Goal: Task Accomplishment & Management: Complete application form

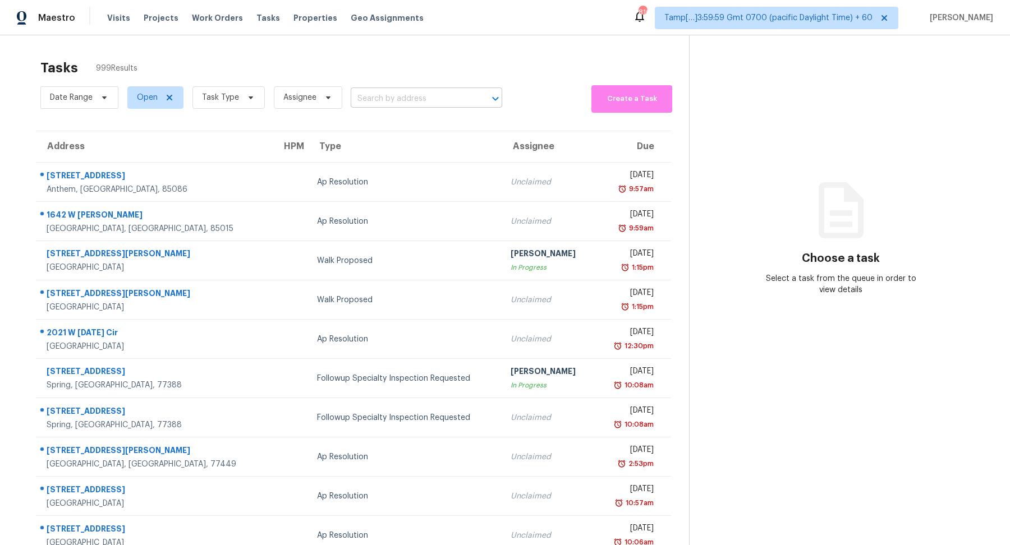
click at [416, 99] on input "text" at bounding box center [411, 98] width 120 height 17
click at [443, 99] on input "v" at bounding box center [411, 98] width 120 height 17
paste input "3960 Lullwater Main NW Kennesaw, GA, 30144"
type input "3960 Lullwater Main NW Kennesaw, GA, 30144"
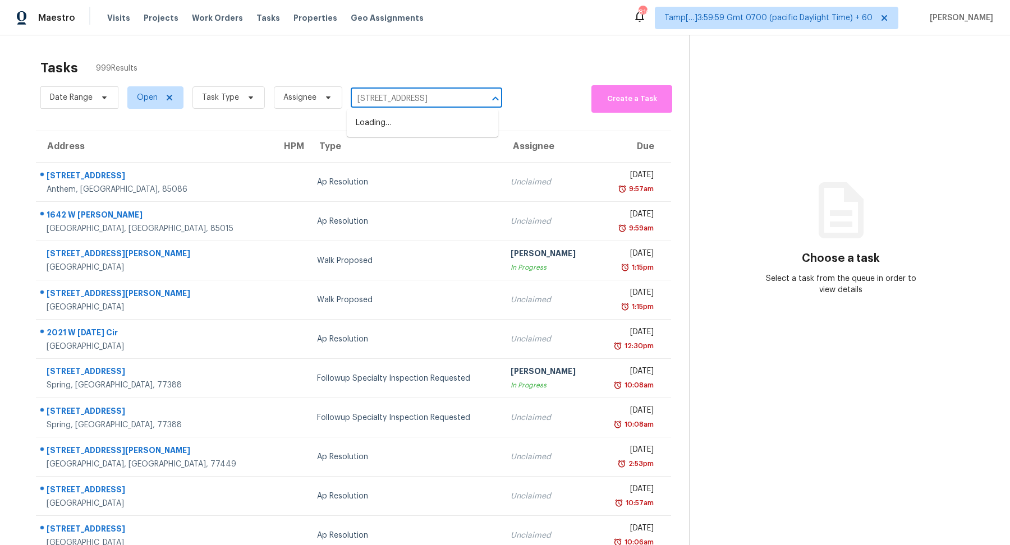
scroll to position [0, 58]
click at [417, 120] on li "3960 Lullwater Main NW, Kennesaw, GA 30144" at bounding box center [423, 123] width 152 height 19
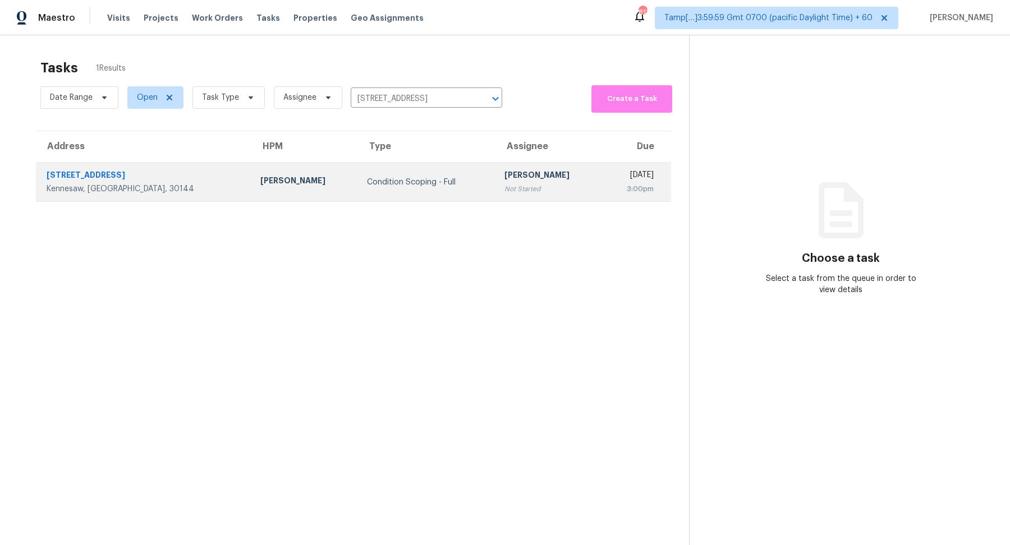
click at [504, 176] on div "[PERSON_NAME]" at bounding box center [548, 176] width 89 height 14
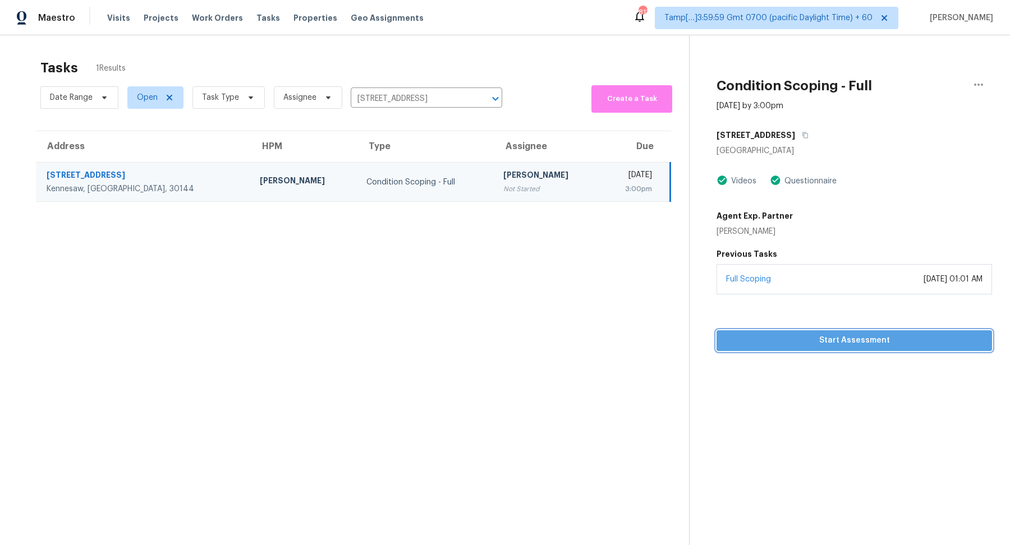
click at [788, 342] on span "Start Assessment" at bounding box center [855, 341] width 258 height 14
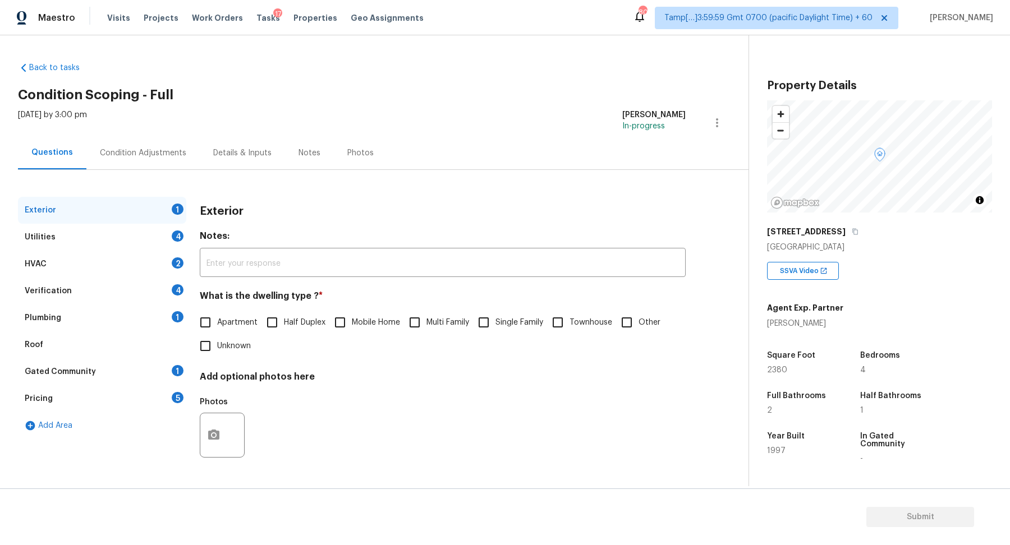
click at [511, 314] on label "Single Family" at bounding box center [507, 323] width 71 height 24
click at [495, 314] on input "Single Family" at bounding box center [484, 323] width 24 height 24
checkbox input "true"
click at [161, 153] on div "Condition Adjustments" at bounding box center [143, 153] width 86 height 11
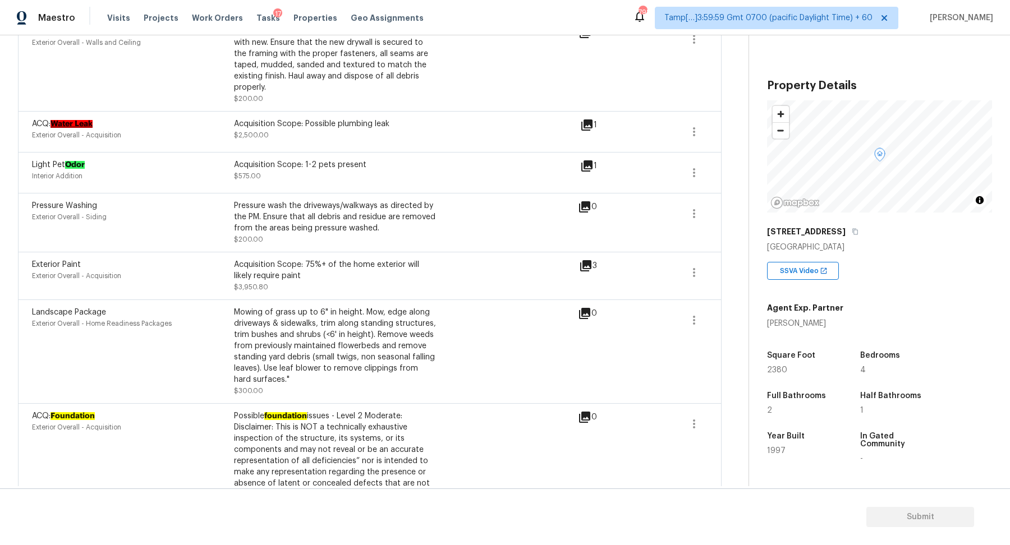
scroll to position [637, 0]
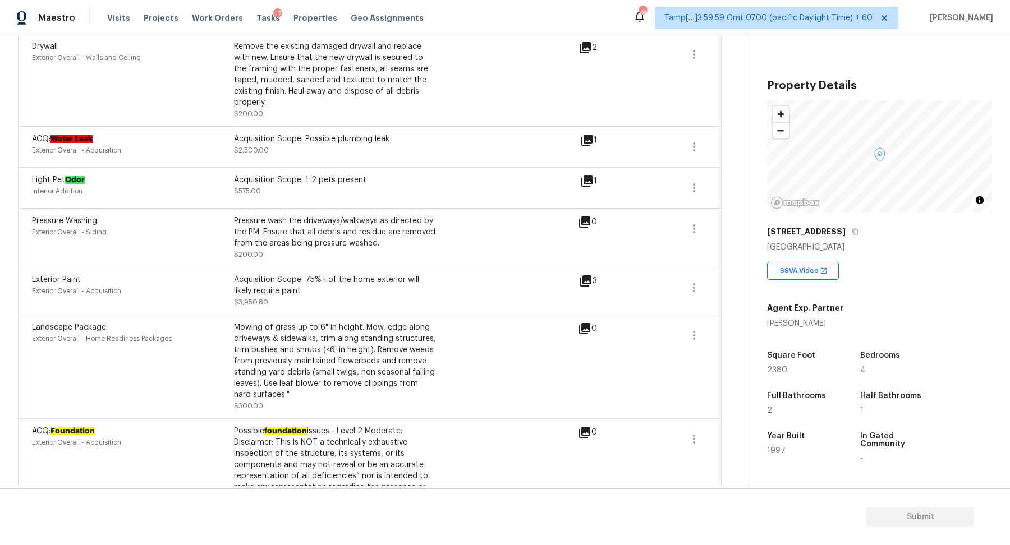
drag, startPoint x: 398, startPoint y: 213, endPoint x: 507, endPoint y: 213, distance: 109.4
click at [412, 215] on div "Pressure wash the driveways/walkways as directed by the PM. Ensure that all deb…" at bounding box center [335, 232] width 202 height 34
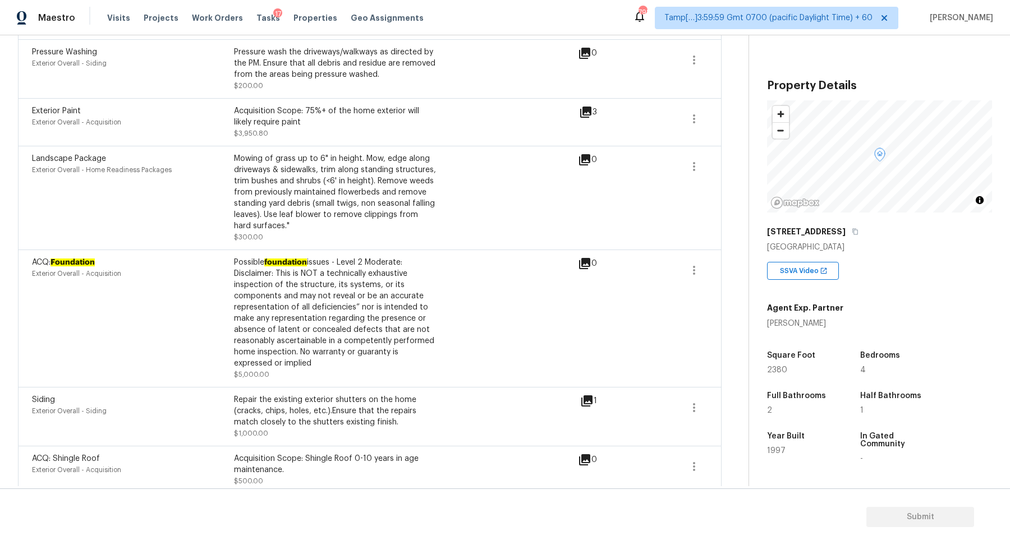
drag, startPoint x: 361, startPoint y: 179, endPoint x: 527, endPoint y: 183, distance: 165.6
click at [414, 179] on div "Mowing of grass up to 6" in height. Mow, edge along driveways & sidewalks, trim…" at bounding box center [335, 192] width 202 height 79
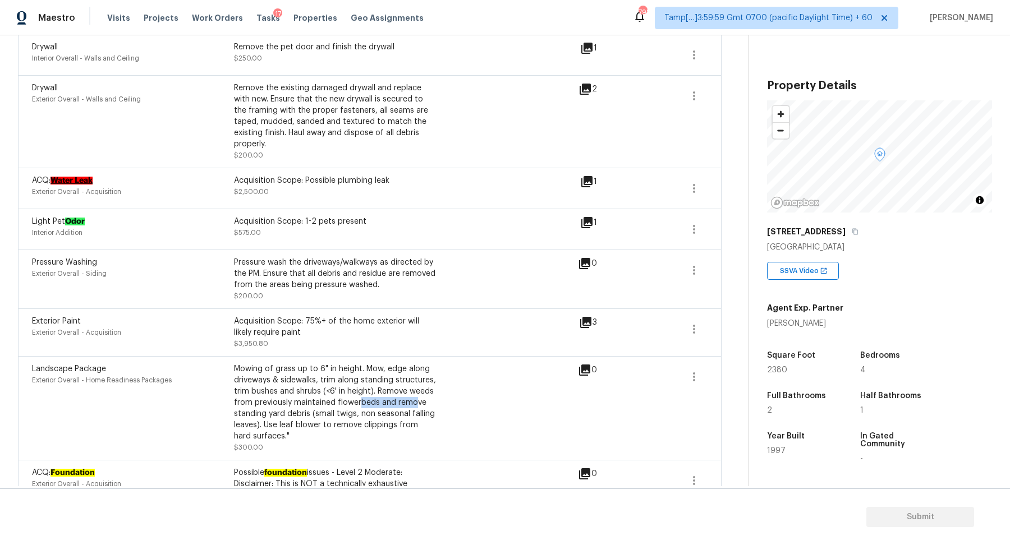
scroll to position [591, 0]
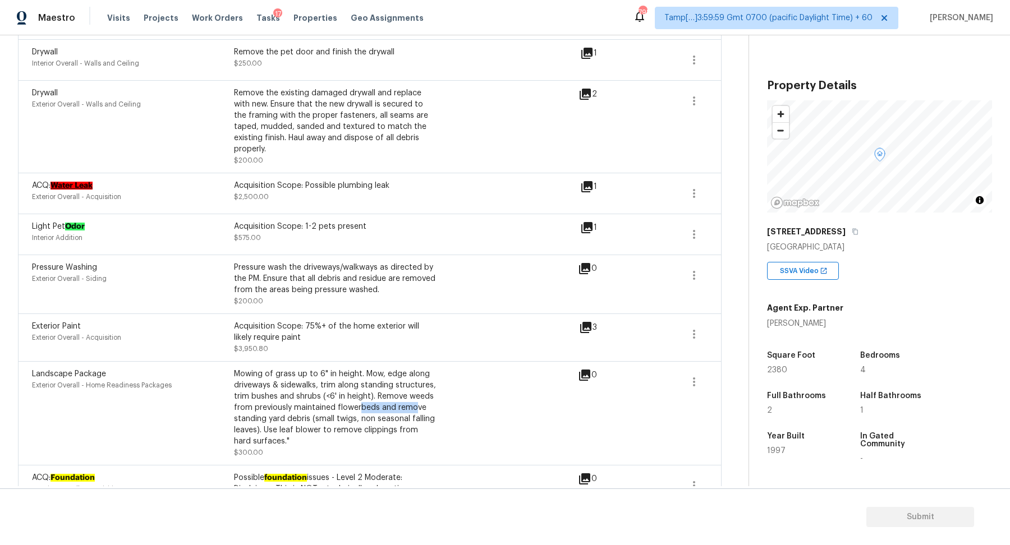
click at [590, 181] on icon at bounding box center [586, 186] width 11 height 11
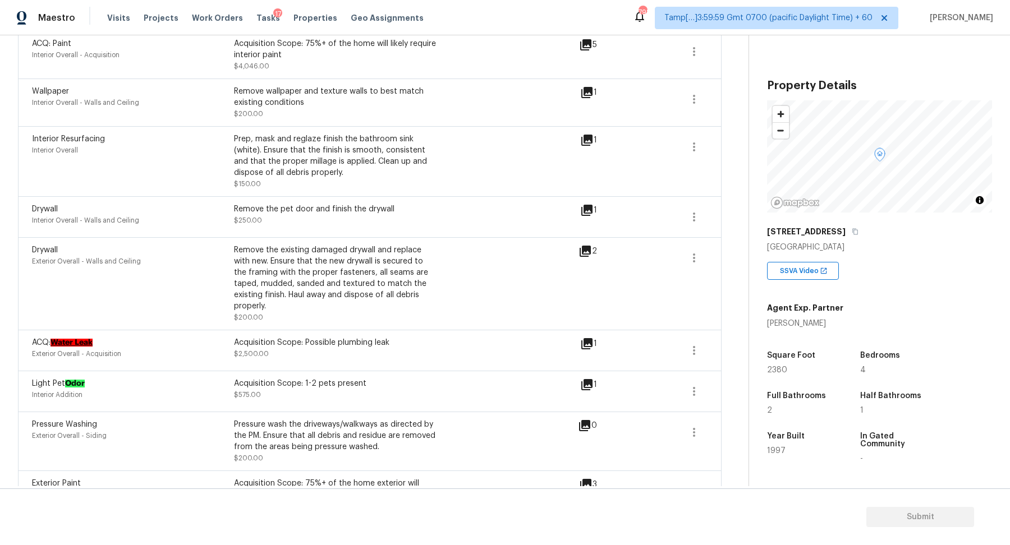
scroll to position [419, 0]
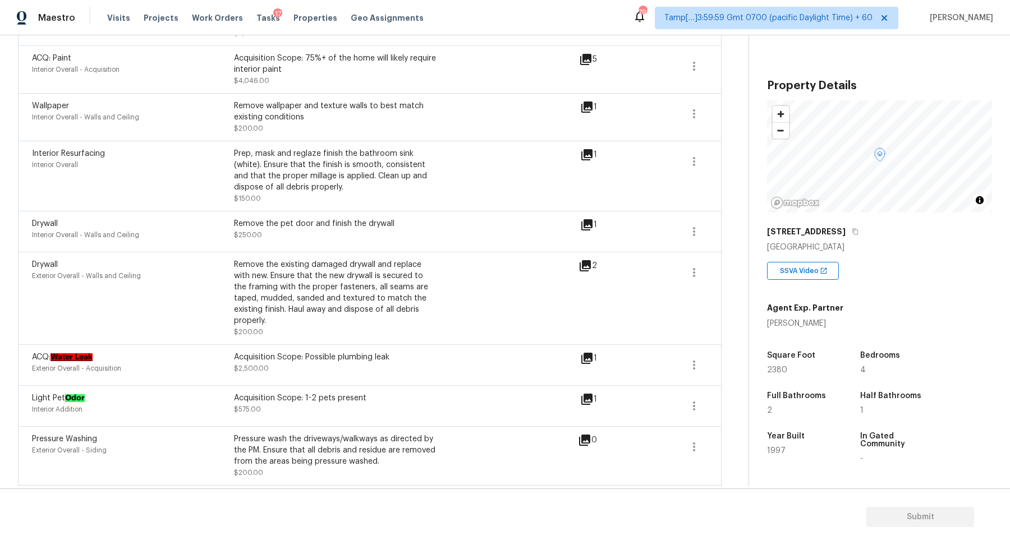
click at [593, 224] on icon at bounding box center [586, 224] width 11 height 11
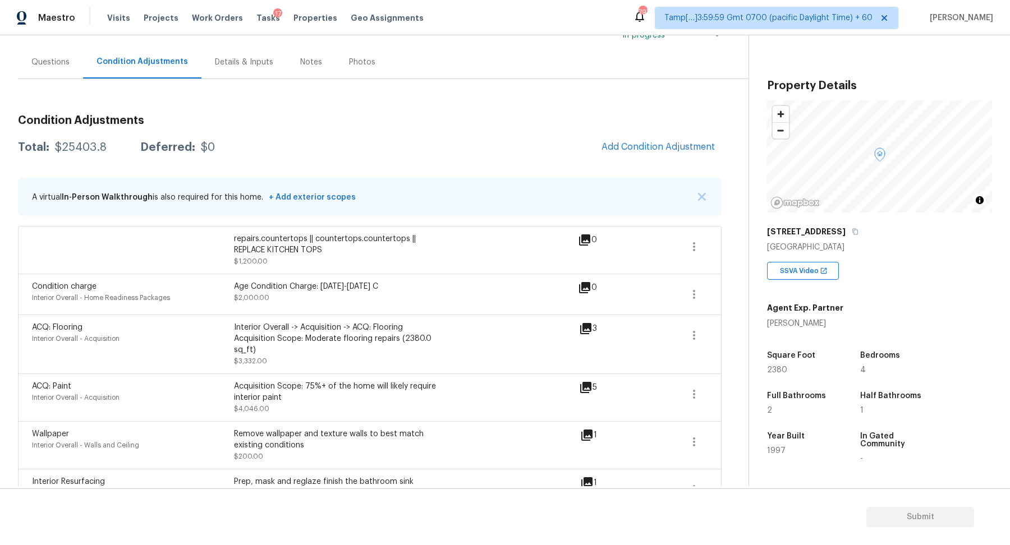
scroll to position [69, 0]
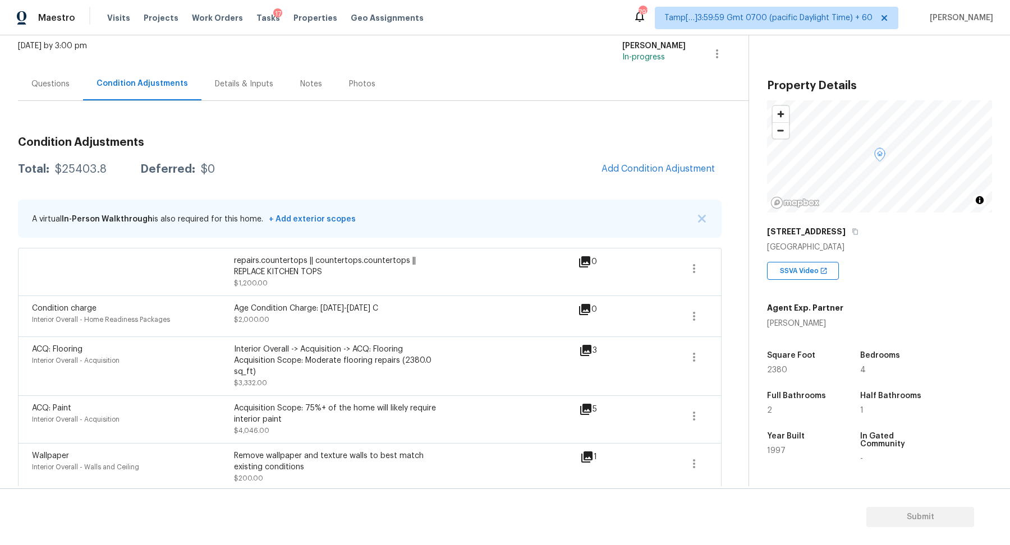
click at [57, 92] on div "Questions" at bounding box center [50, 83] width 65 height 33
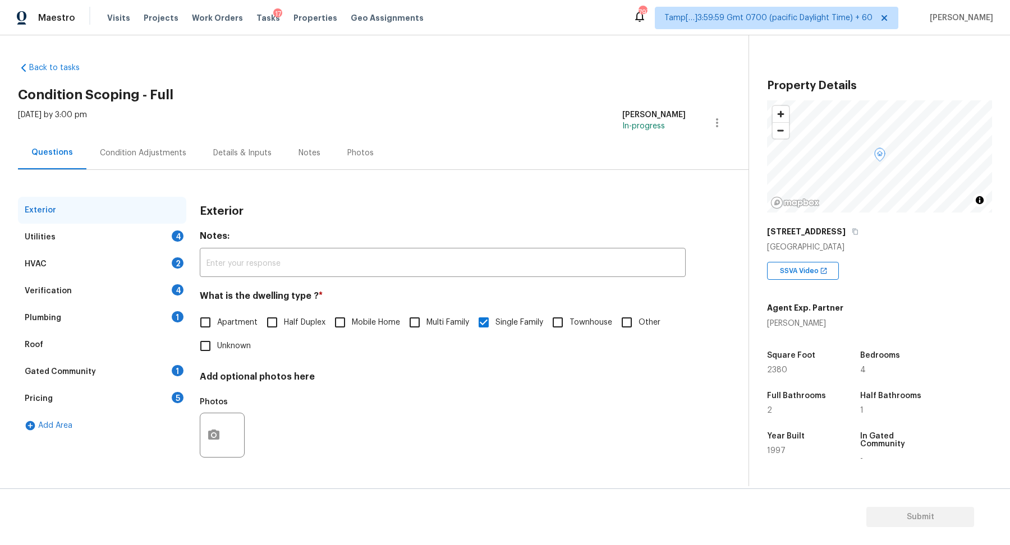
click at [125, 236] on div "Utilities 4" at bounding box center [102, 237] width 168 height 27
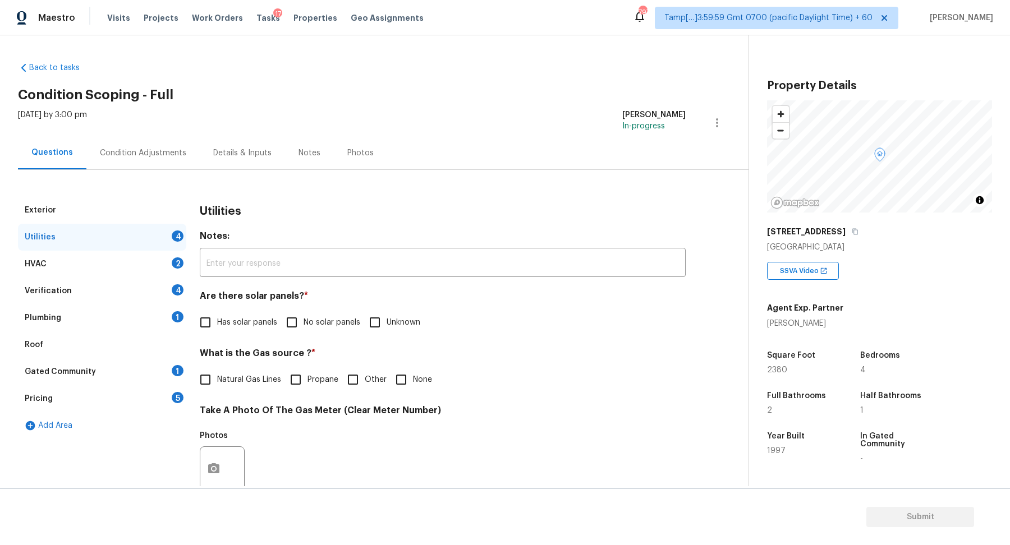
click at [331, 323] on span "No solar panels" at bounding box center [332, 323] width 57 height 12
click at [304, 323] on input "No solar panels" at bounding box center [292, 323] width 24 height 24
checkbox input "true"
click at [244, 379] on span "Natural Gas Lines" at bounding box center [249, 381] width 64 height 12
click at [217, 379] on input "Natural Gas Lines" at bounding box center [206, 381] width 24 height 24
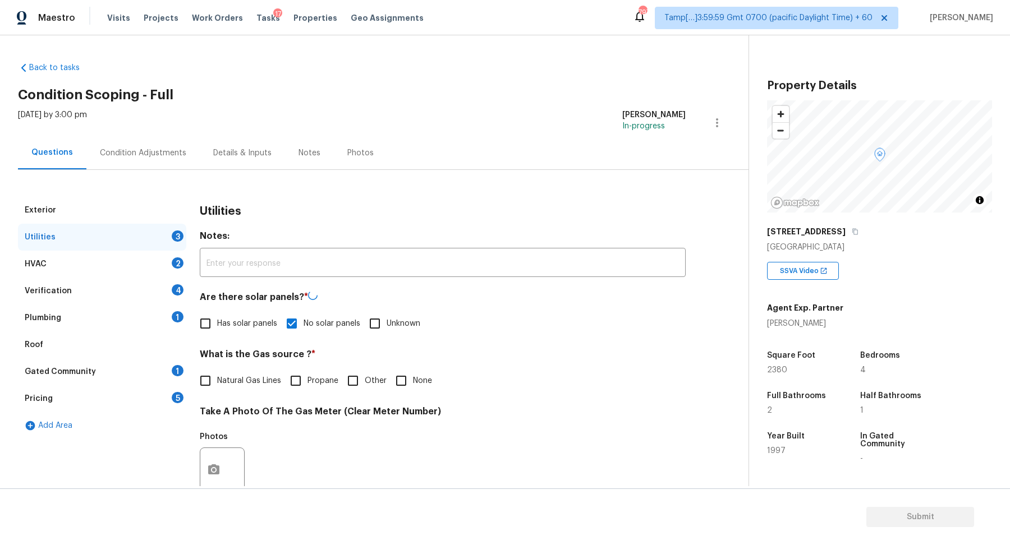
checkbox input "true"
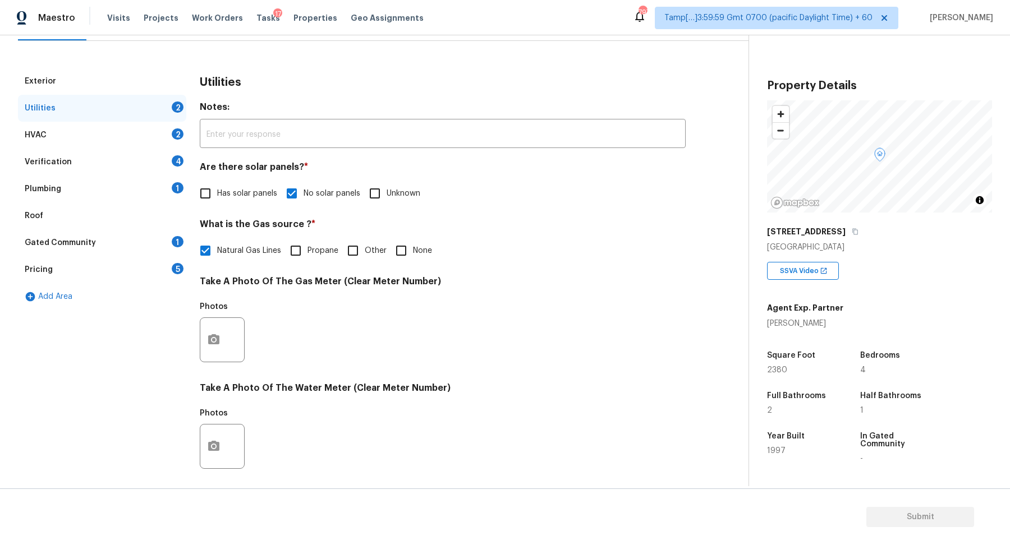
scroll to position [299, 0]
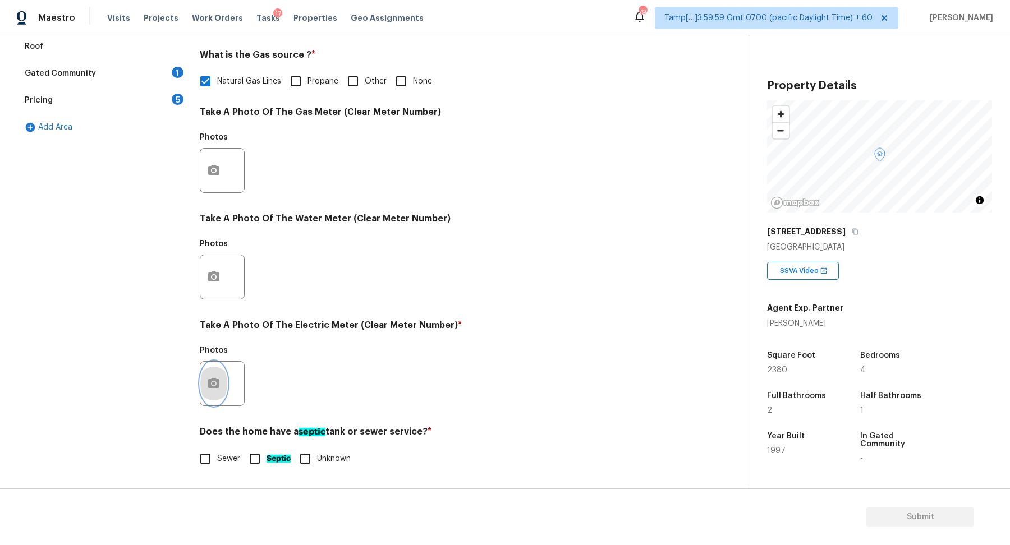
click at [224, 379] on button "button" at bounding box center [213, 384] width 27 height 44
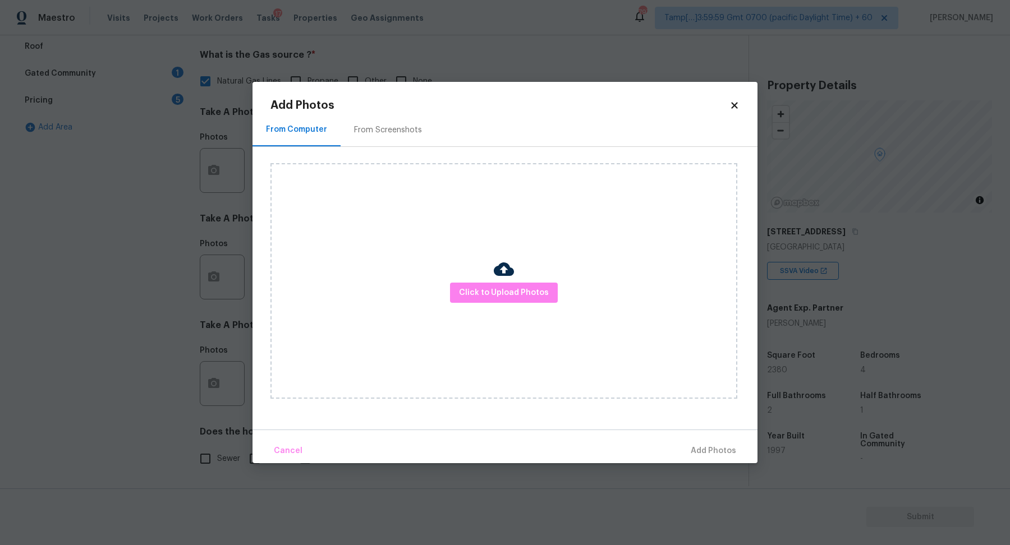
click at [481, 304] on div "Click to Upload Photos" at bounding box center [503, 281] width 467 height 236
click at [490, 299] on span "Click to Upload Photos" at bounding box center [504, 293] width 90 height 14
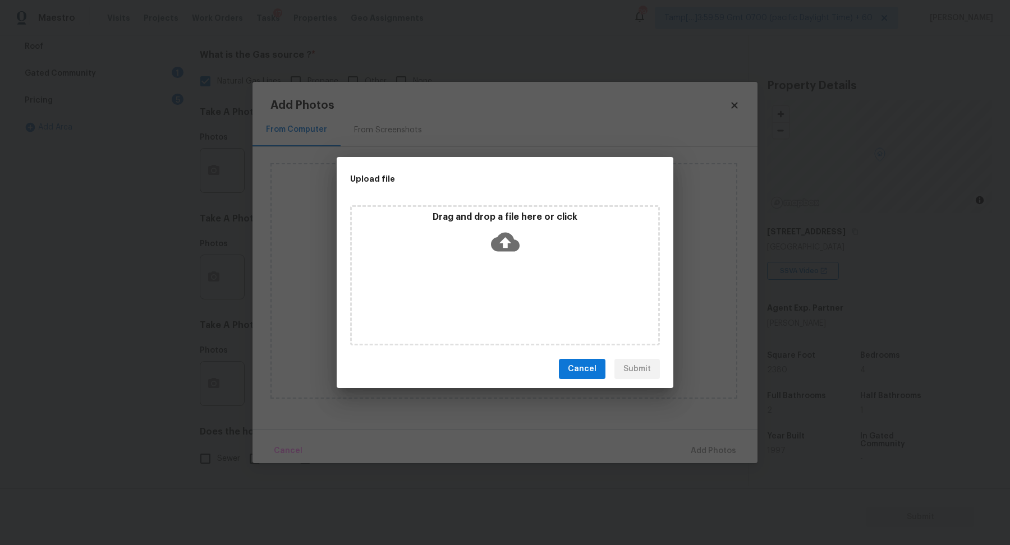
click at [507, 267] on div "Drag and drop a file here or click" at bounding box center [505, 275] width 310 height 140
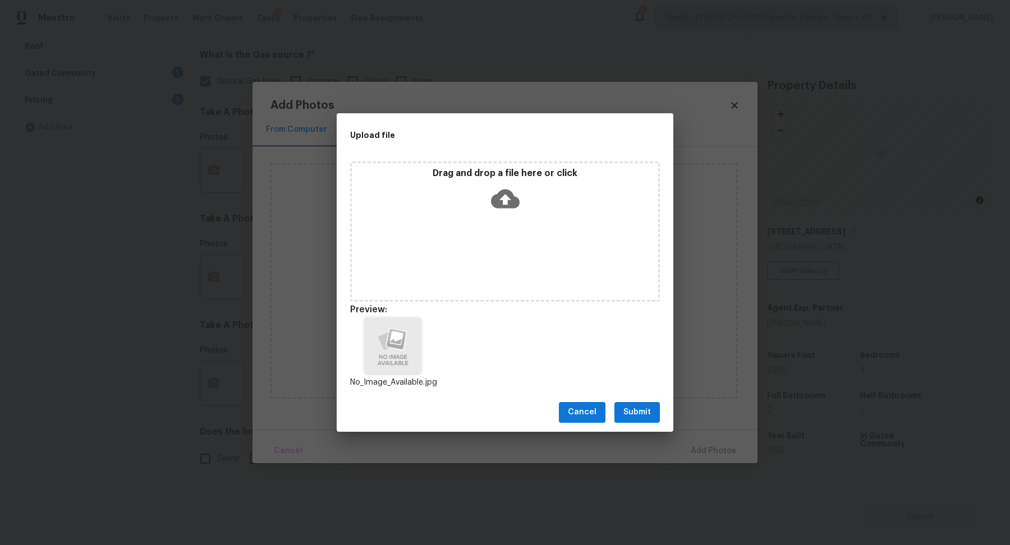
click at [643, 400] on div "Cancel Submit" at bounding box center [505, 412] width 337 height 39
click at [643, 410] on span "Submit" at bounding box center [636, 413] width 27 height 14
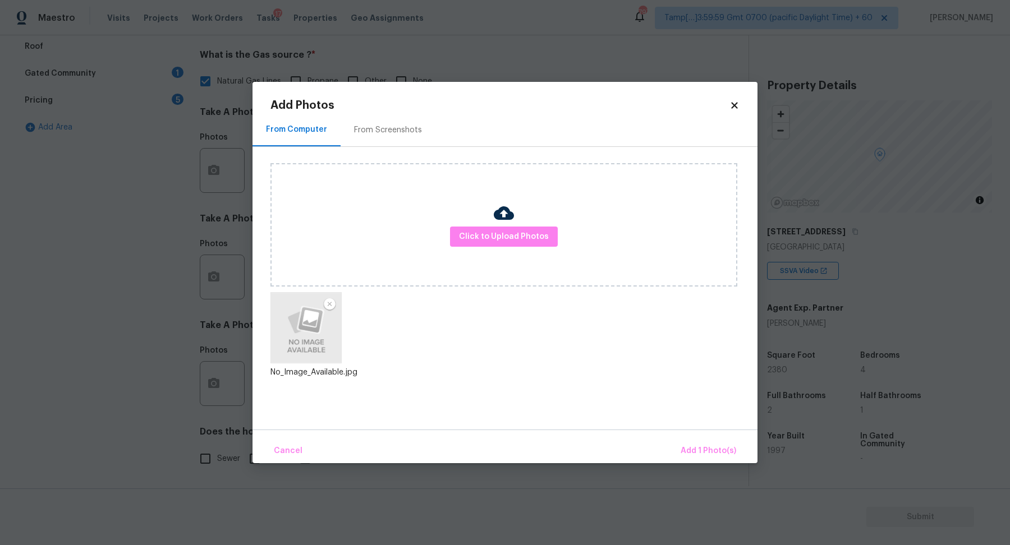
click at [694, 435] on div "Cancel Add 1 Photo(s)" at bounding box center [505, 447] width 505 height 34
click at [694, 449] on span "Add 1 Photo(s)" at bounding box center [709, 451] width 56 height 14
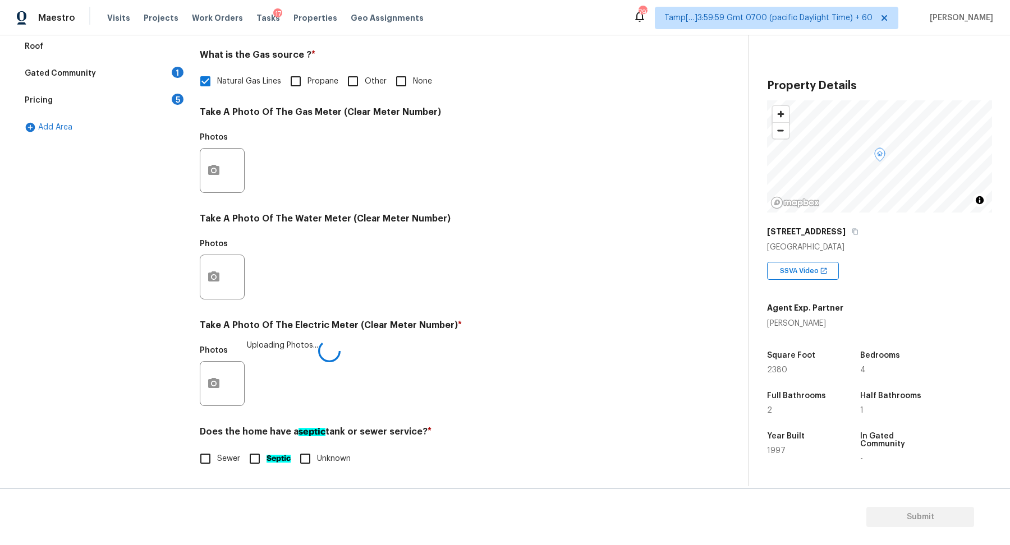
click at [203, 475] on div "Utilities Notes: ​ Are there solar panels? * Has solar panels No solar panels U…" at bounding box center [443, 191] width 486 height 586
click at [210, 461] on input "Sewer" at bounding box center [206, 459] width 24 height 24
checkbox input "true"
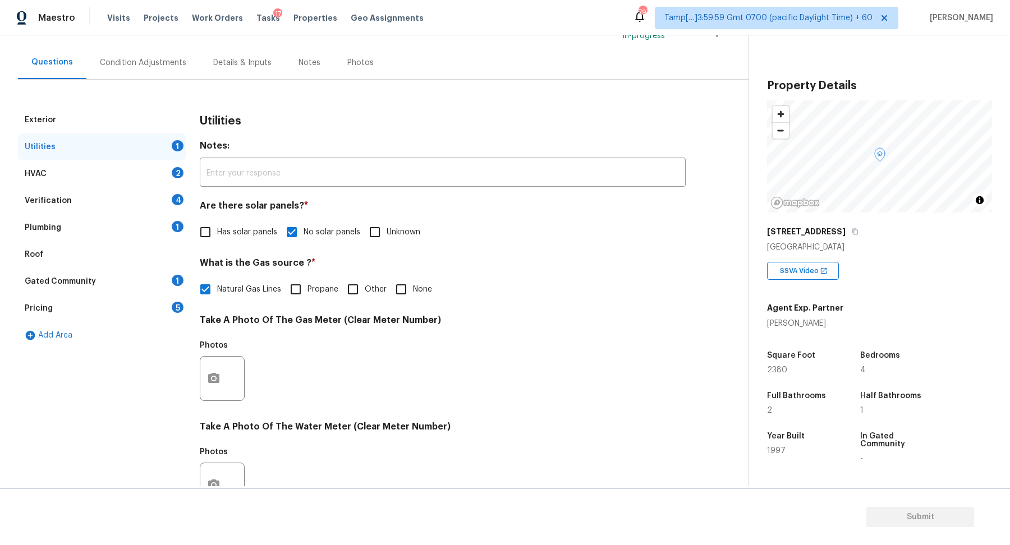
scroll to position [71, 0]
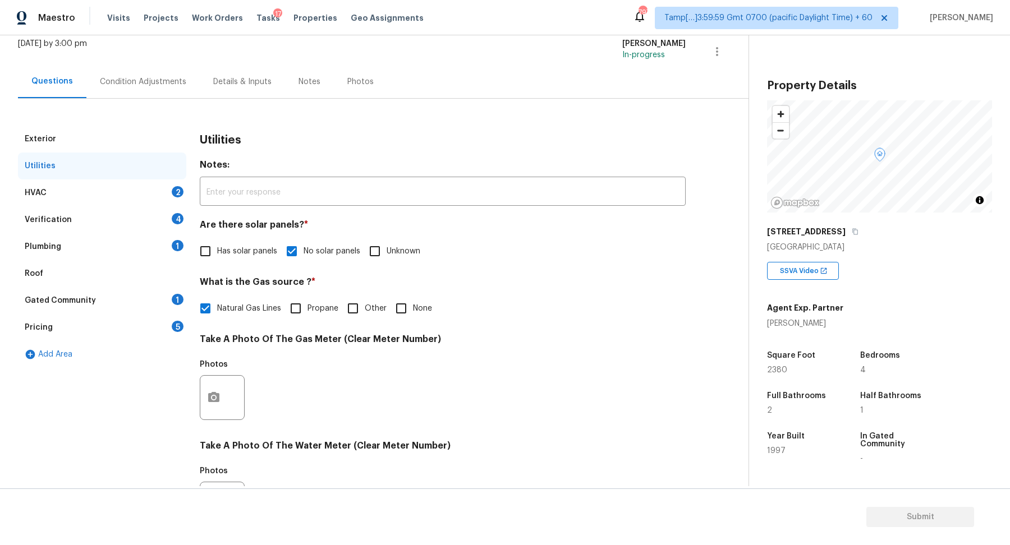
click at [158, 192] on div "HVAC 2" at bounding box center [102, 193] width 168 height 27
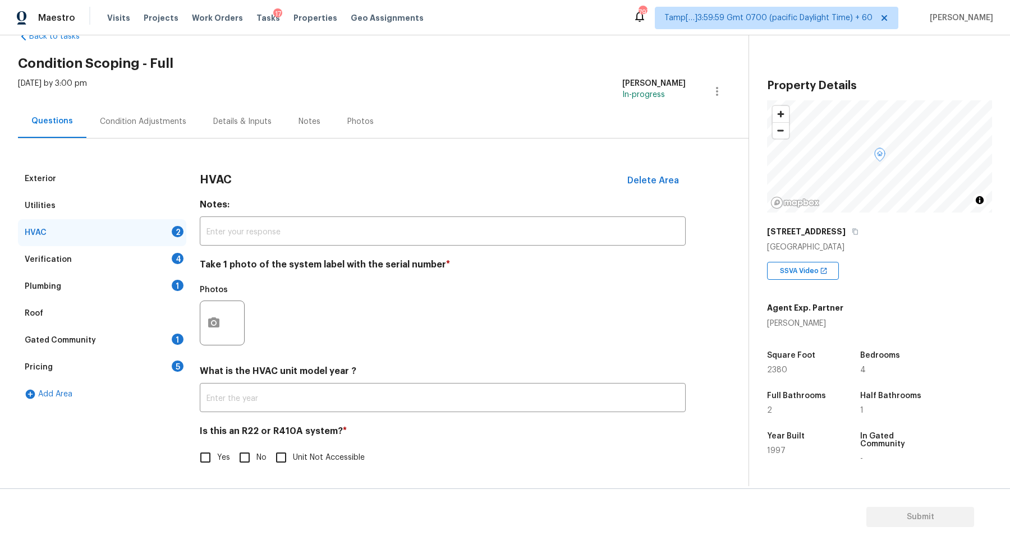
scroll to position [31, 0]
click at [203, 329] on button "button" at bounding box center [213, 324] width 27 height 44
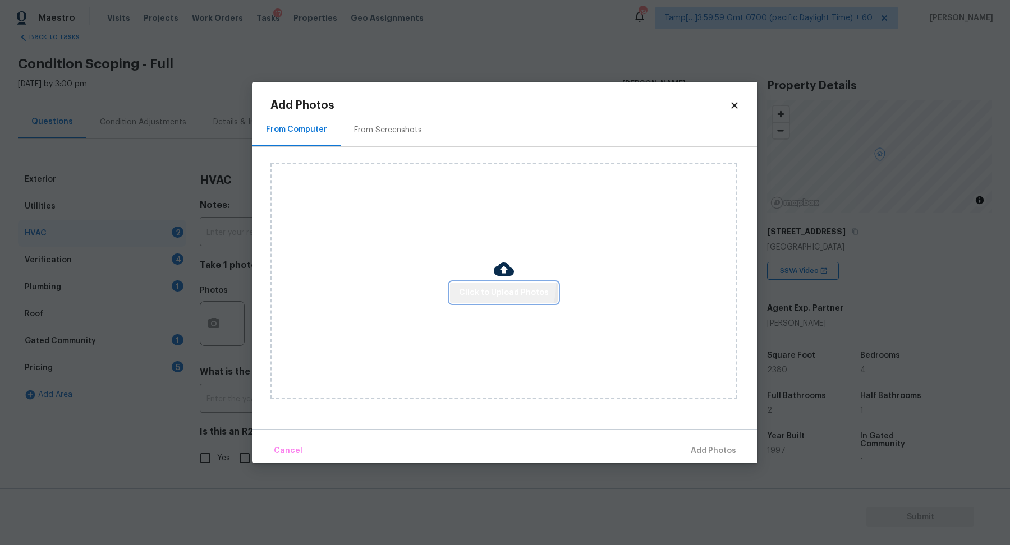
click at [499, 286] on span "Click to Upload Photos" at bounding box center [504, 293] width 90 height 14
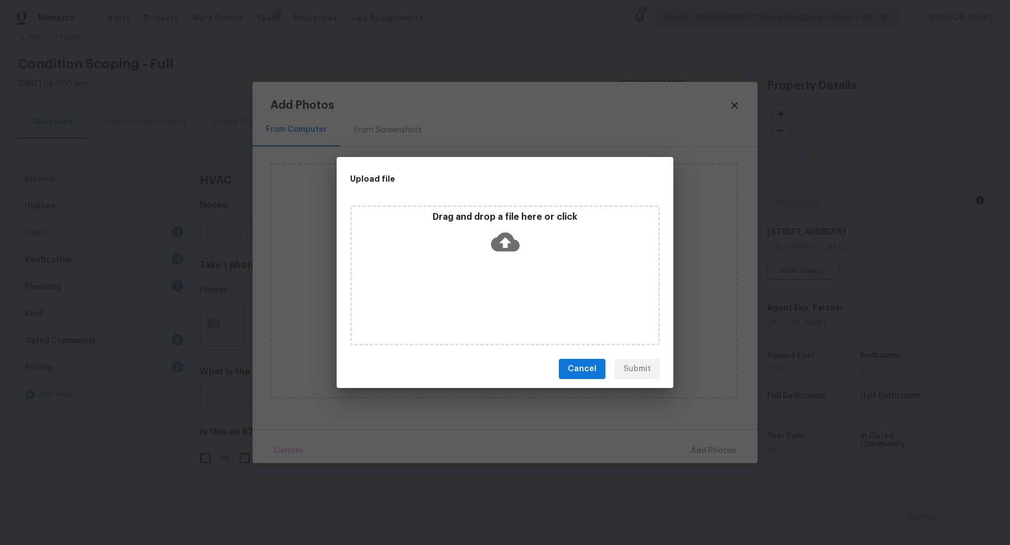
click at [505, 248] on icon at bounding box center [505, 242] width 29 height 19
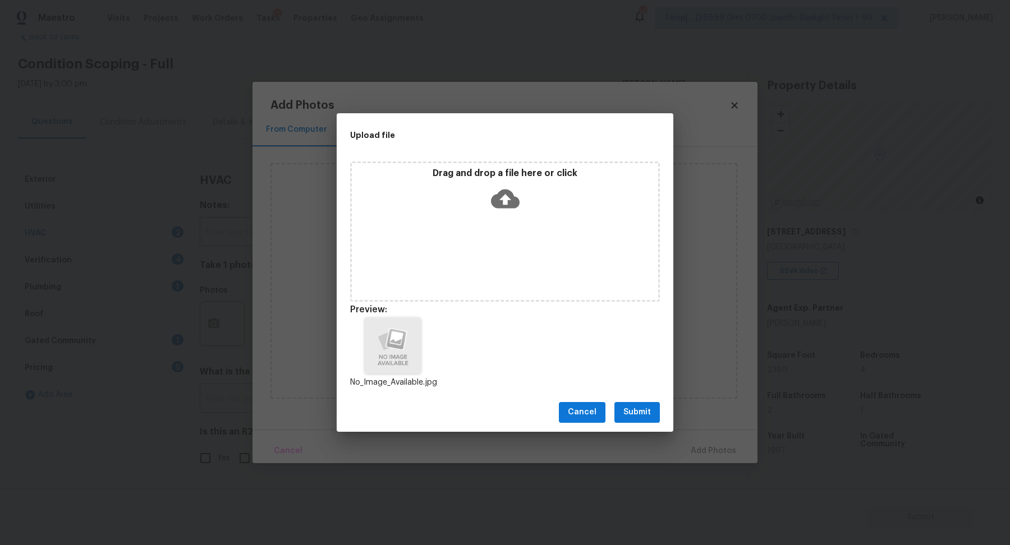
click at [646, 421] on button "Submit" at bounding box center [636, 412] width 45 height 21
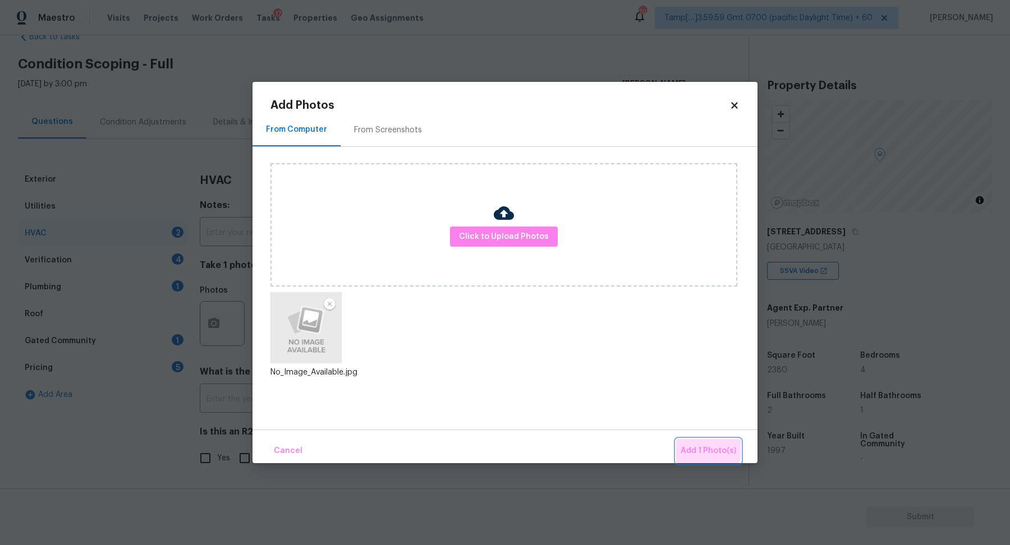
click at [692, 443] on button "Add 1 Photo(s)" at bounding box center [708, 451] width 65 height 24
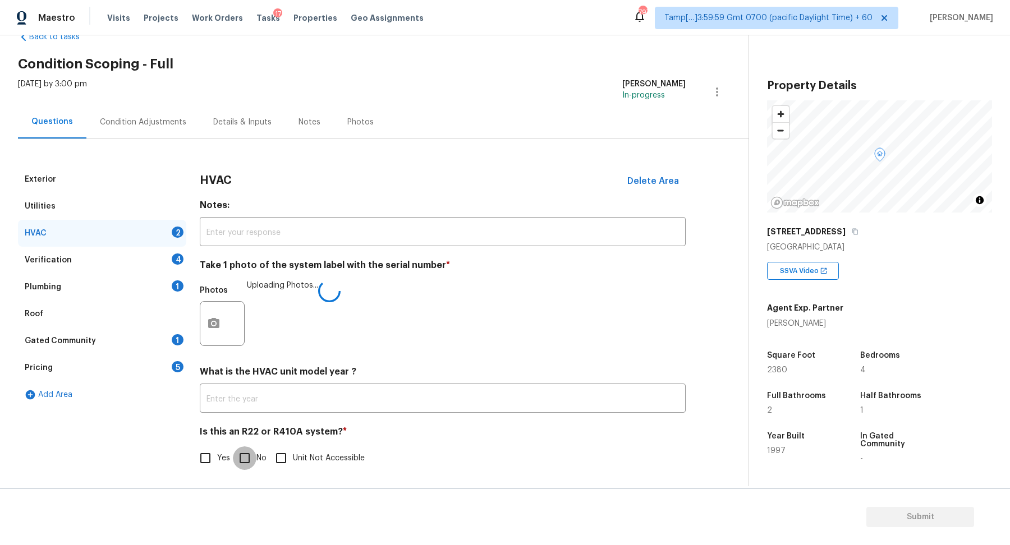
click at [253, 449] on input "No" at bounding box center [245, 459] width 24 height 24
checkbox input "true"
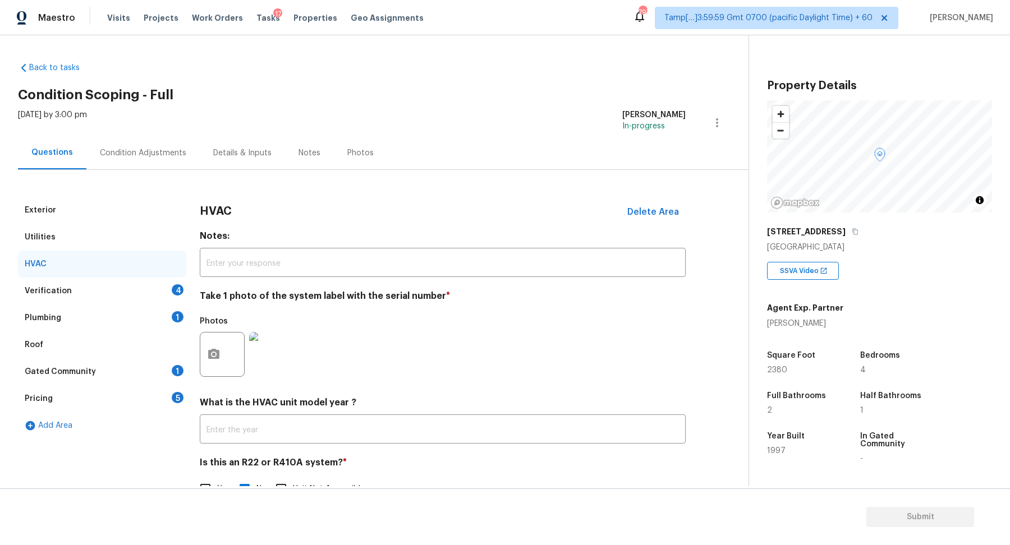
click at [162, 292] on div "Verification 4" at bounding box center [102, 291] width 168 height 27
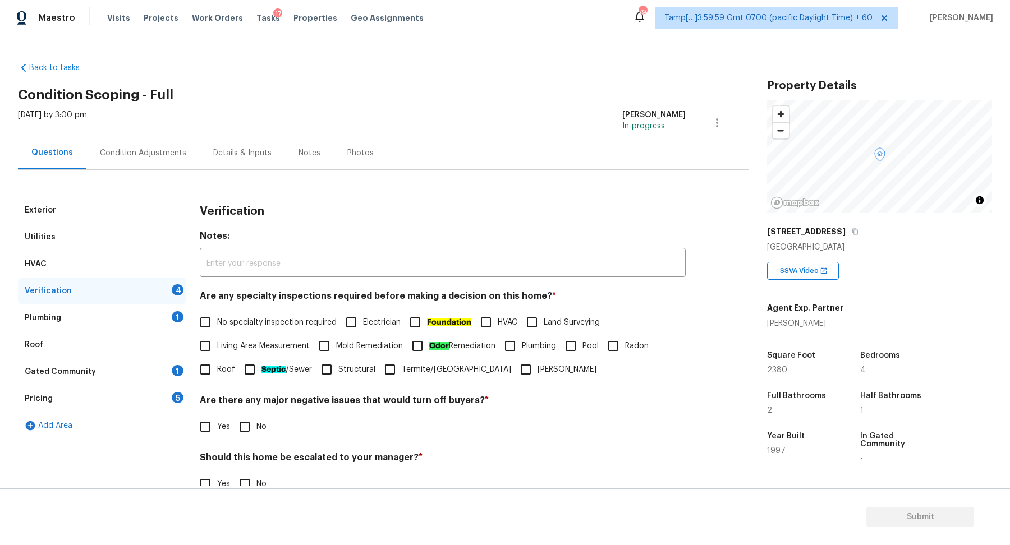
click at [242, 323] on span "No specialty inspection required" at bounding box center [277, 323] width 120 height 12
click at [217, 323] on input "No specialty inspection required" at bounding box center [206, 323] width 24 height 24
checkbox input "true"
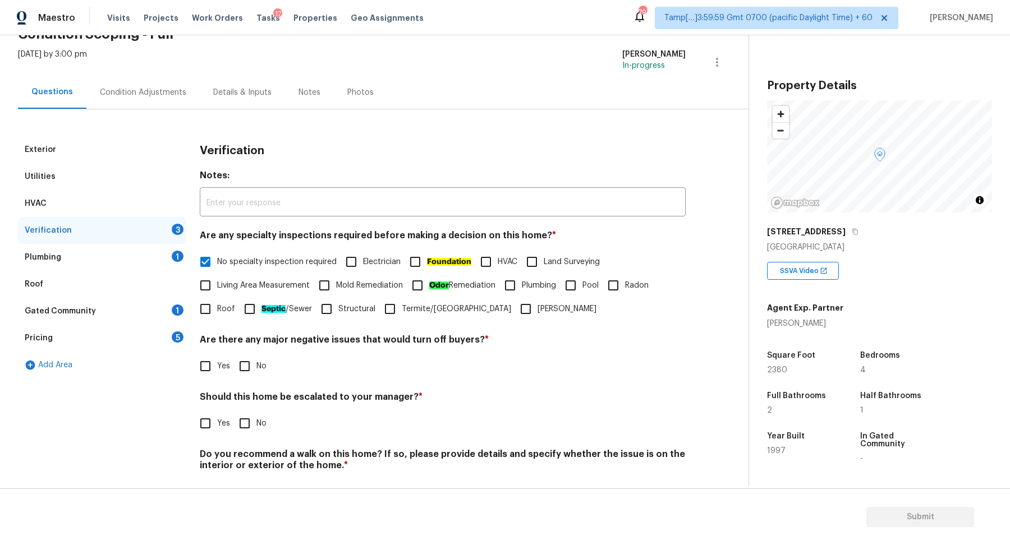
scroll to position [94, 0]
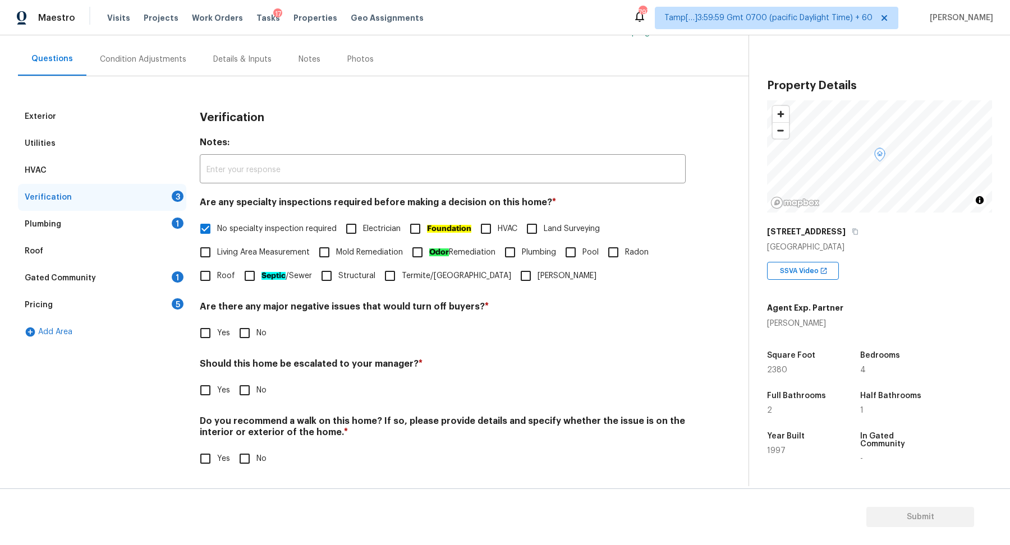
click at [245, 318] on div "Are there any major negative issues that would turn off buyers? * Yes No" at bounding box center [443, 323] width 486 height 44
click at [245, 324] on input "No" at bounding box center [245, 334] width 24 height 24
checkbox input "true"
click at [204, 387] on input "Yes" at bounding box center [206, 391] width 24 height 24
checkbox input "true"
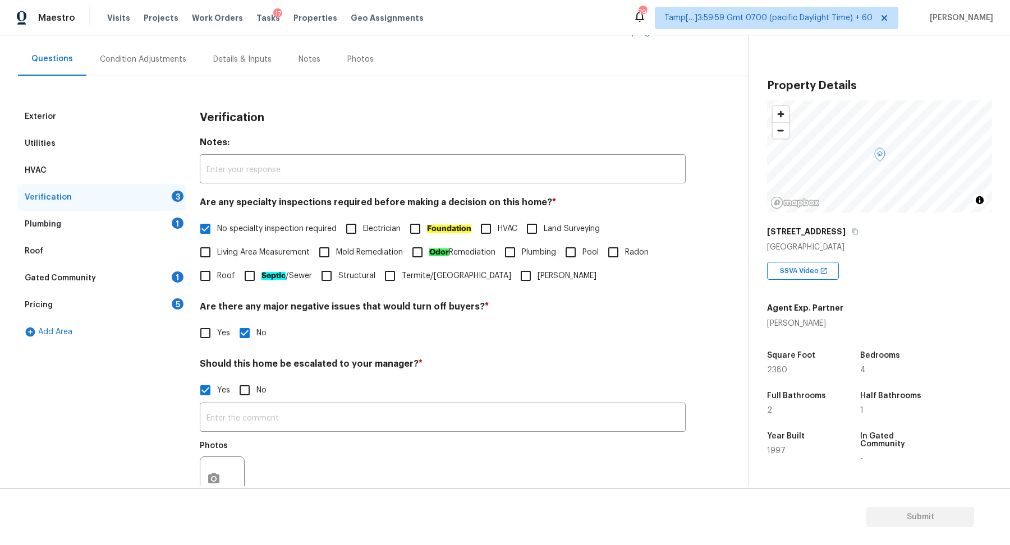
click at [146, 70] on div "Condition Adjustments" at bounding box center [142, 59] width 113 height 33
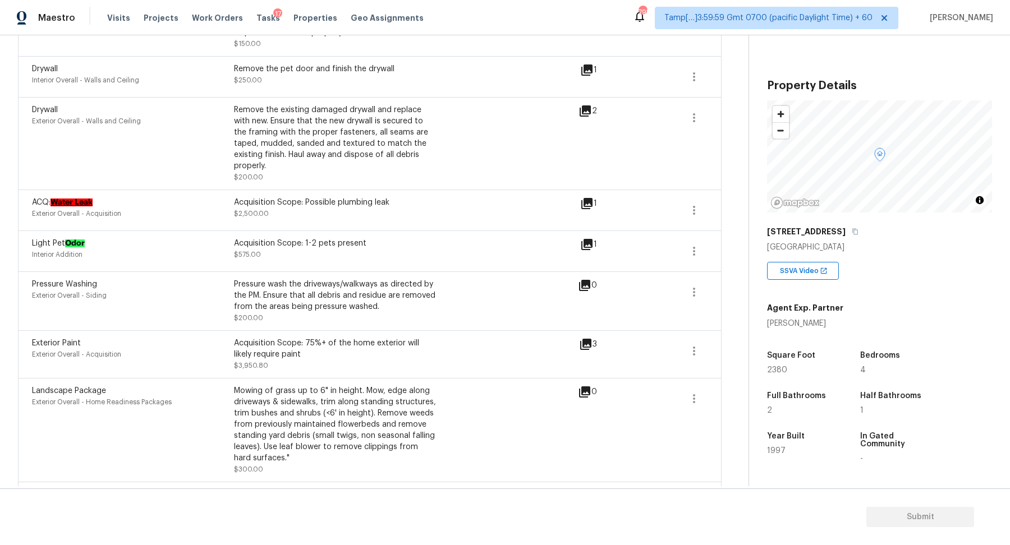
scroll to position [512, 0]
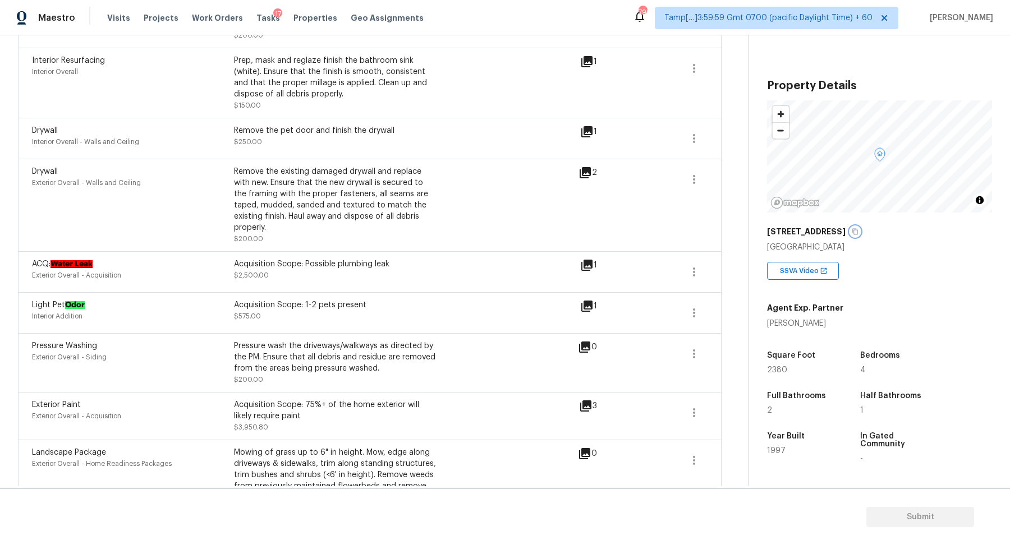
click at [858, 233] on icon "button" at bounding box center [855, 232] width 6 height 6
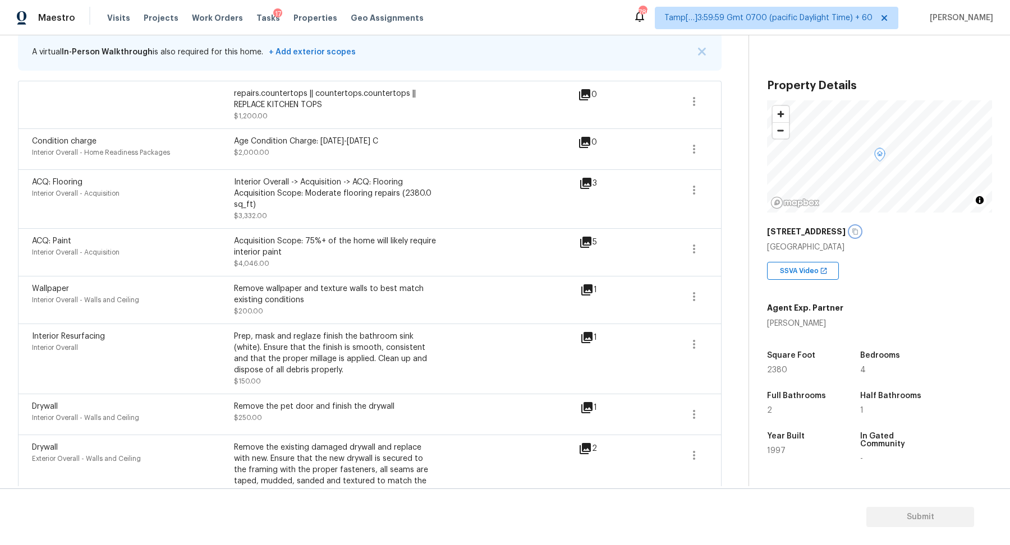
scroll to position [0, 0]
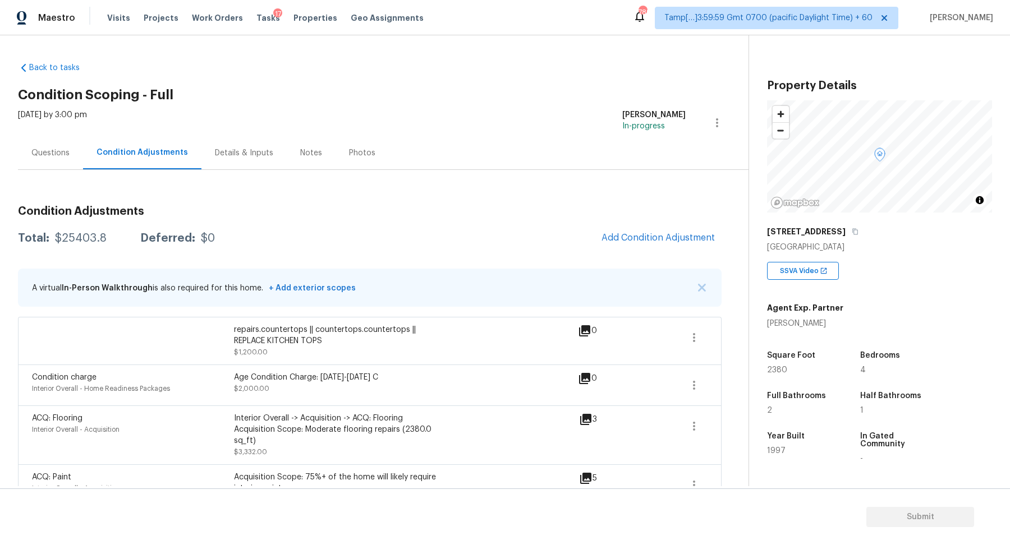
click at [61, 160] on div "Questions" at bounding box center [50, 152] width 65 height 33
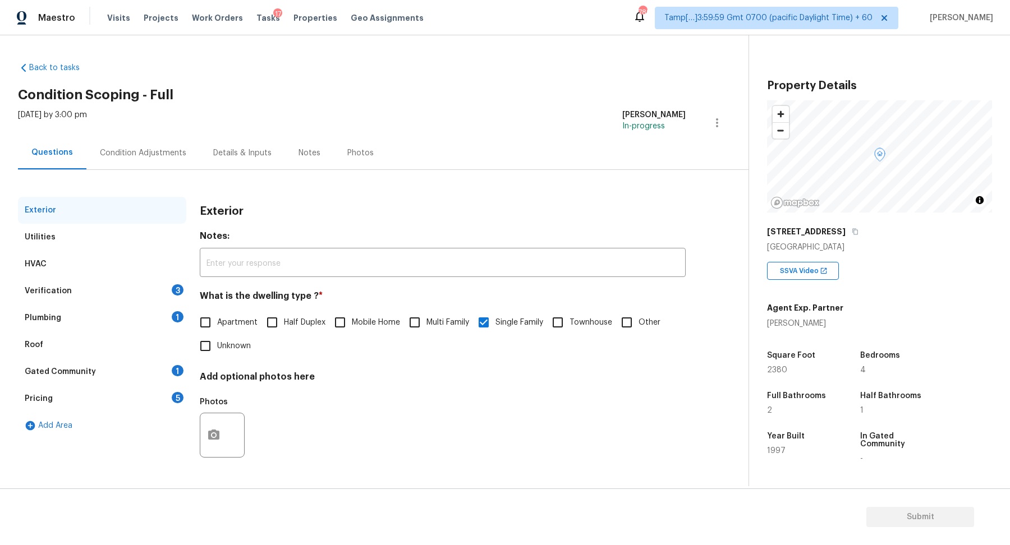
click at [149, 290] on div "Verification 3" at bounding box center [102, 291] width 168 height 27
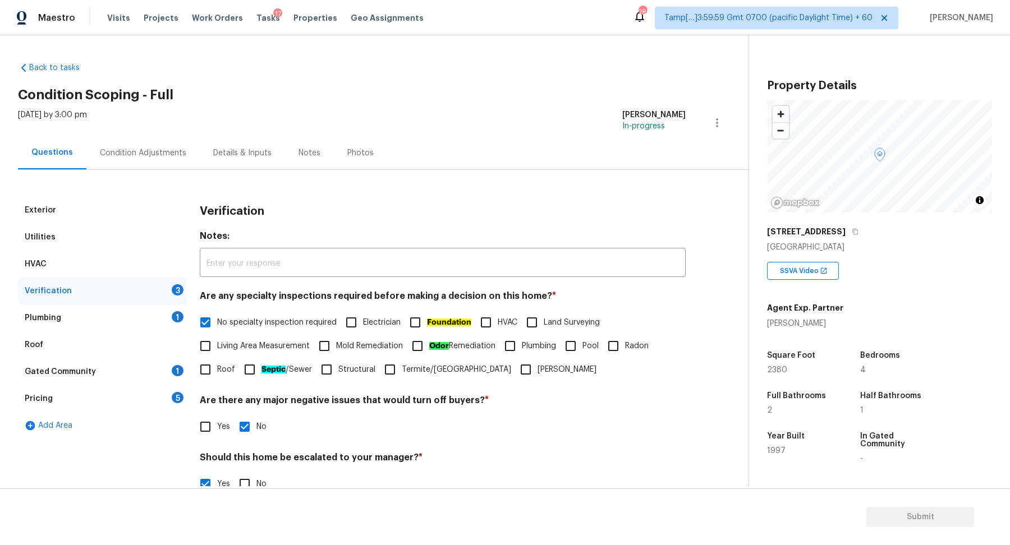
scroll to position [200, 0]
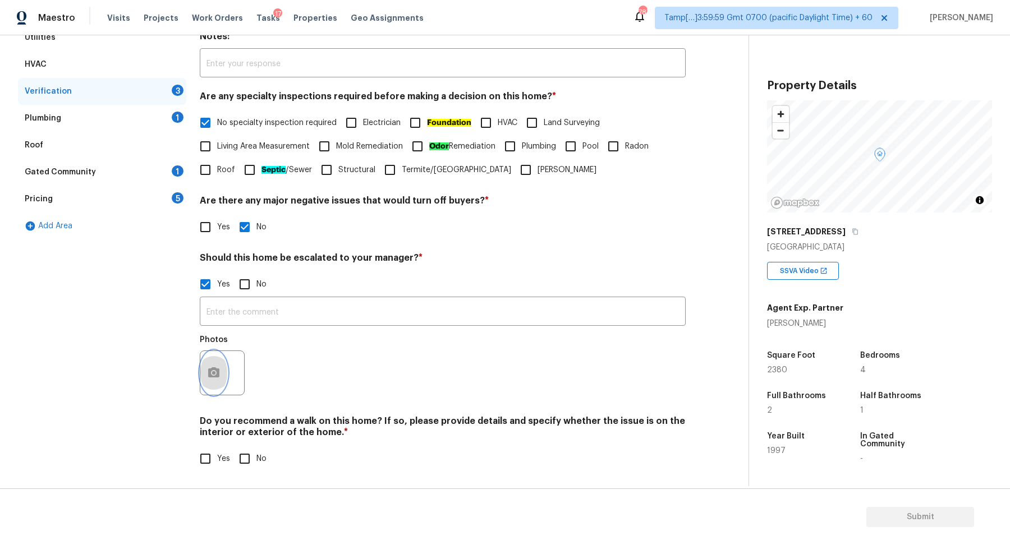
click at [218, 360] on button "button" at bounding box center [213, 373] width 27 height 44
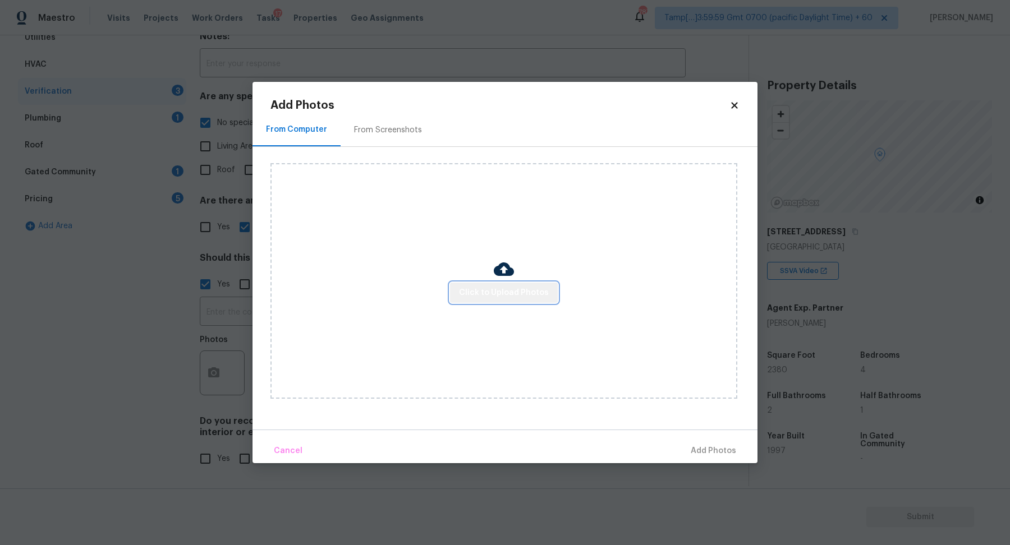
click at [544, 299] on span "Click to Upload Photos" at bounding box center [504, 293] width 90 height 14
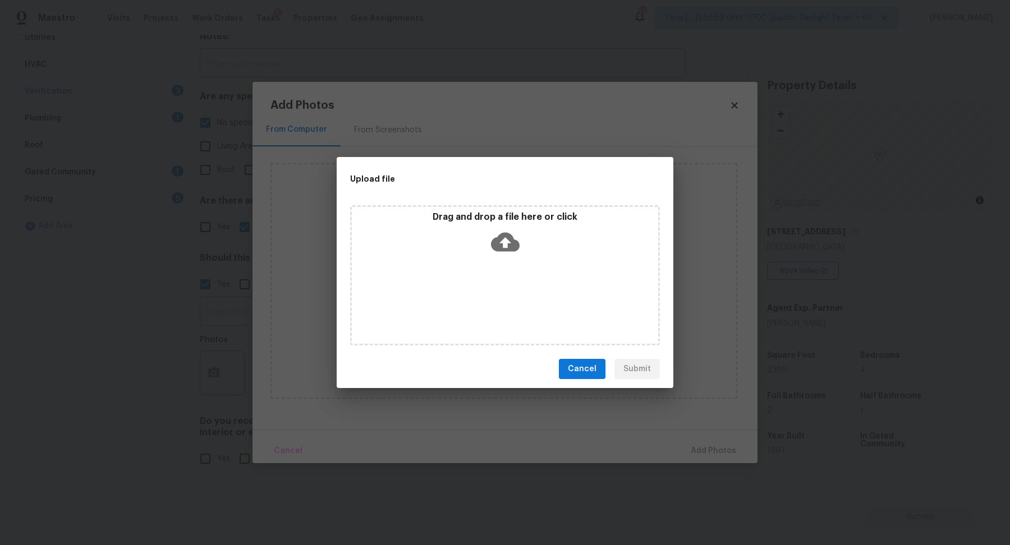
click at [518, 264] on div "Drag and drop a file here or click" at bounding box center [505, 275] width 310 height 140
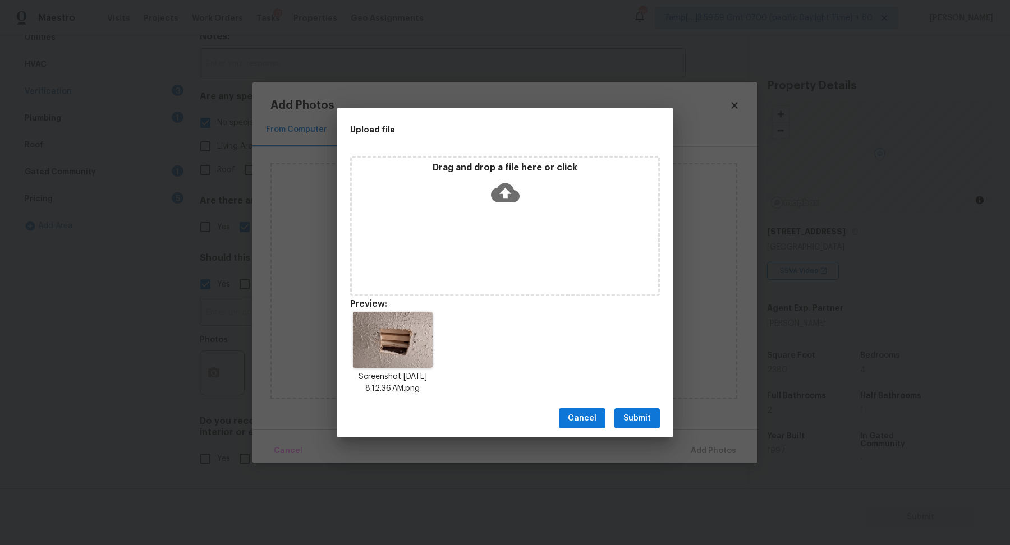
click at [663, 419] on div "Cancel Submit" at bounding box center [505, 419] width 337 height 39
click at [649, 423] on span "Submit" at bounding box center [636, 419] width 27 height 14
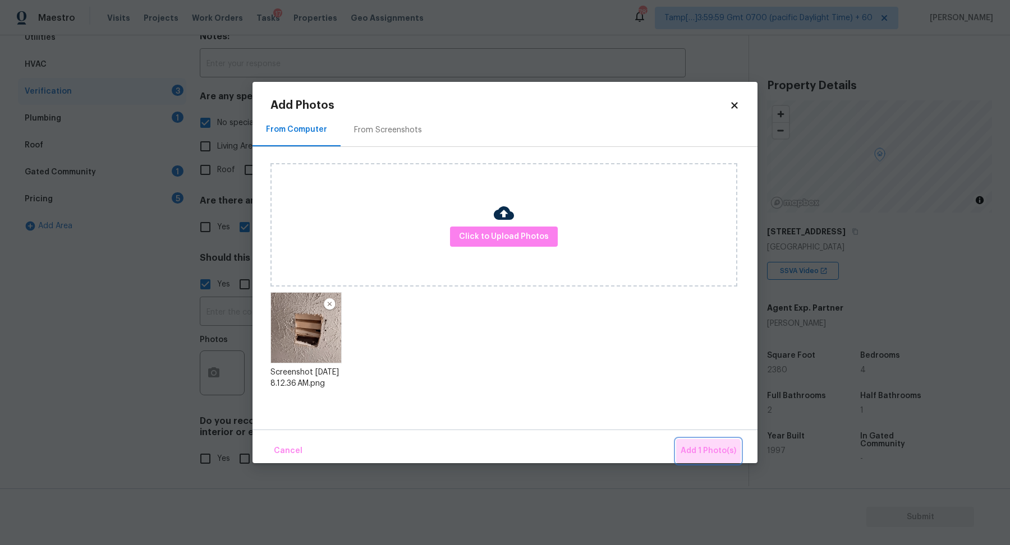
click at [705, 457] on span "Add 1 Photo(s)" at bounding box center [709, 451] width 56 height 14
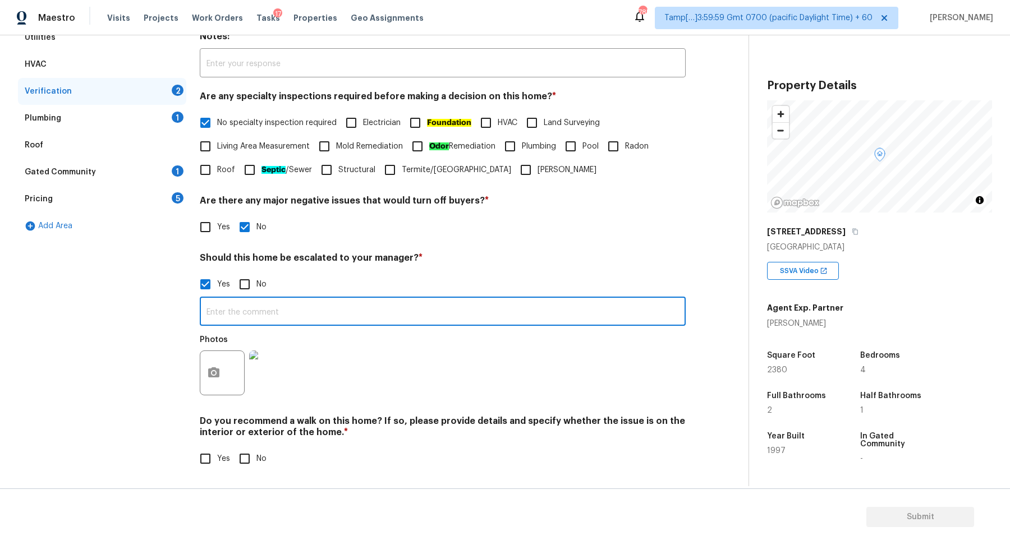
click at [336, 315] on input "text" at bounding box center [443, 313] width 486 height 26
click at [428, 310] on input "The house has a possible water leak in a bathroom ceiling, usure it is s" at bounding box center [443, 313] width 486 height 26
click at [482, 308] on input "The house has a possible water leak in a bathroom ceiling, unsure it is s" at bounding box center [443, 313] width 486 height 26
type input "The house has a possible water leak in a bathroom ceiling, unsure it is a leak …"
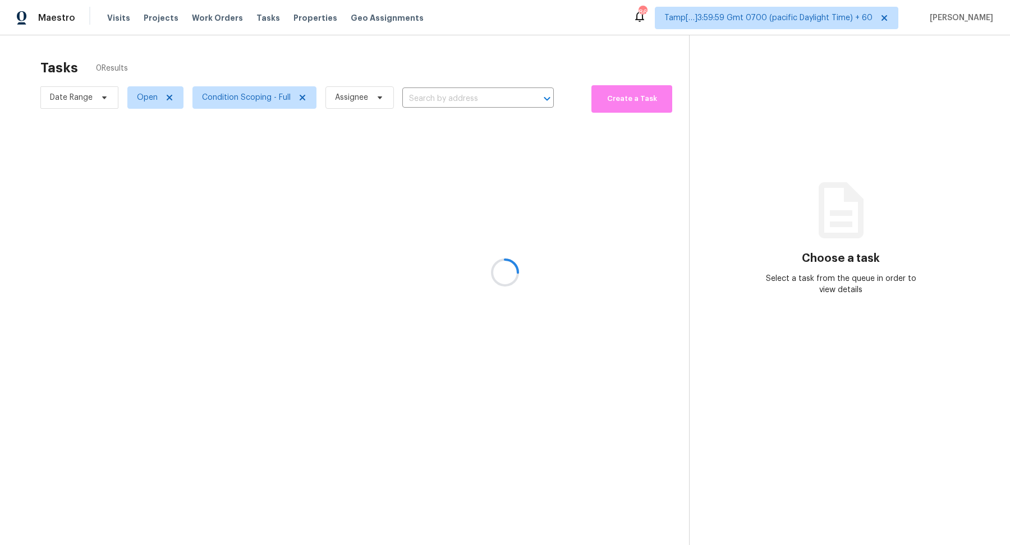
click at [430, 105] on div at bounding box center [505, 272] width 1010 height 545
click at [439, 98] on div at bounding box center [505, 272] width 1010 height 545
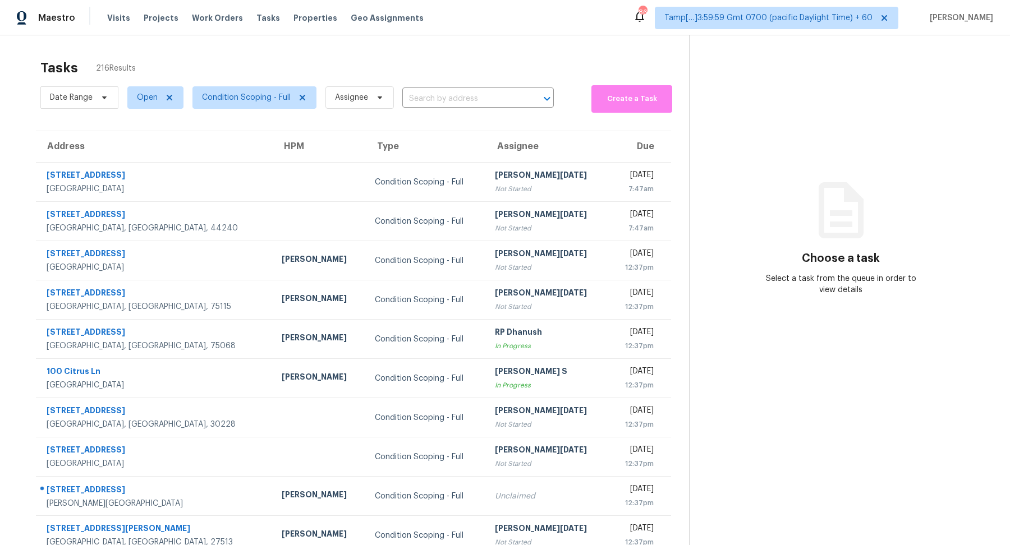
click at [439, 98] on input "text" at bounding box center [462, 98] width 120 height 17
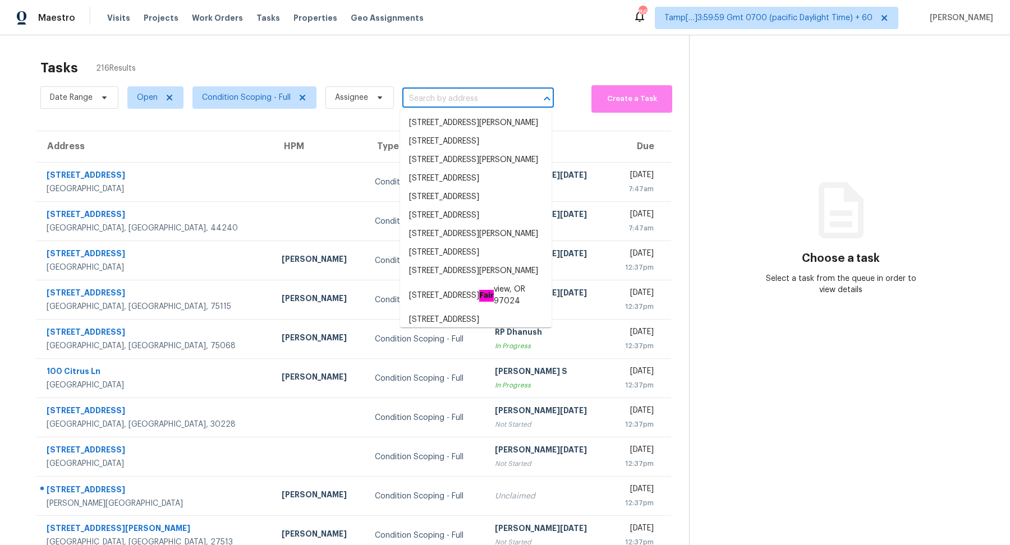
paste input "1045 Pebble Creek Trl Suwanee, GA, 30024"
type input "1045 Pebble Creek Trl Suwanee, GA, 30024"
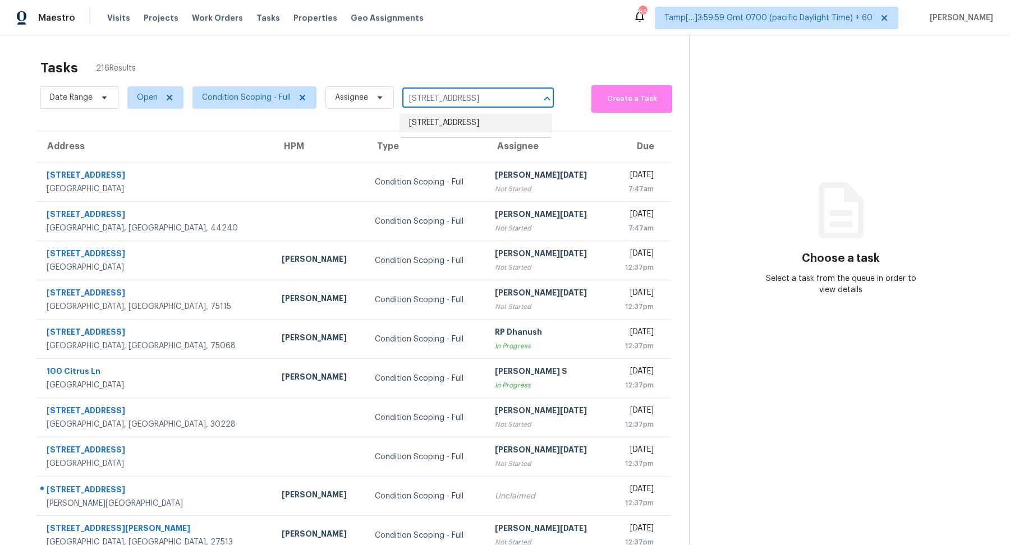
click at [447, 125] on li "1045 Pebble Creek Trl, Suwanee, GA 30024" at bounding box center [476, 123] width 152 height 19
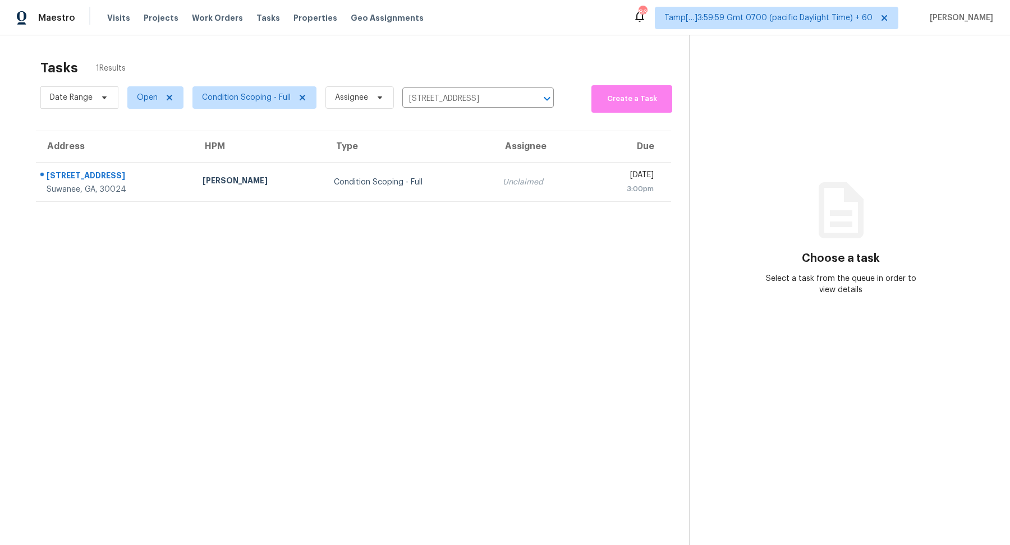
click at [494, 170] on td "Unclaimed" at bounding box center [540, 182] width 93 height 39
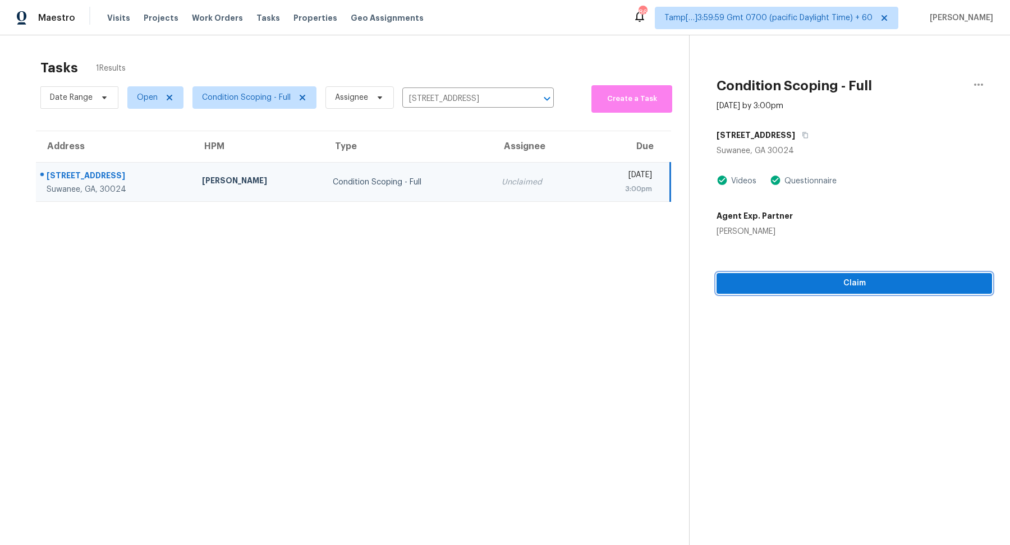
click at [861, 284] on span "Claim" at bounding box center [855, 284] width 258 height 14
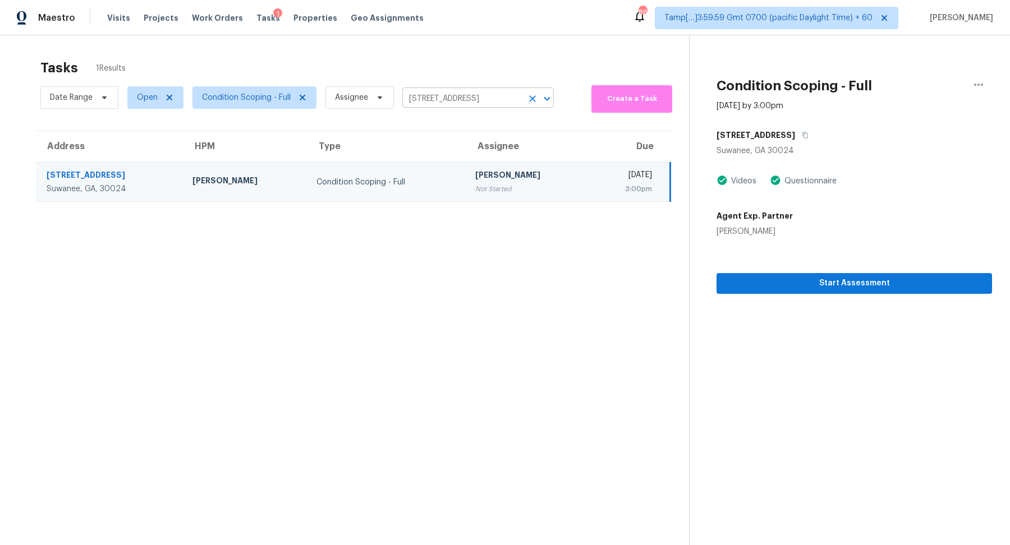
click at [453, 96] on input "1045 Pebble Creek Trl, Suwanee, GA 30024" at bounding box center [462, 98] width 120 height 17
paste input "3960 Lullwater Main NW Kennesaw, GA, 3014"
type input "3960 Lullwater Main NW Kennesaw, GA, 30144"
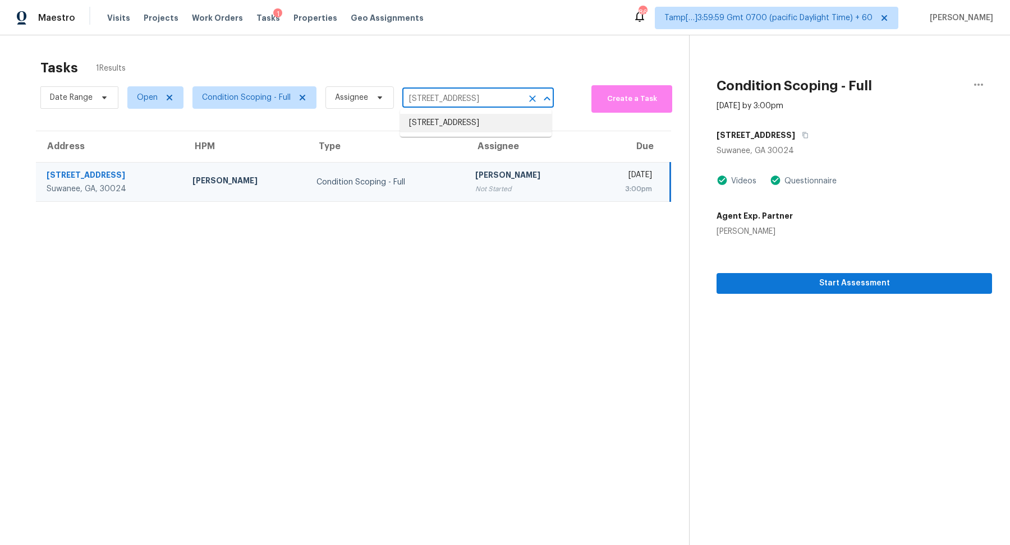
click at [515, 130] on li "[STREET_ADDRESS]" at bounding box center [476, 123] width 152 height 19
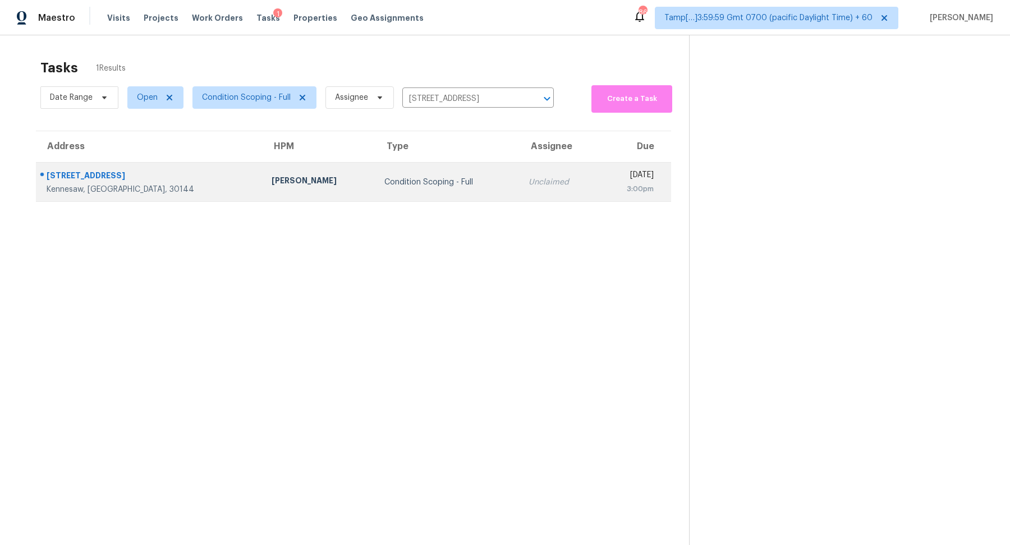
click at [529, 187] on div "Unclaimed" at bounding box center [559, 182] width 61 height 11
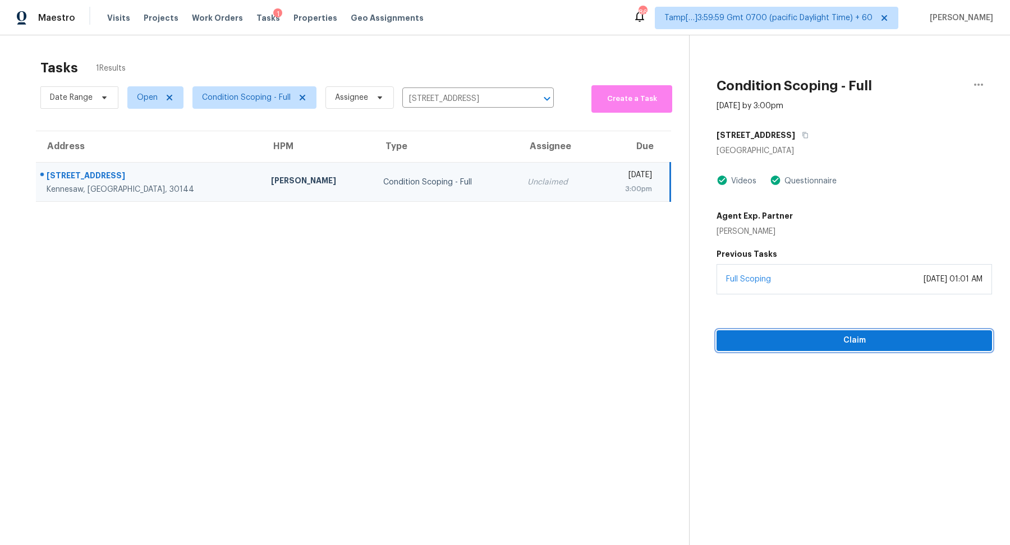
click at [864, 334] on span "Claim" at bounding box center [855, 341] width 258 height 14
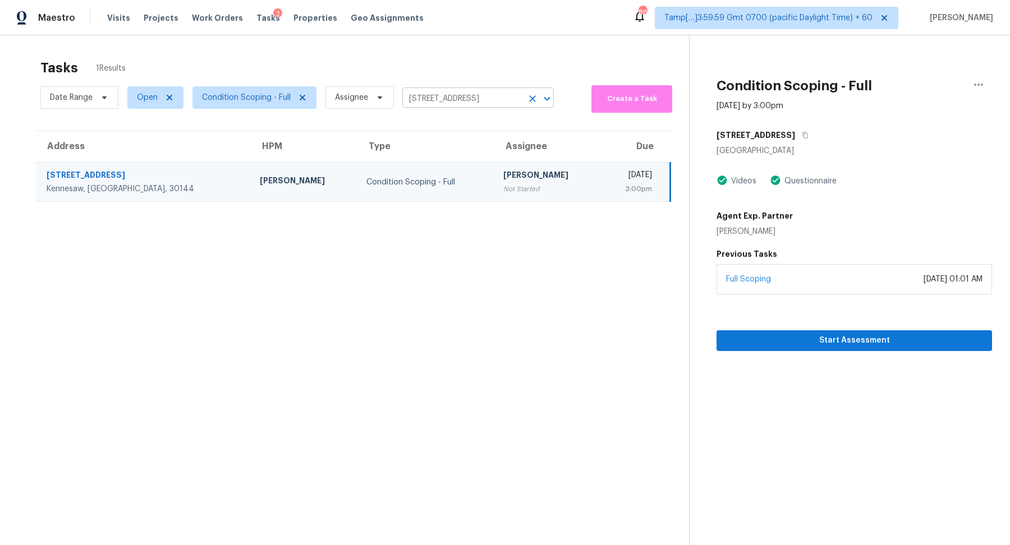
click at [457, 97] on input "[STREET_ADDRESS]" at bounding box center [462, 98] width 120 height 17
paste input "48 Clearsprings Dr, Lawrenceville, GA 30046"
type input "348 Clearsprings Dr, Lawrenceville, GA 30046"
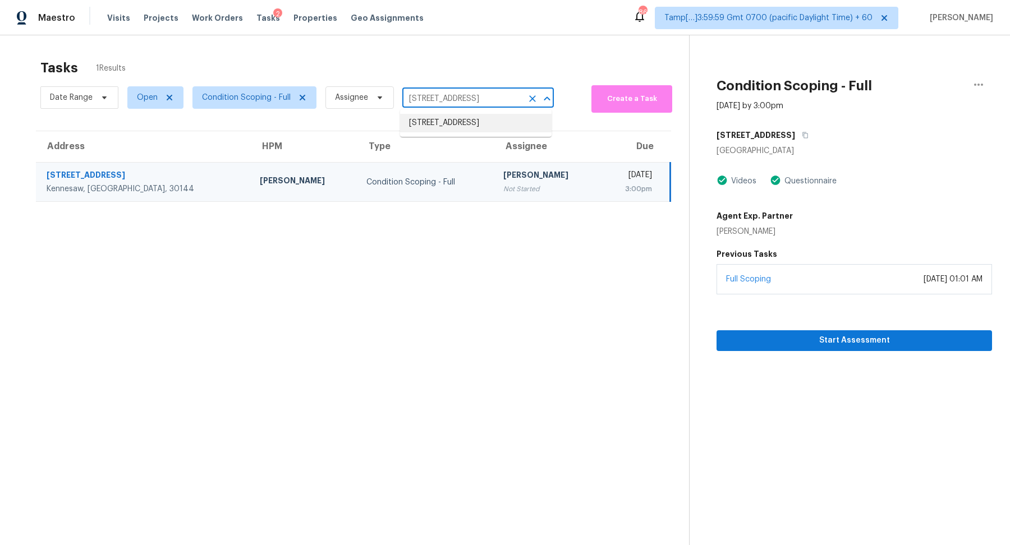
click at [489, 132] on li "348 Clearsprings Dr, Lawrenceville, GA 30046" at bounding box center [476, 123] width 152 height 19
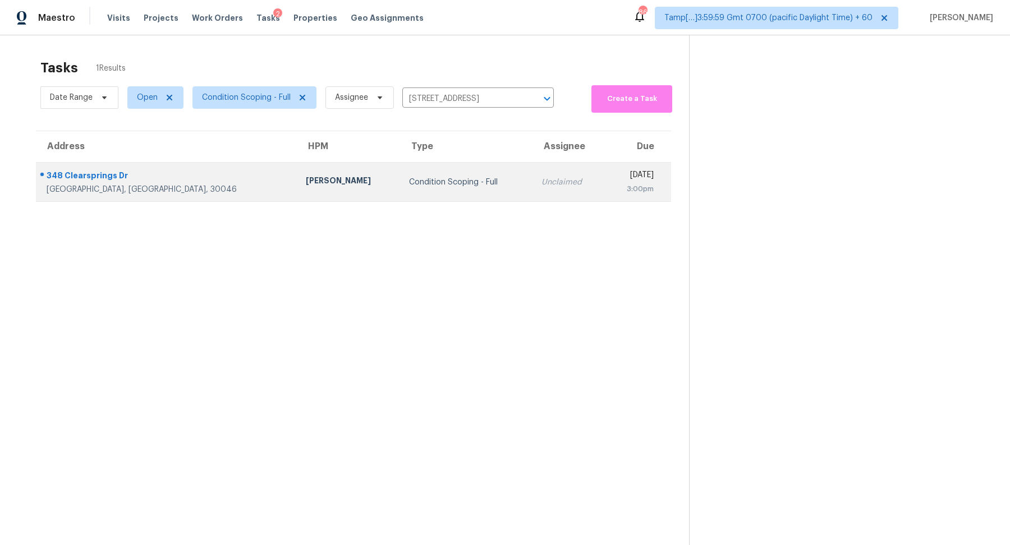
click at [542, 177] on div "Unclaimed" at bounding box center [569, 182] width 54 height 11
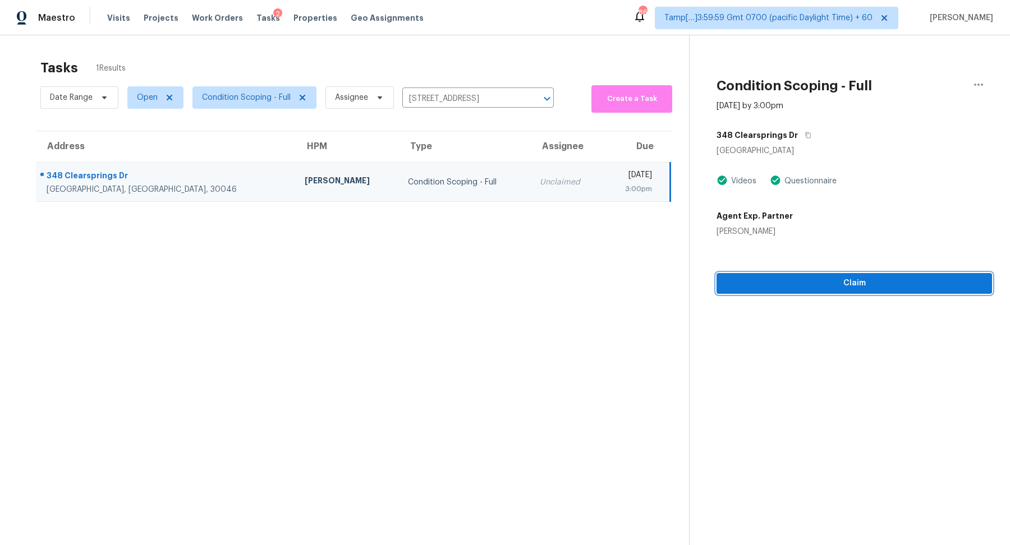
click at [854, 291] on button "Claim" at bounding box center [855, 283] width 276 height 21
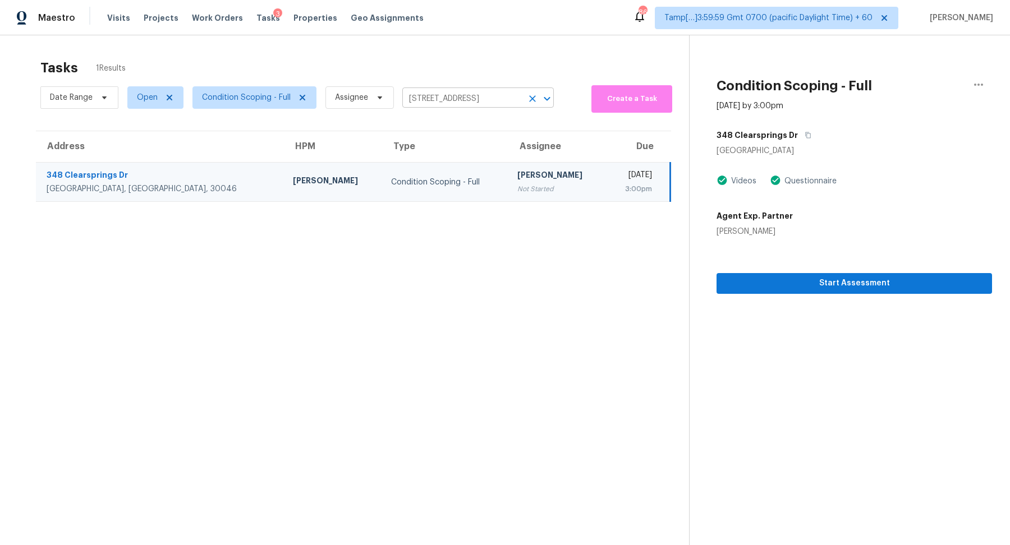
click at [494, 98] on input "348 Clearsprings Dr, Lawrenceville, GA 30046" at bounding box center [462, 98] width 120 height 17
paste input "11605 Alpine Springs Dr Aubrey, TX, 76227"
type input "11605 Alpine Springs Dr Aubrey, TX, 76227"
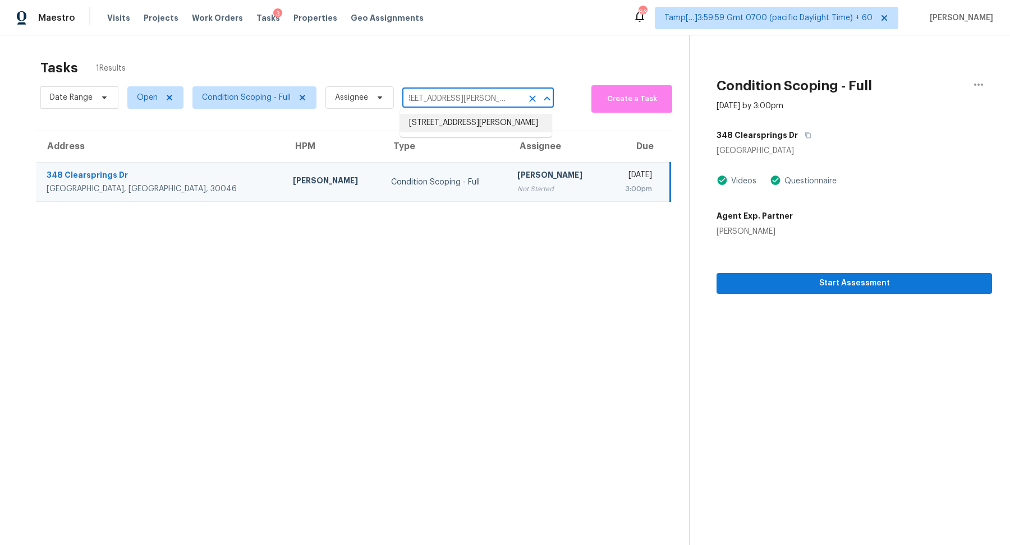
click at [480, 122] on li "11605 Alpine Springs Dr, Aubrey, TX 76227" at bounding box center [476, 123] width 152 height 19
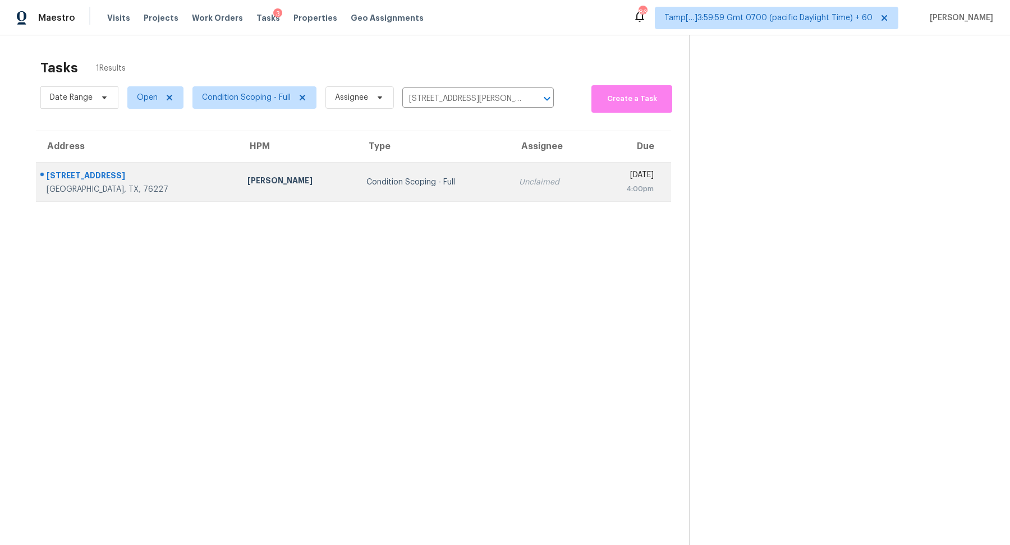
click at [519, 177] on div "Unclaimed" at bounding box center [552, 182] width 66 height 11
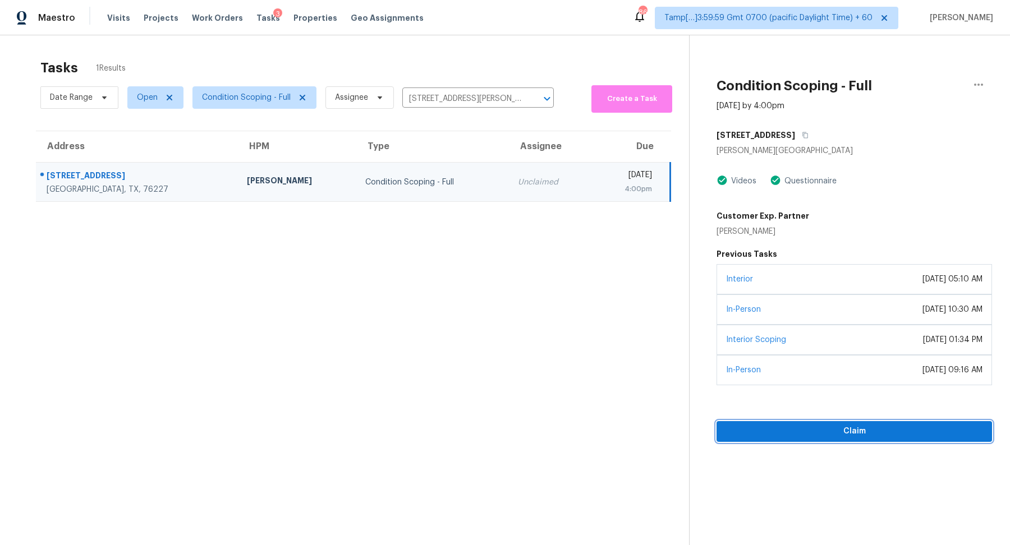
click at [869, 434] on span "Claim" at bounding box center [855, 432] width 258 height 14
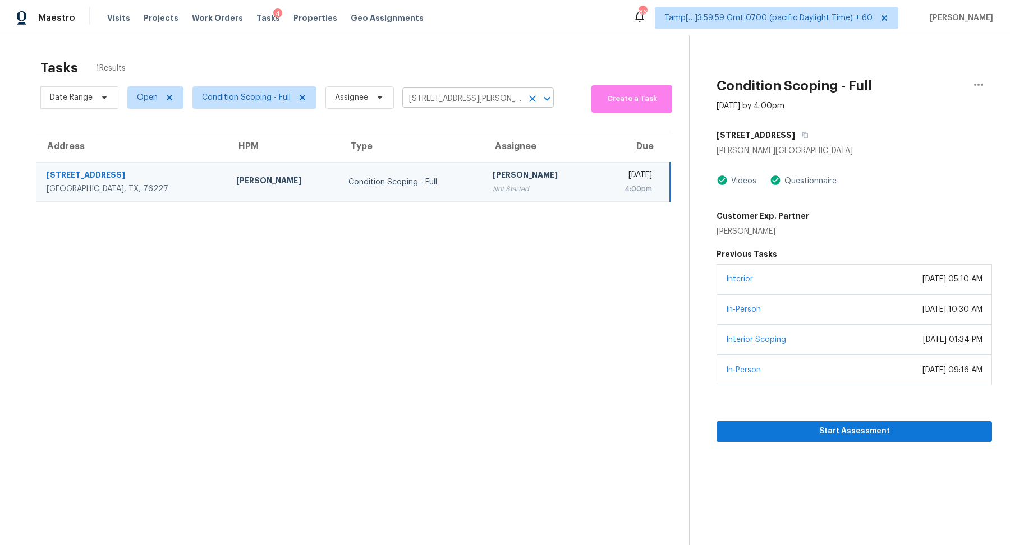
click at [441, 98] on input "11605 Alpine Springs Dr, Aubrey, TX 76227" at bounding box center [462, 98] width 120 height 17
paste input "4645 Low Ground Ct Garner, NC, 27529"
type input "4645 Low Ground Ct Garner, NC, 27529"
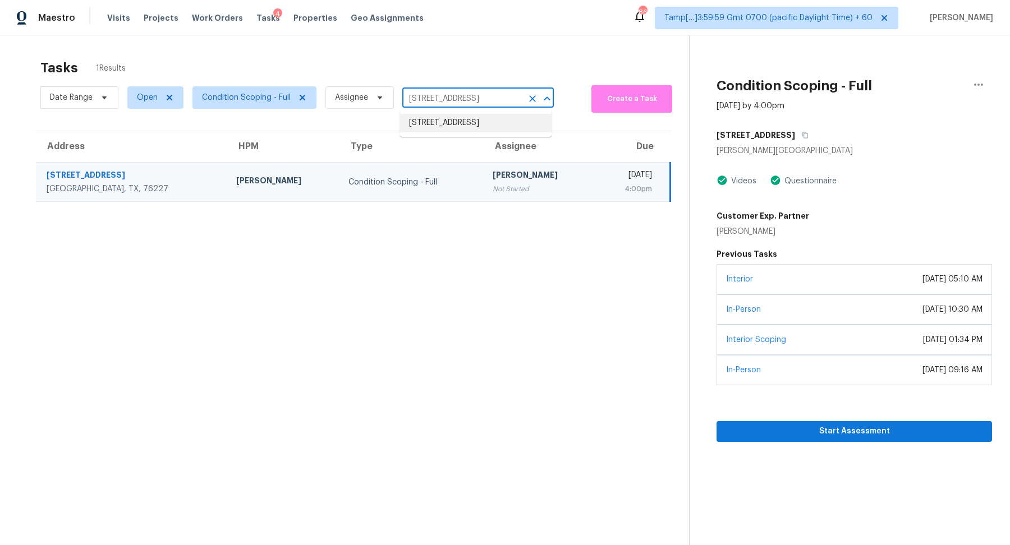
click at [462, 125] on li "4645 Low Ground Ct, Garner, NC 27529" at bounding box center [476, 123] width 152 height 19
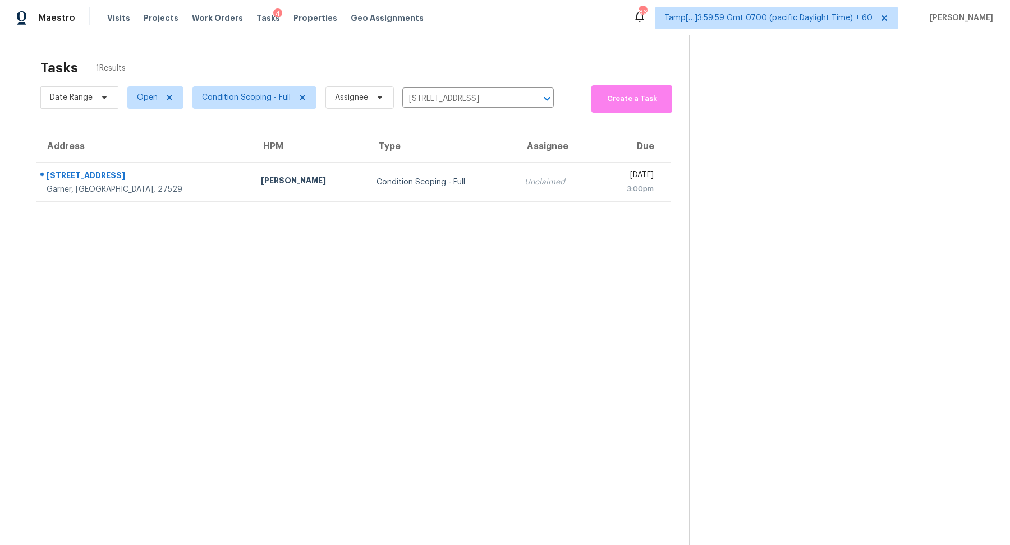
click at [432, 166] on td "Condition Scoping - Full" at bounding box center [442, 182] width 148 height 39
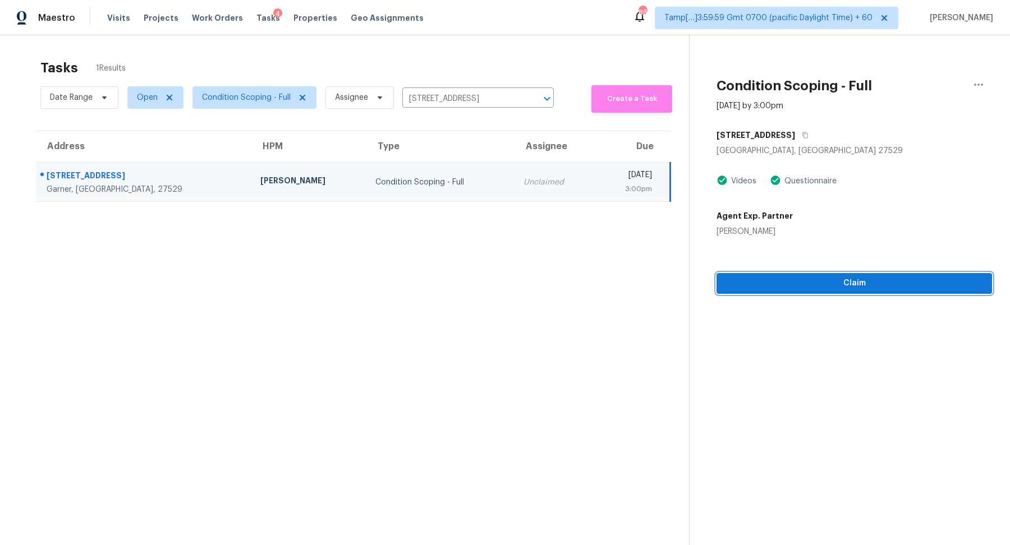
click at [878, 288] on span "Claim" at bounding box center [855, 284] width 258 height 14
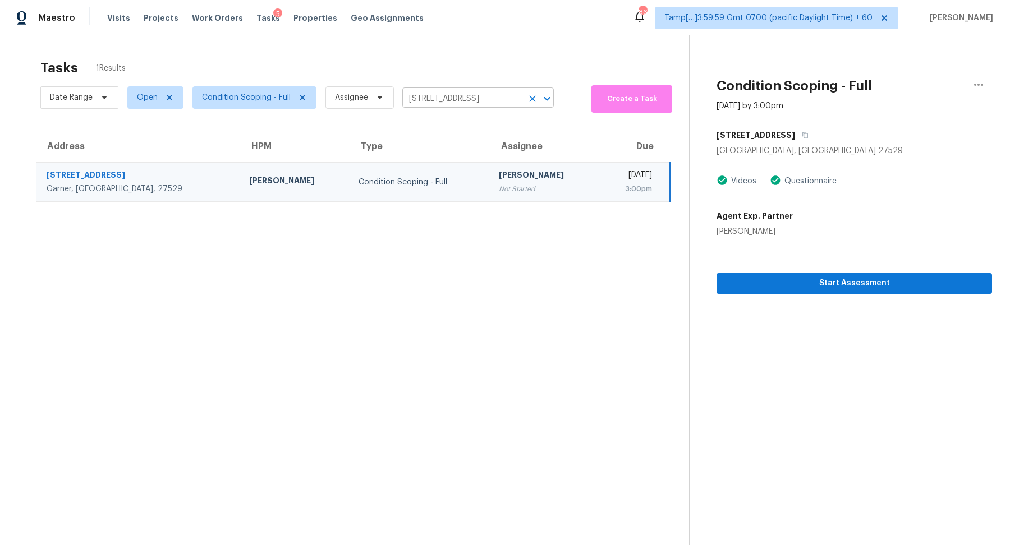
click at [466, 97] on input "4645 Low Ground Ct, Garner, NC 27529" at bounding box center [462, 98] width 120 height 17
paste input "5607 Golden Needle Dr Mc Leansville, NC, 27301"
type input "5607 Golden Needle Dr Mc Leansville, NC, 27301"
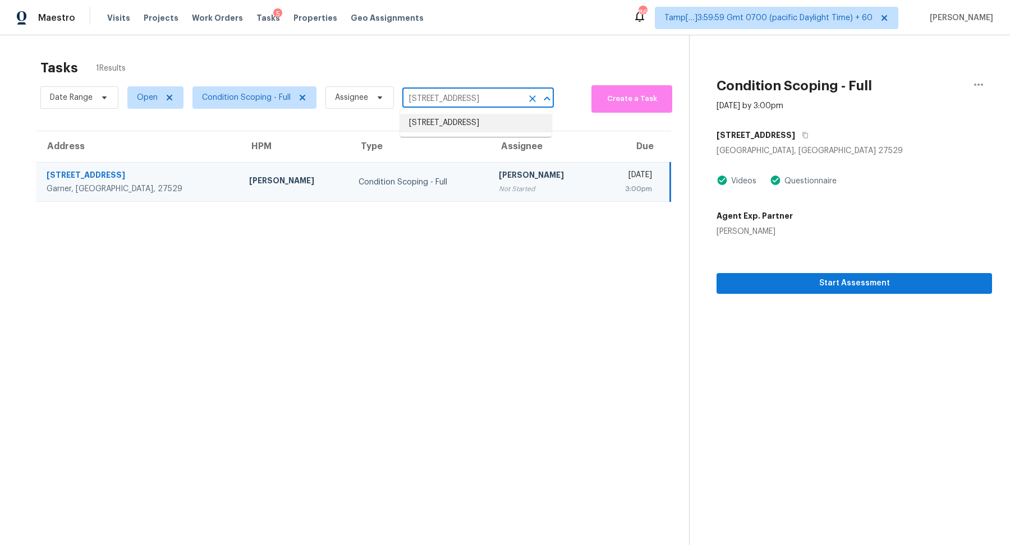
click at [474, 130] on li "5607 Golden Needle Dr, Mc Leansville, NC 27301" at bounding box center [476, 123] width 152 height 19
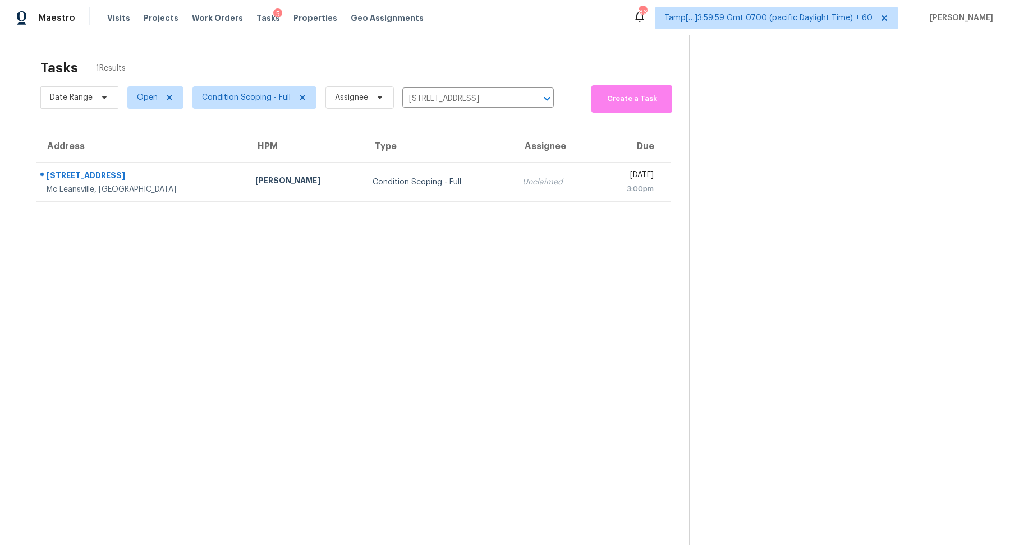
click at [522, 180] on div "Unclaimed" at bounding box center [554, 182] width 65 height 11
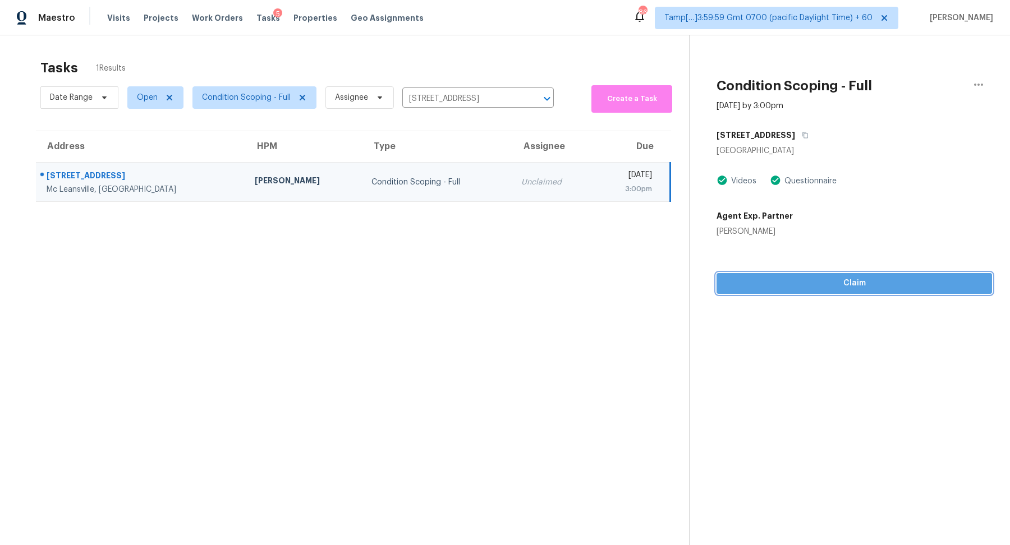
click at [884, 287] on span "Claim" at bounding box center [855, 284] width 258 height 14
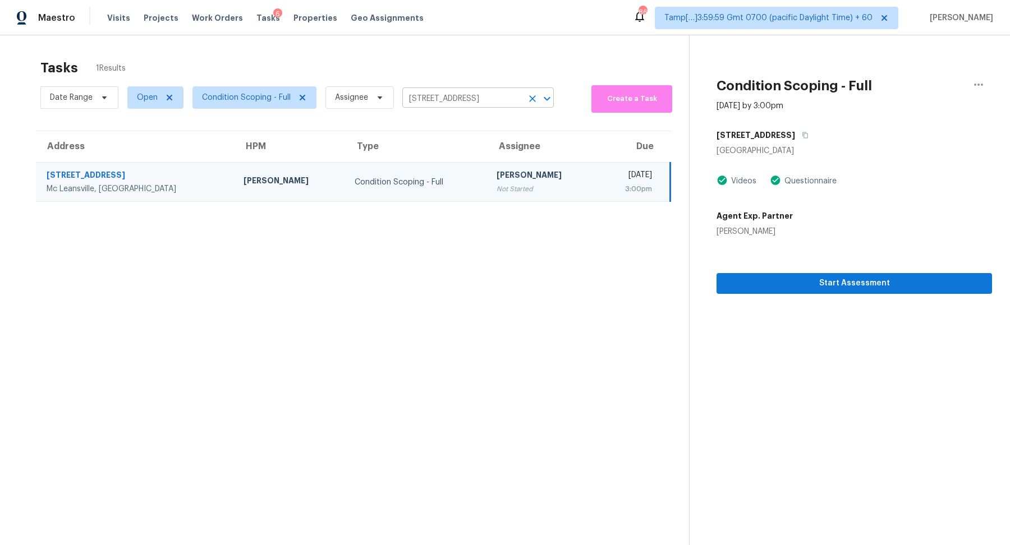
click at [462, 103] on input "5607 Golden Needle Dr, Mc Leansville, NC 27301" at bounding box center [462, 98] width 120 height 17
paste input "3477 Waterwheel Cir Winston Salem, NC, 27103"
type input "3477 Waterwheel Cir Winston Salem, NC, 27103"
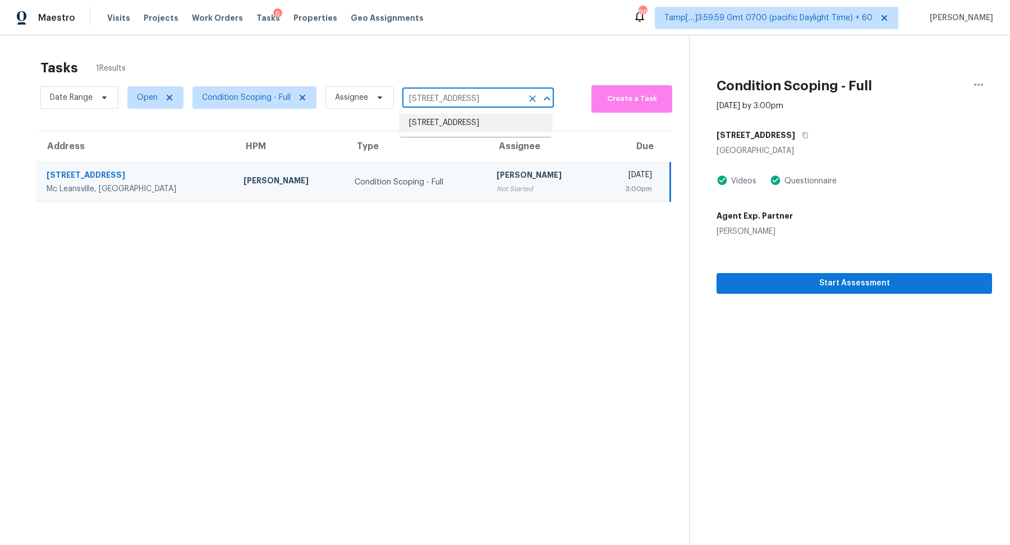
click at [471, 131] on li "3477 Waterwheel Cir, Winston Salem, NC 27103" at bounding box center [476, 123] width 152 height 19
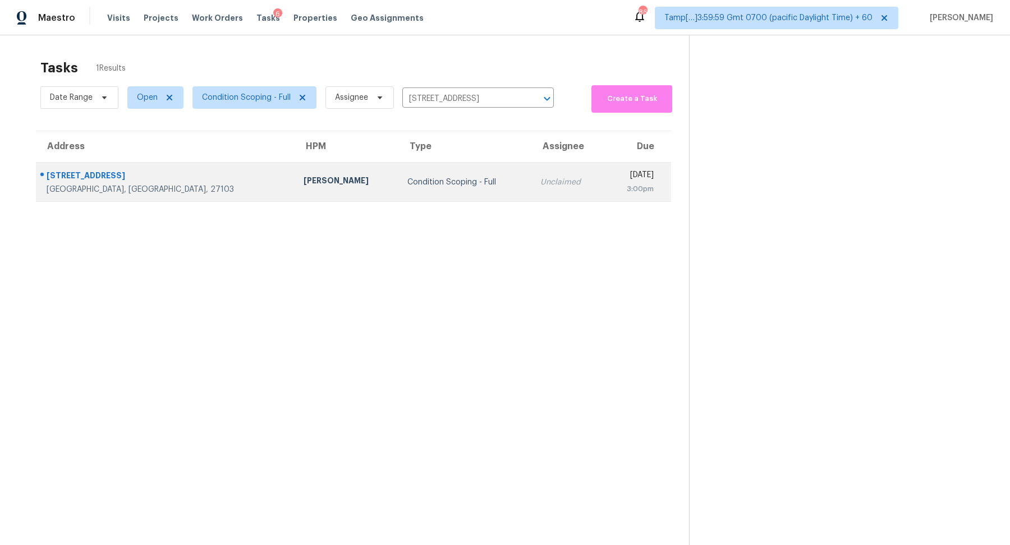
click at [531, 177] on td "Unclaimed" at bounding box center [567, 182] width 73 height 39
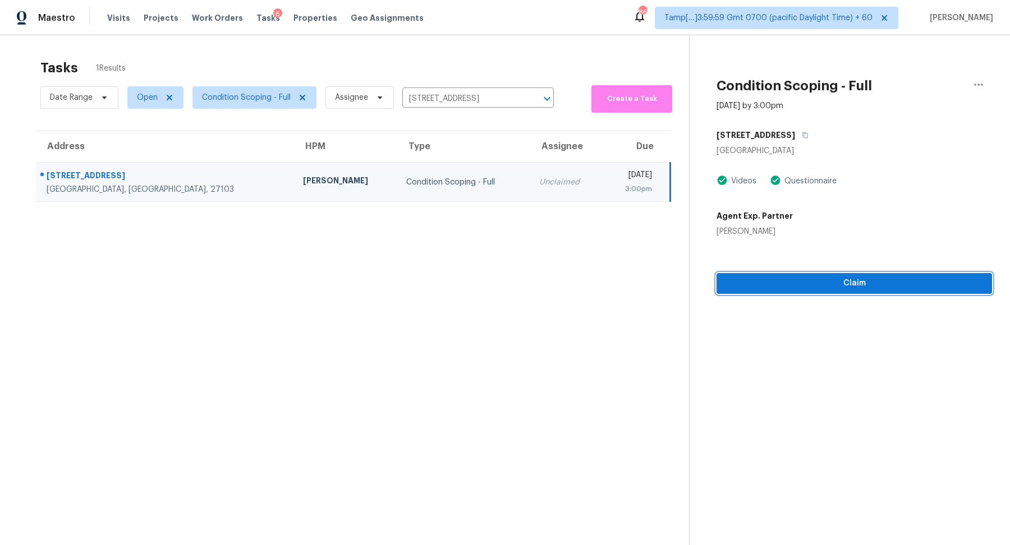
click at [809, 286] on span "Claim" at bounding box center [855, 284] width 258 height 14
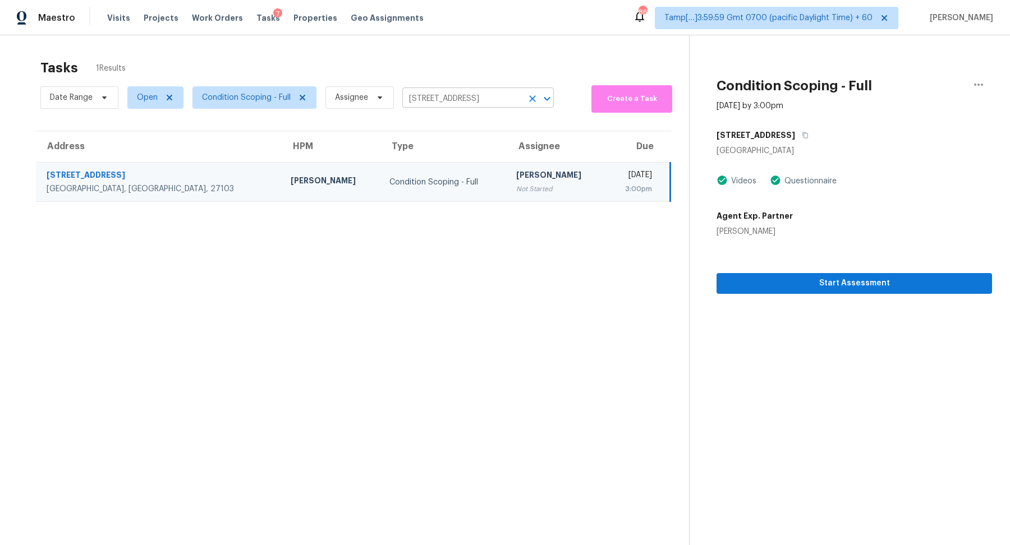
click at [430, 93] on input "3477 Waterwheel Cir, Winston Salem, NC 27103" at bounding box center [462, 98] width 120 height 17
paste input "919 Saratoga Dr Durham, NC, 27704"
type input "919 Saratoga Dr Durham, NC, 27704"
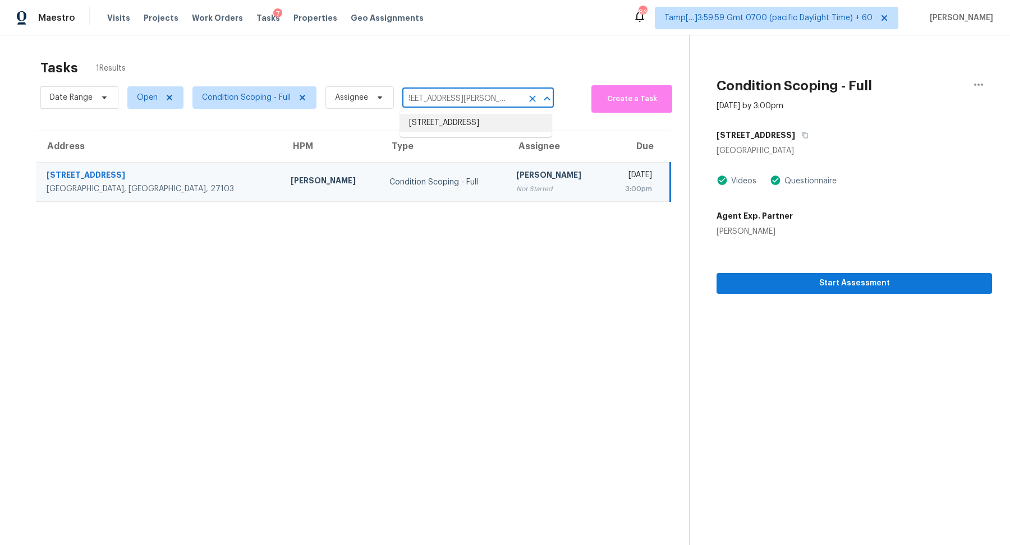
click at [460, 126] on li "919 Saratoga Dr, Durham, NC 27704" at bounding box center [476, 123] width 152 height 19
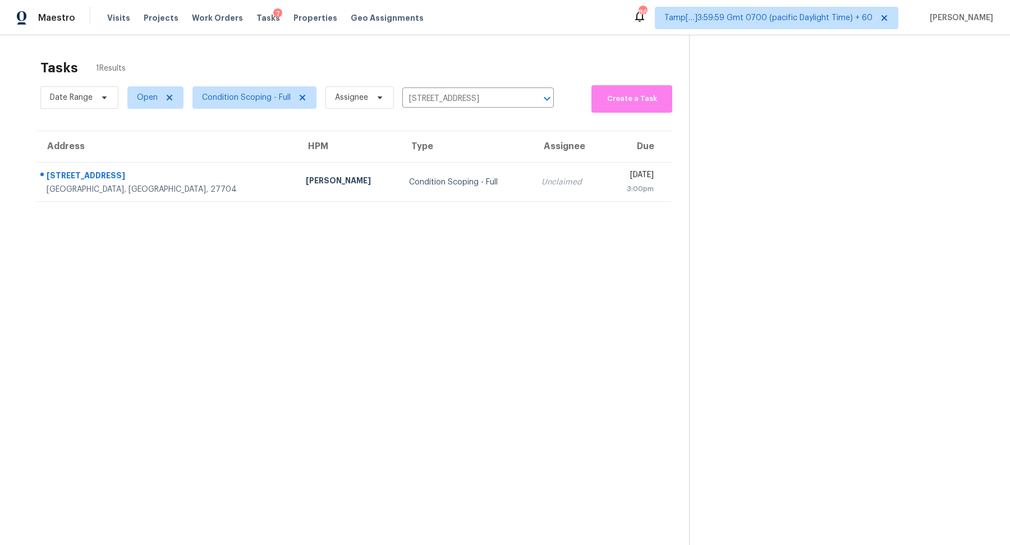
click at [533, 175] on td "Unclaimed" at bounding box center [569, 182] width 72 height 39
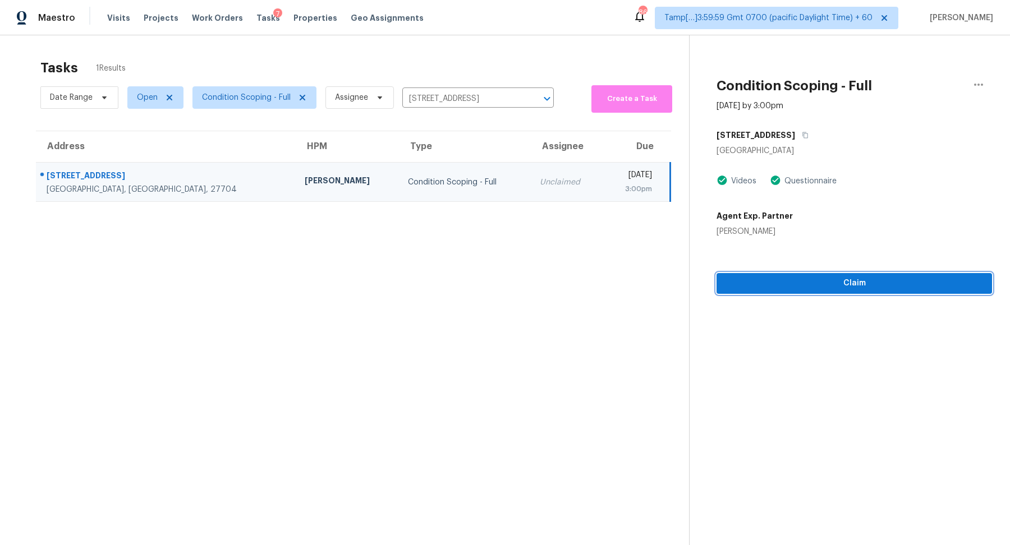
click at [852, 285] on span "Claim" at bounding box center [855, 284] width 258 height 14
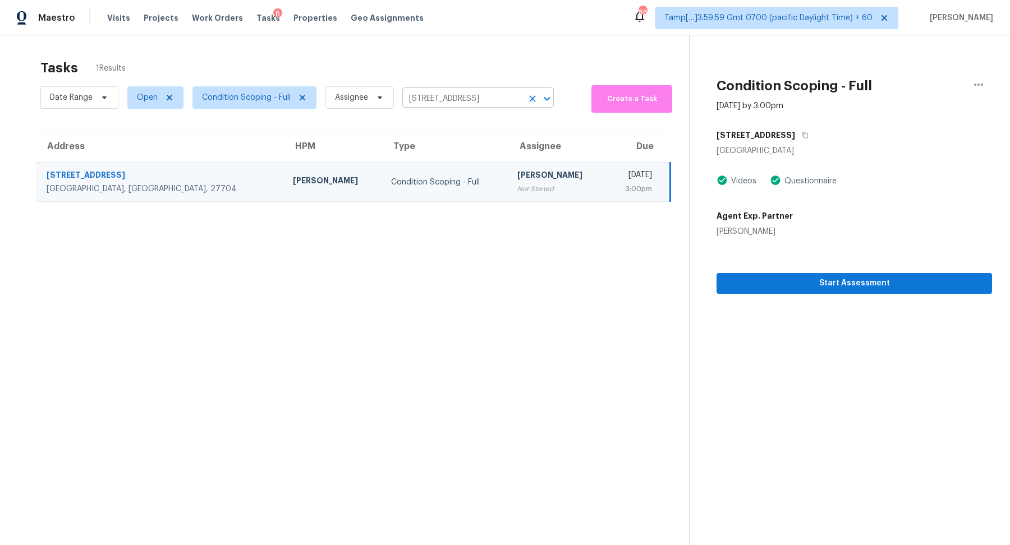
click at [477, 102] on input "919 Saratoga Dr, Durham, NC 27704" at bounding box center [462, 98] width 120 height 17
paste input "1819 Nixon St Durham, NC, 27707"
type input "1819 Nixon St Durham, NC, 27707"
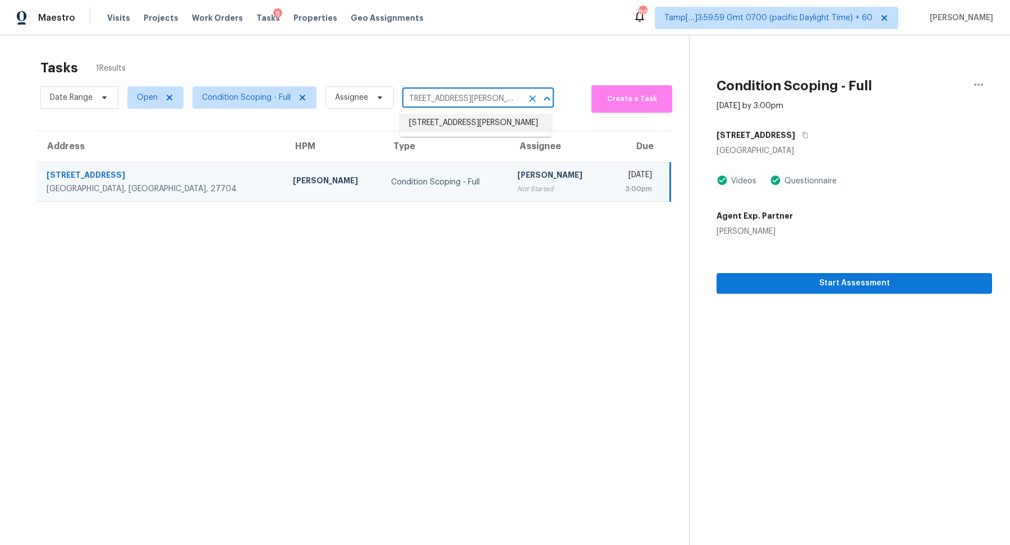
click at [469, 126] on li "1819 Nixon St, Durham, NC 27707" at bounding box center [476, 123] width 152 height 19
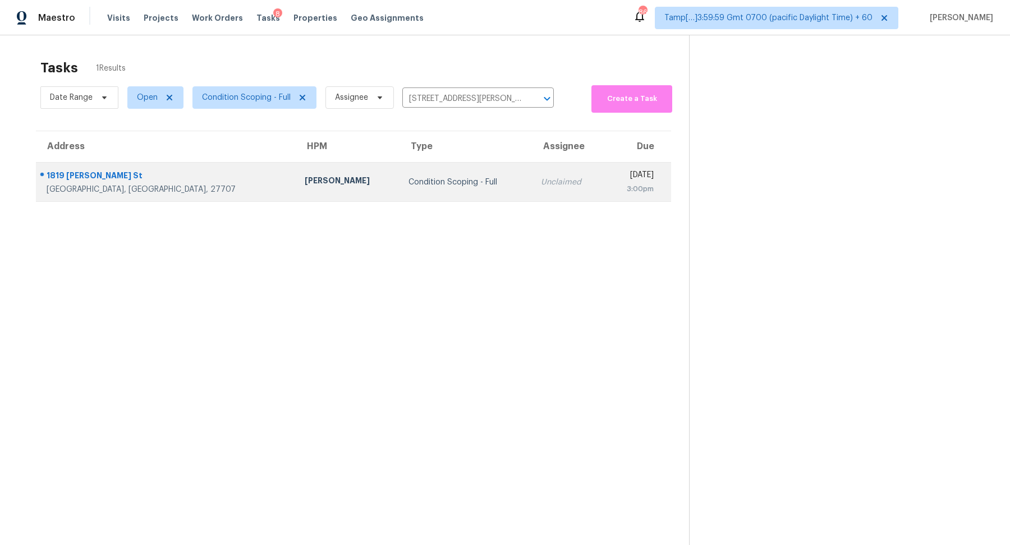
click at [532, 168] on td "Unclaimed" at bounding box center [568, 182] width 73 height 39
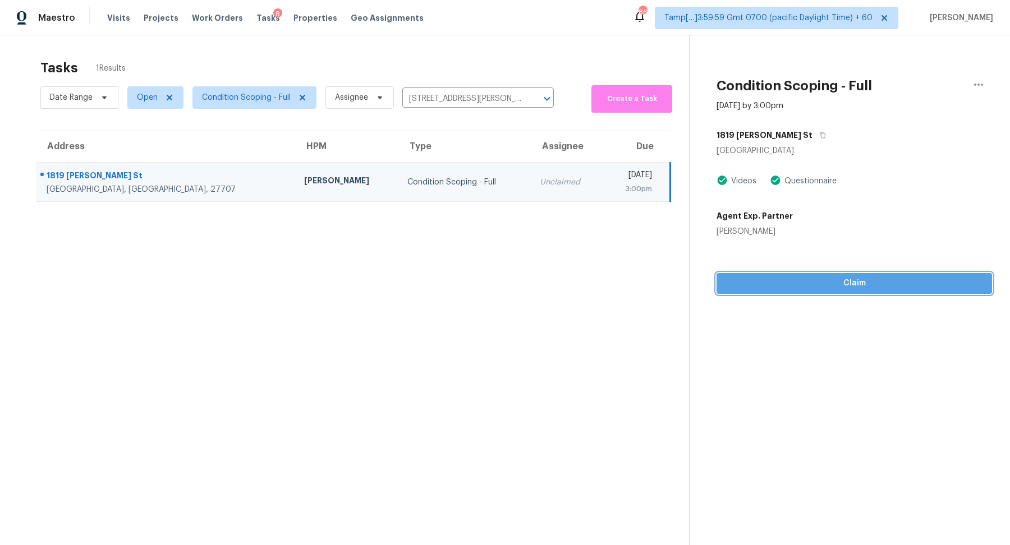
click at [853, 284] on span "Claim" at bounding box center [855, 284] width 258 height 14
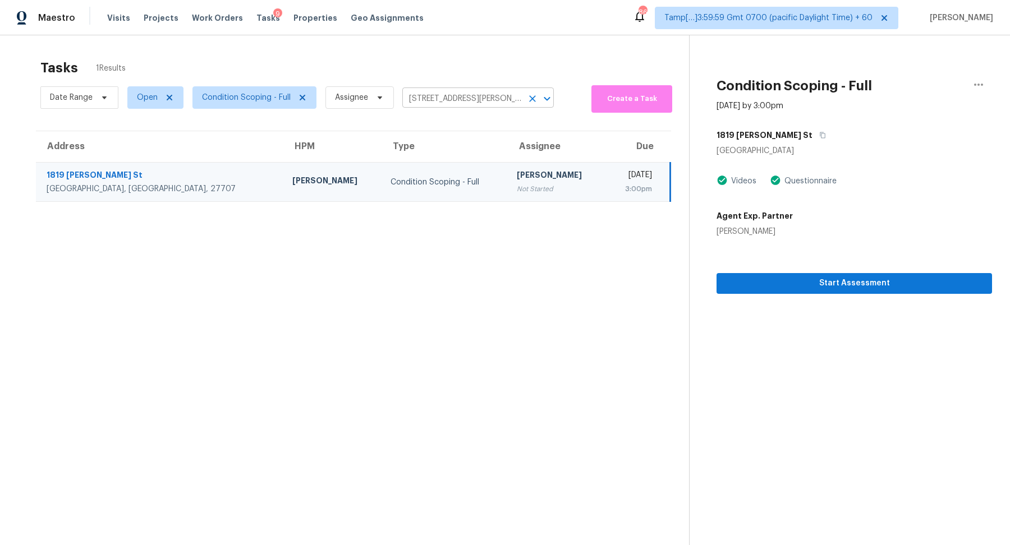
click at [461, 92] on input "1819 Nixon St, Durham, NC 27707" at bounding box center [462, 98] width 120 height 17
paste input "20914 Serrano Creek Rd Lake Forest, CA, 92630"
type input "20914 Serrano Creek Rd Lake Forest, CA, 92630"
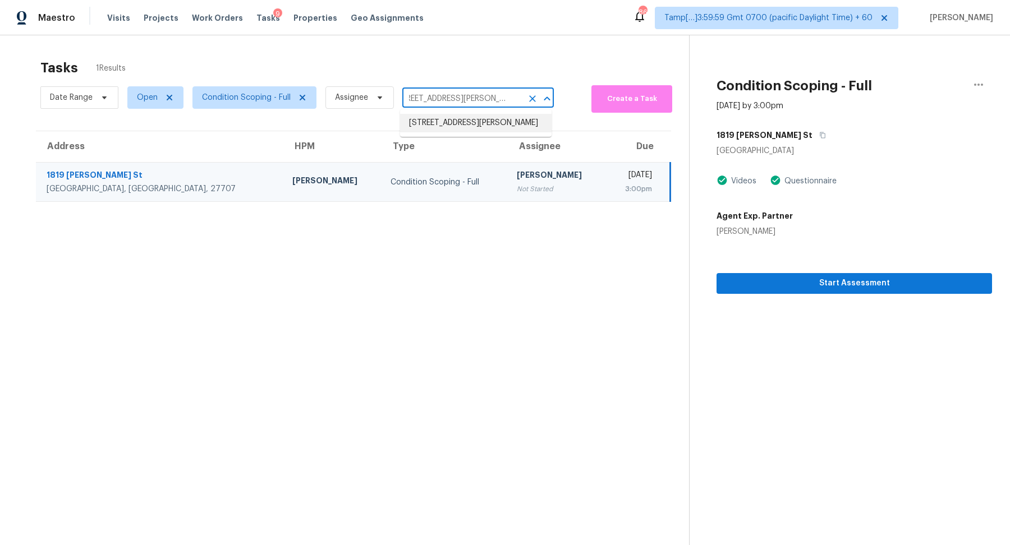
click at [504, 126] on li "20914 Serrano Creek Rd, Lake Forest, CA 92630" at bounding box center [476, 123] width 152 height 19
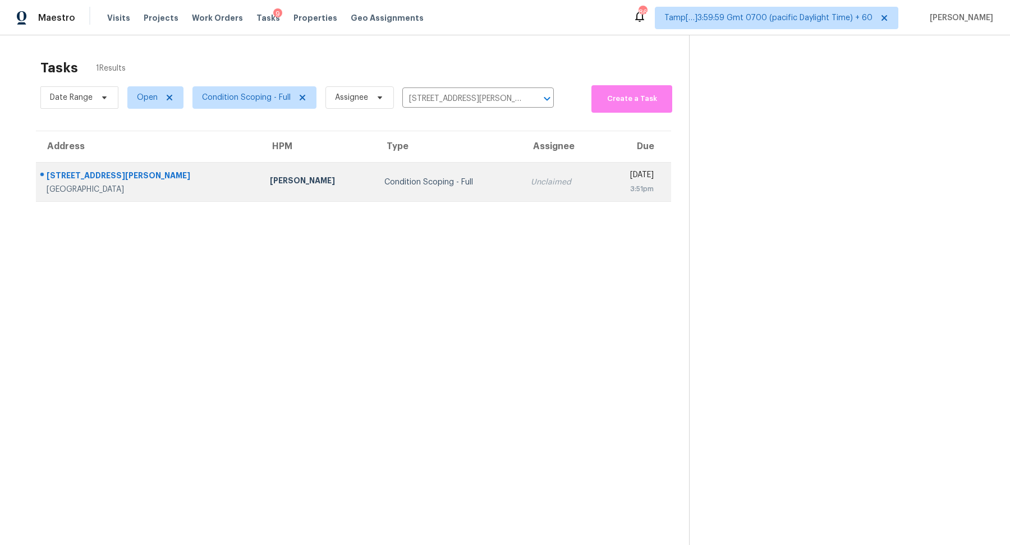
click at [522, 164] on td "Unclaimed" at bounding box center [562, 182] width 80 height 39
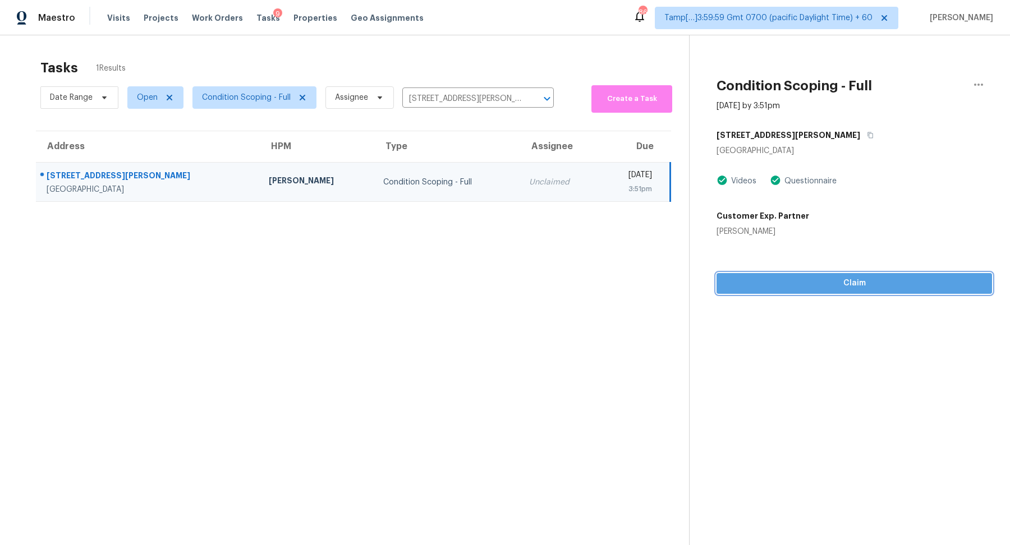
click at [925, 277] on span "Claim" at bounding box center [855, 284] width 258 height 14
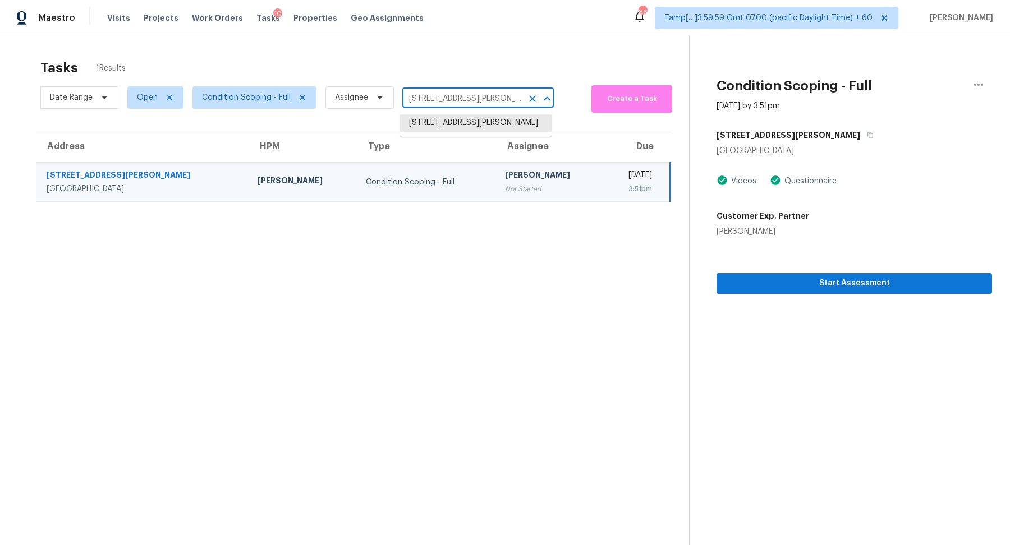
click at [450, 96] on input "20914 Serrano Creek Rd, Lake Forest, CA 92630" at bounding box center [462, 98] width 120 height 17
paste input "1811 Leisure Ct Pasadena, TX, 77504"
type input "1811 Leisure Ct Pasadena, TX, 77504"
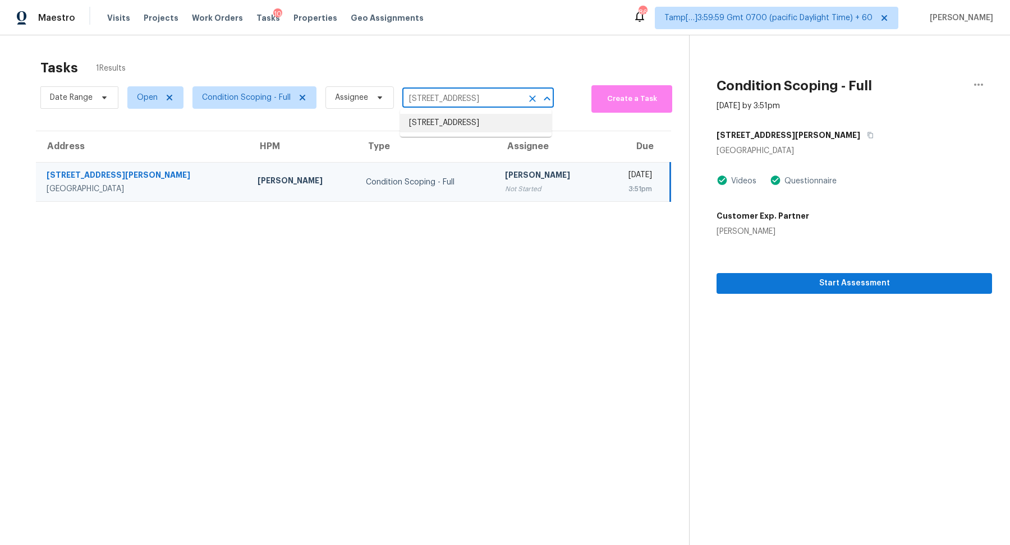
click at [476, 120] on li "1811 Leisure Ct, Pasadena, TX 77504" at bounding box center [476, 123] width 152 height 19
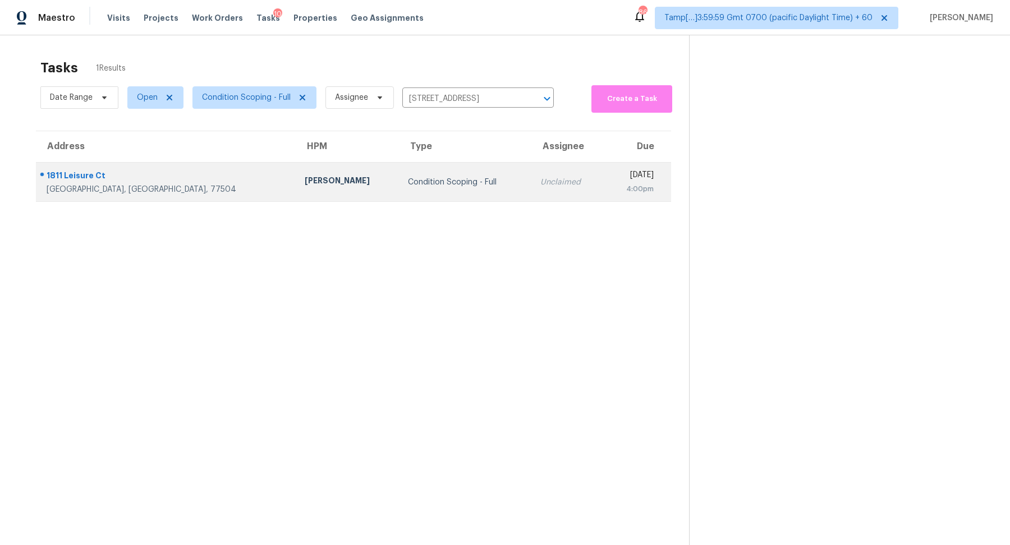
click at [531, 188] on td "Unclaimed" at bounding box center [567, 182] width 72 height 39
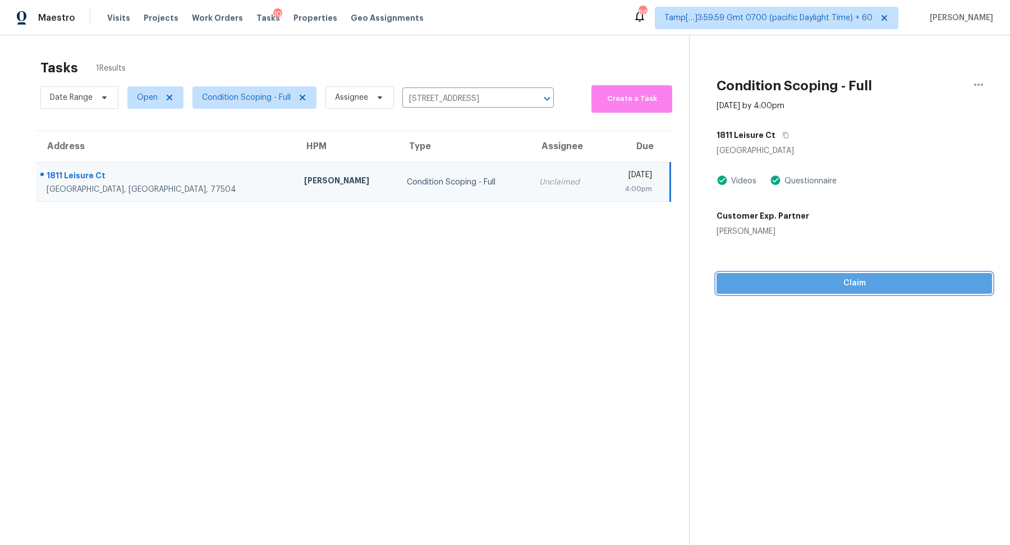
click at [830, 282] on span "Claim" at bounding box center [855, 284] width 258 height 14
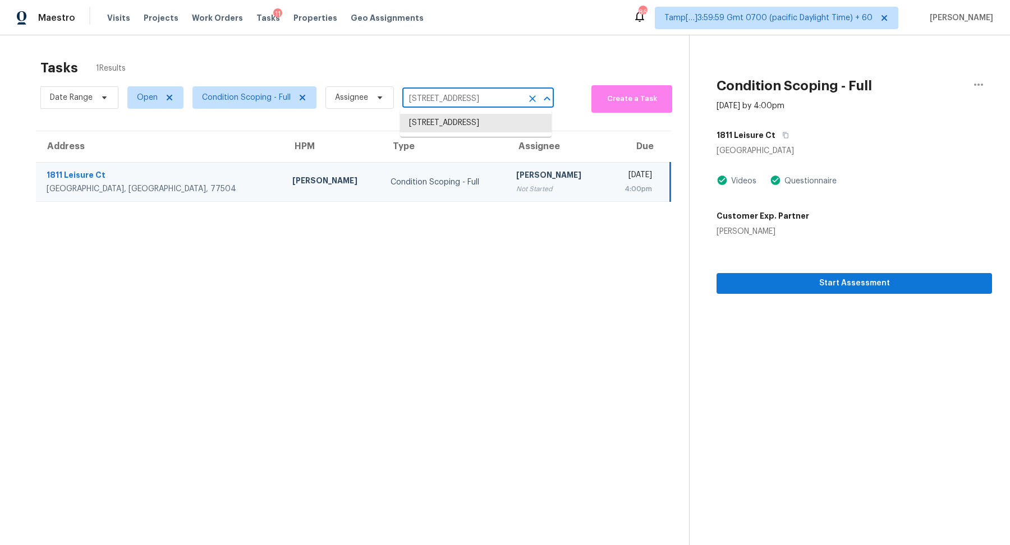
click at [408, 103] on input "1811 Leisure Ct, Pasadena, TX 77504" at bounding box center [462, 98] width 120 height 17
paste input "3235 Panorama Dr Nashville, TN, 37218"
type input "3235 Panorama Dr Nashville, TN, 37218"
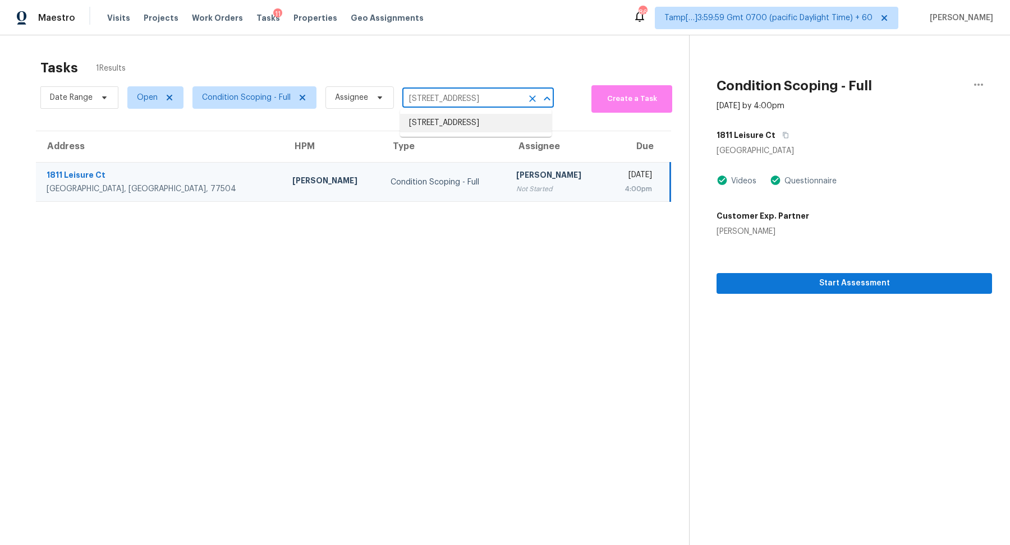
click at [449, 127] on li "3235 Panorama Dr, Nashville, TN 37218" at bounding box center [476, 123] width 152 height 19
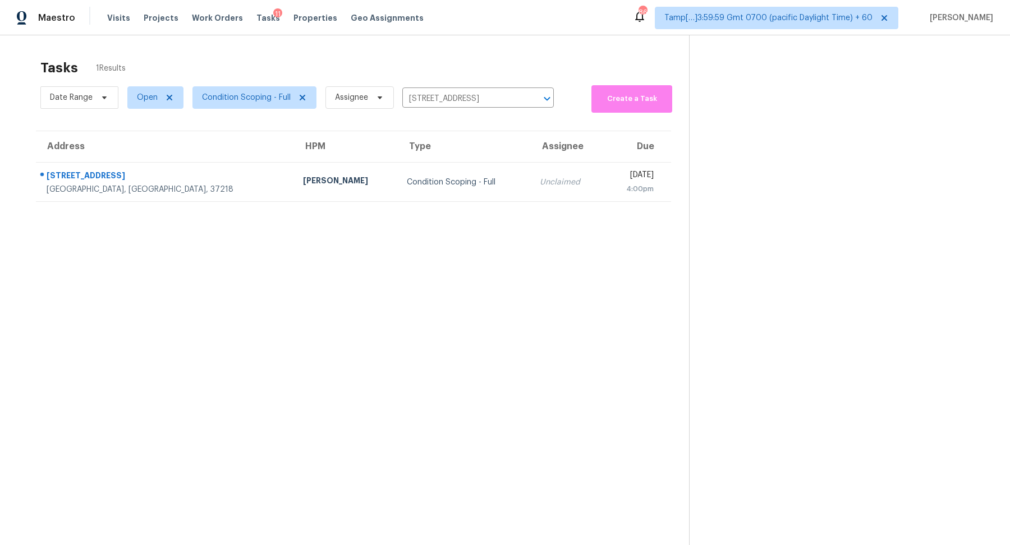
click at [422, 155] on th "Type" at bounding box center [464, 146] width 133 height 31
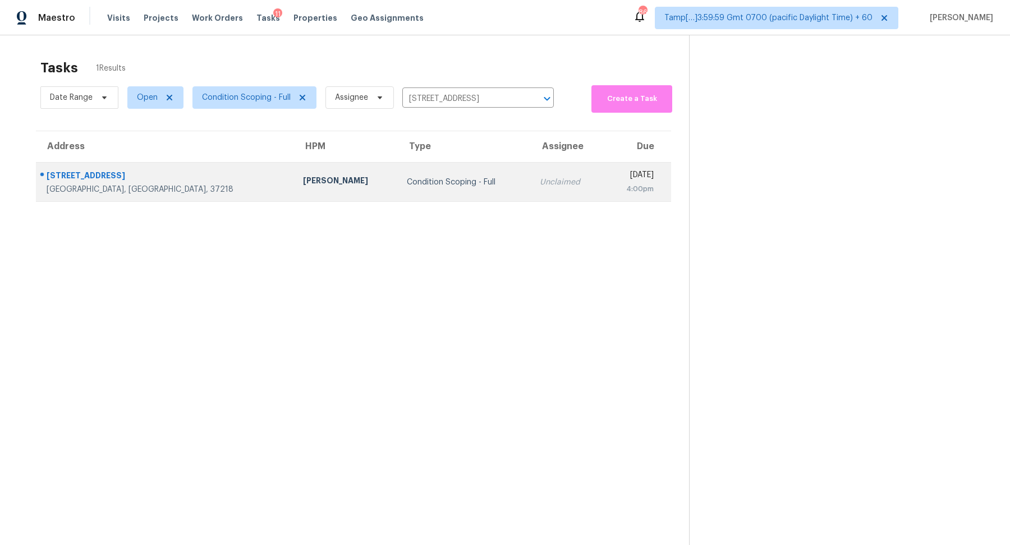
click at [531, 191] on td "Unclaimed" at bounding box center [567, 182] width 73 height 39
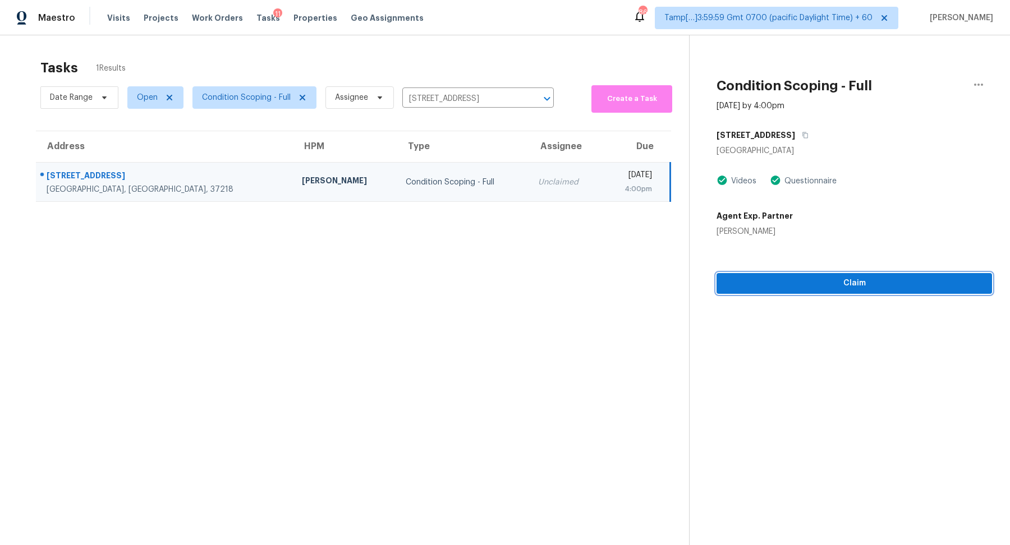
click at [812, 284] on span "Claim" at bounding box center [855, 284] width 258 height 14
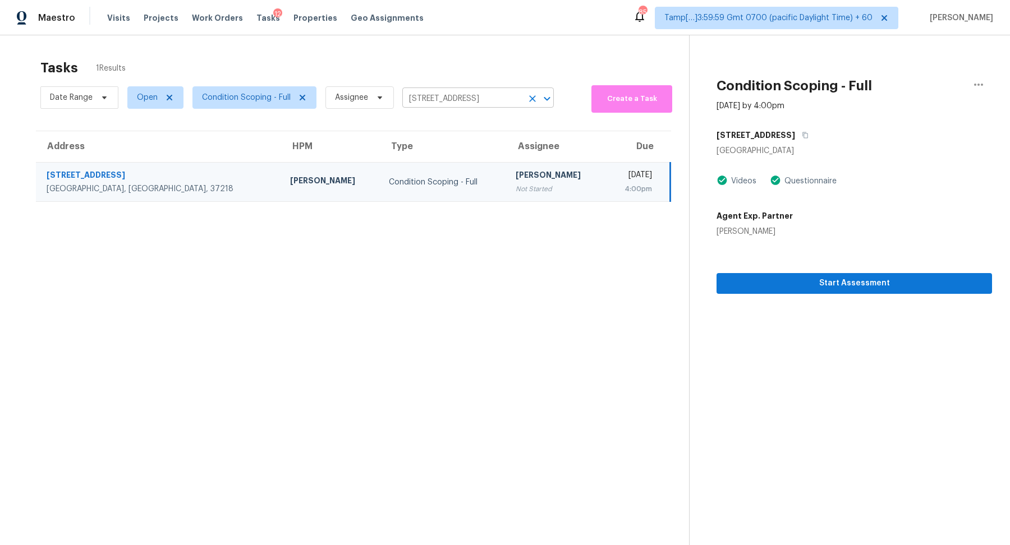
click at [437, 94] on input "3235 Panorama Dr, Nashville, TN 37218" at bounding box center [462, 98] width 120 height 17
paste input "24714 Tribeca Ln Katy, TX, 77493"
type input "24714 Tribeca Ln Katy, TX, 77493"
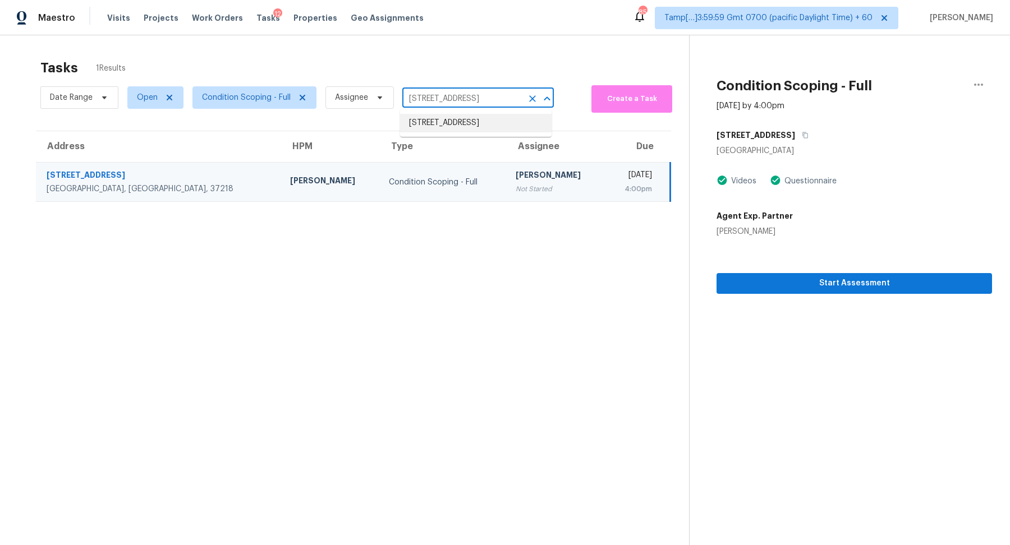
click at [451, 131] on li "24714 Tribeca Ln, Katy, TX 77493" at bounding box center [476, 123] width 152 height 19
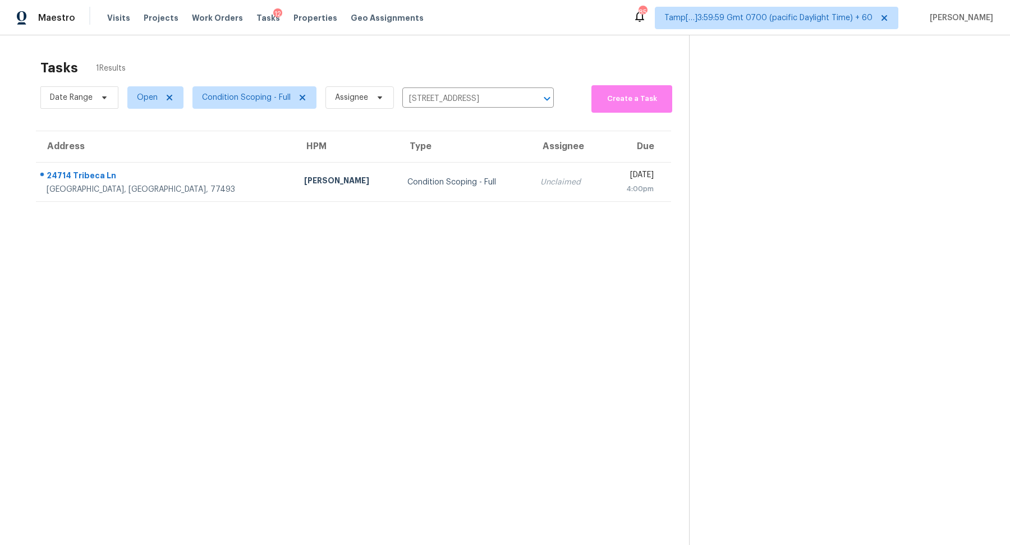
click at [435, 185] on div "Condition Scoping - Full" at bounding box center [464, 182] width 115 height 11
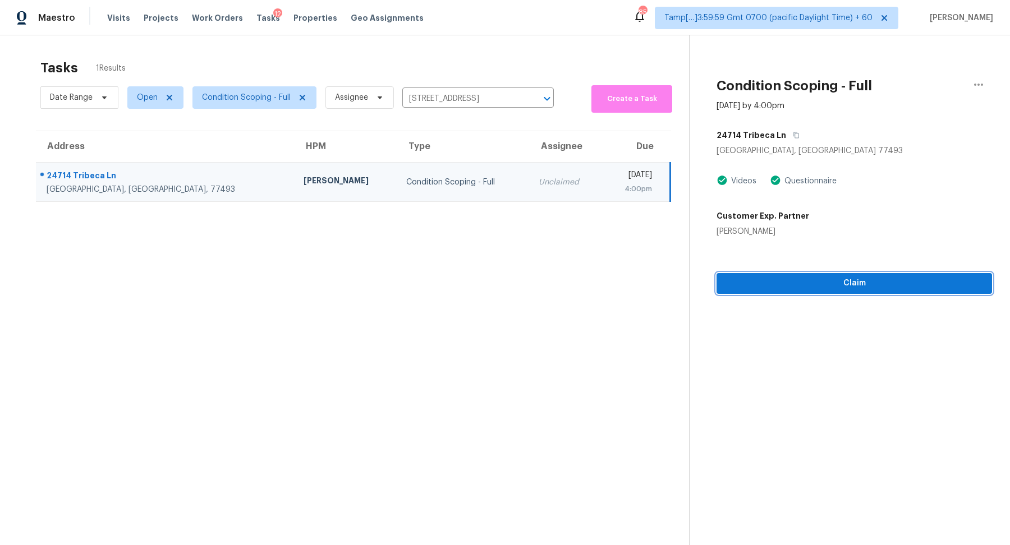
click at [866, 280] on span "Claim" at bounding box center [855, 284] width 258 height 14
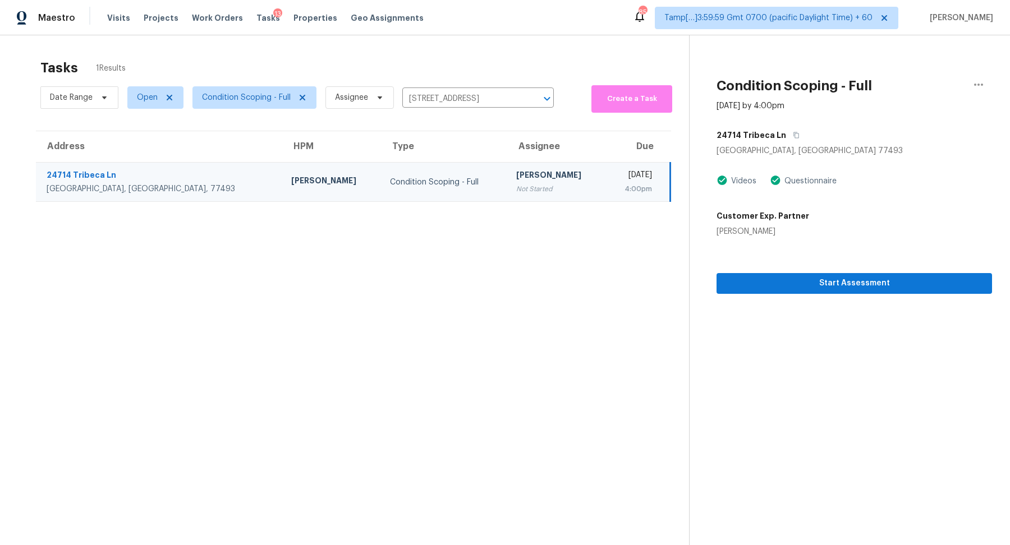
click at [418, 108] on div "Date Range Open Condition Scoping - Full Assignee 24714 Tribeca Ln, Katy, TX 77…" at bounding box center [296, 97] width 513 height 30
click at [424, 103] on input "24714 Tribeca Ln, Katy, TX 77493" at bounding box center [462, 98] width 120 height 17
paste input "5536 S Jericho Way Centennial, CO, 80015"
type input "5536 S Jericho Way Centennial, CO, 80015"
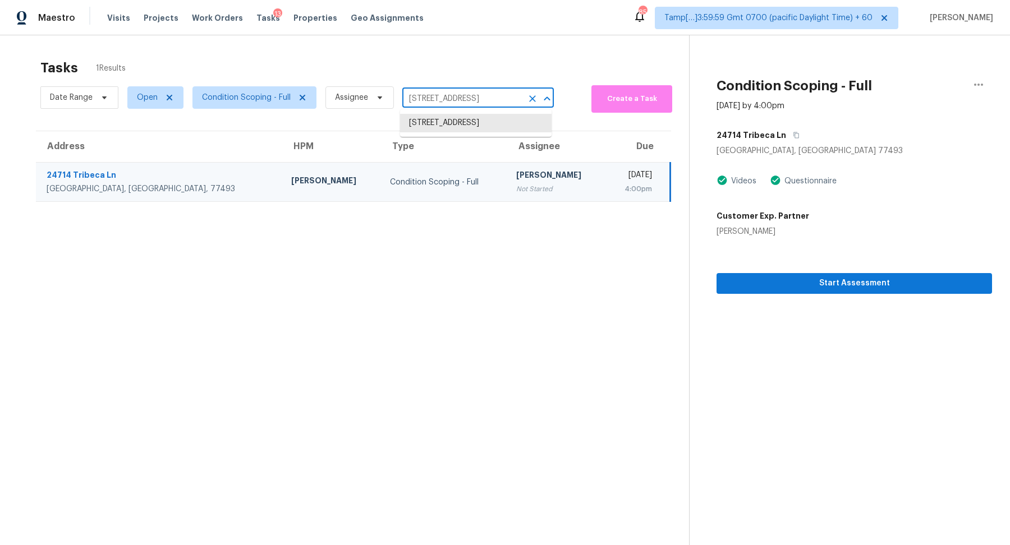
scroll to position [0, 44]
click at [433, 128] on li "5536 S Jericho Way, Centennial, CO 80015" at bounding box center [476, 123] width 152 height 19
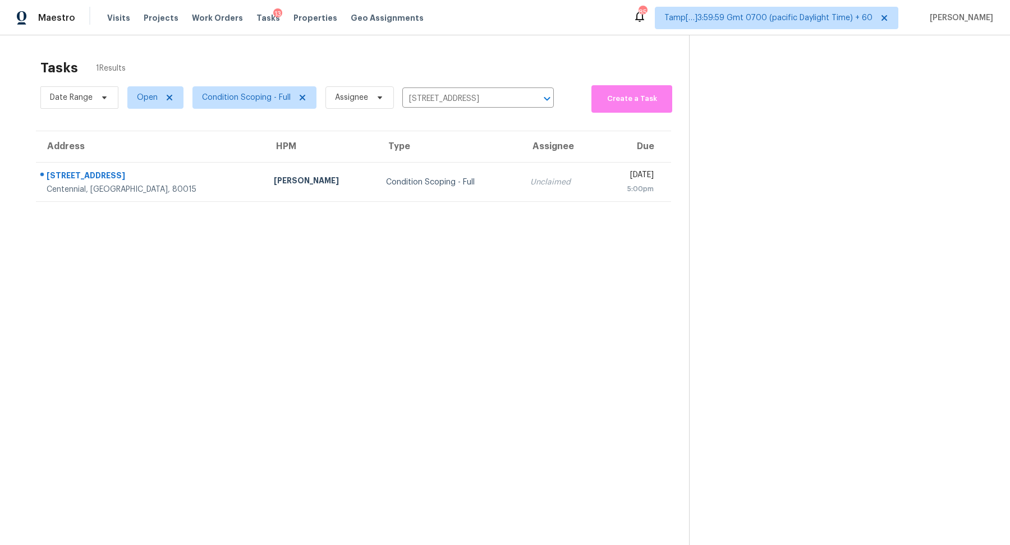
click at [425, 168] on td "Condition Scoping - Full" at bounding box center [449, 182] width 144 height 39
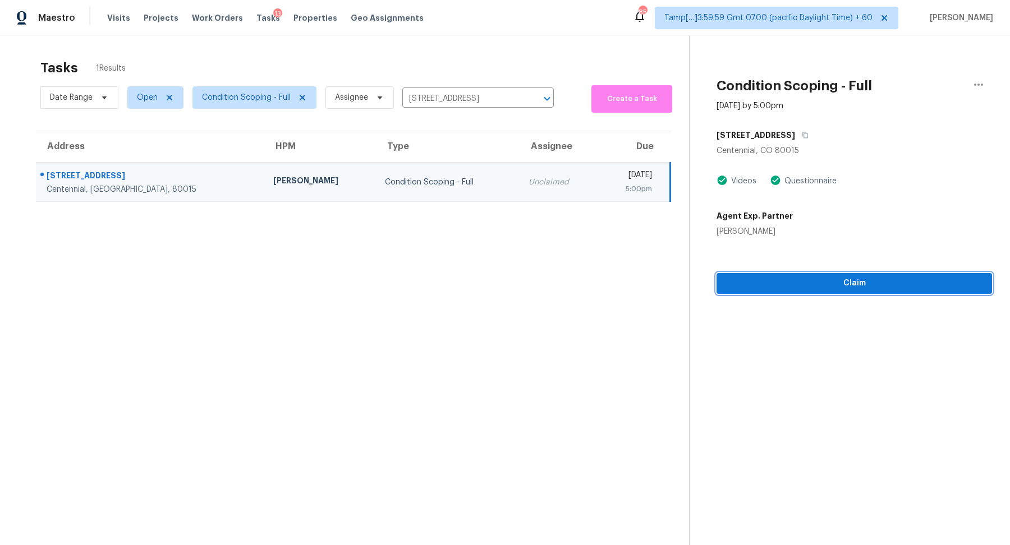
click at [801, 279] on span "Claim" at bounding box center [855, 284] width 258 height 14
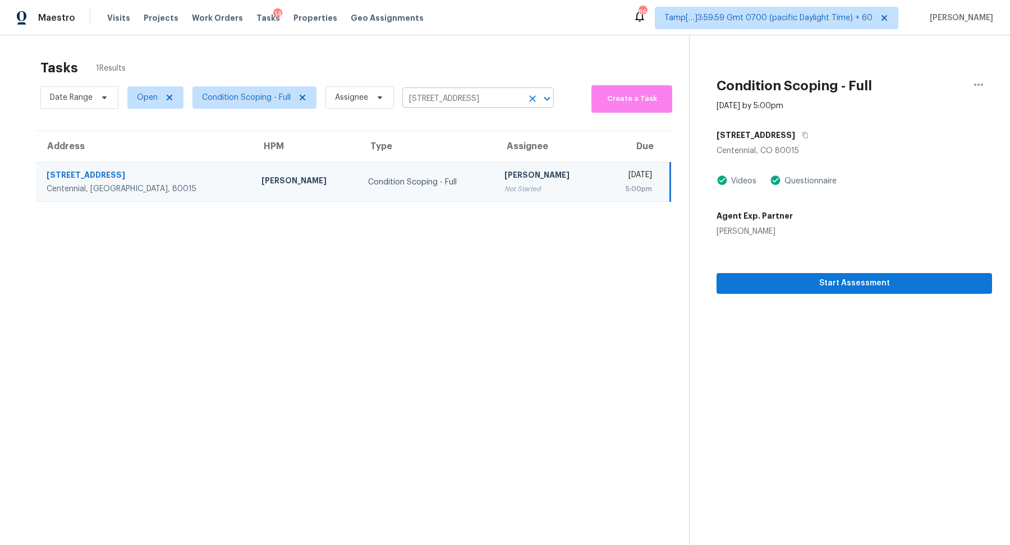
click at [408, 101] on input "5536 S Jericho Way, Centennial, CO 80015" at bounding box center [462, 98] width 120 height 17
paste input "13205 Ben Nevis Ave Norwalk, CA, 90650"
type input "13205 Ben Nevis Ave Norwalk, CA, 90650"
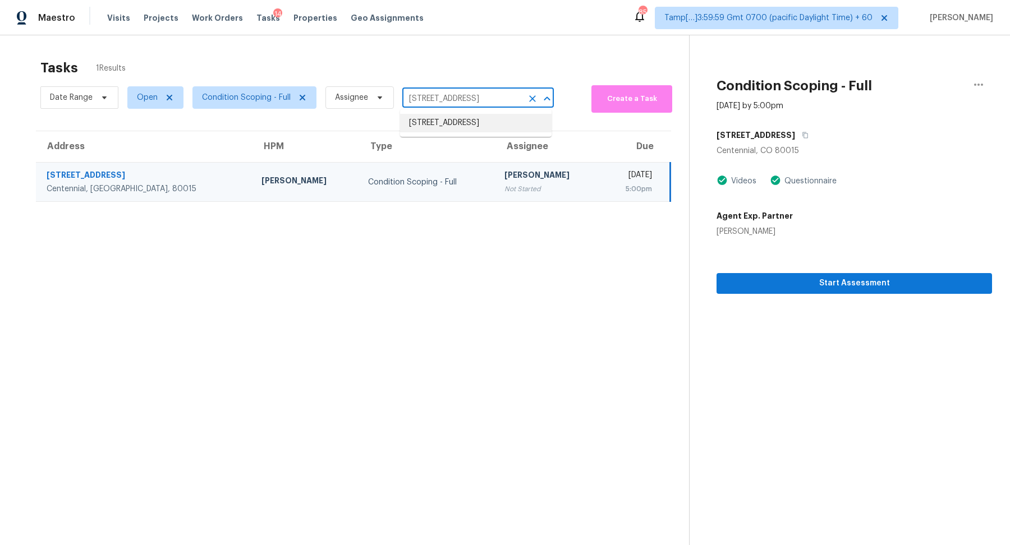
click at [456, 129] on li "13205 Ben Nevis Ave, Norwalk, CA 90650" at bounding box center [476, 123] width 152 height 19
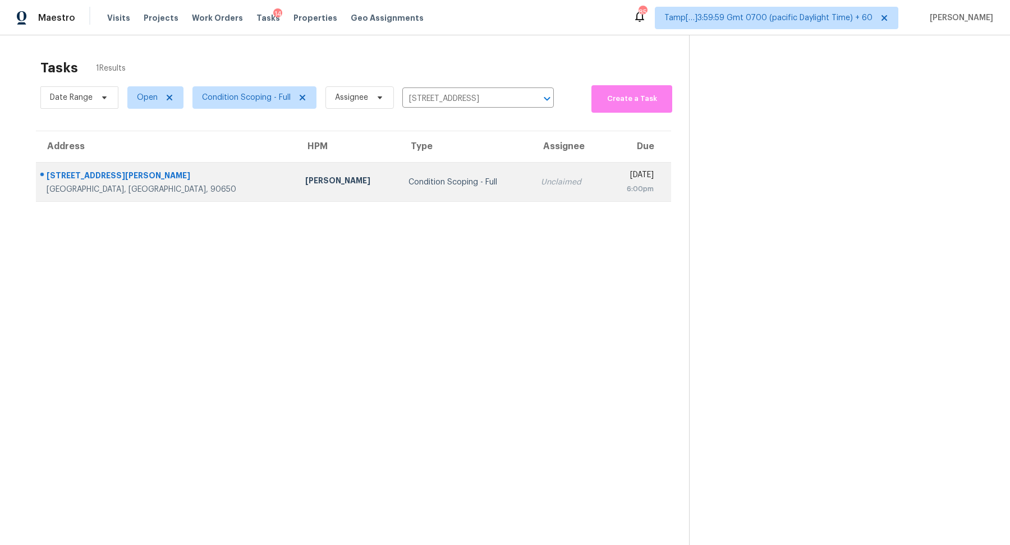
click at [410, 172] on td "Condition Scoping - Full" at bounding box center [466, 182] width 132 height 39
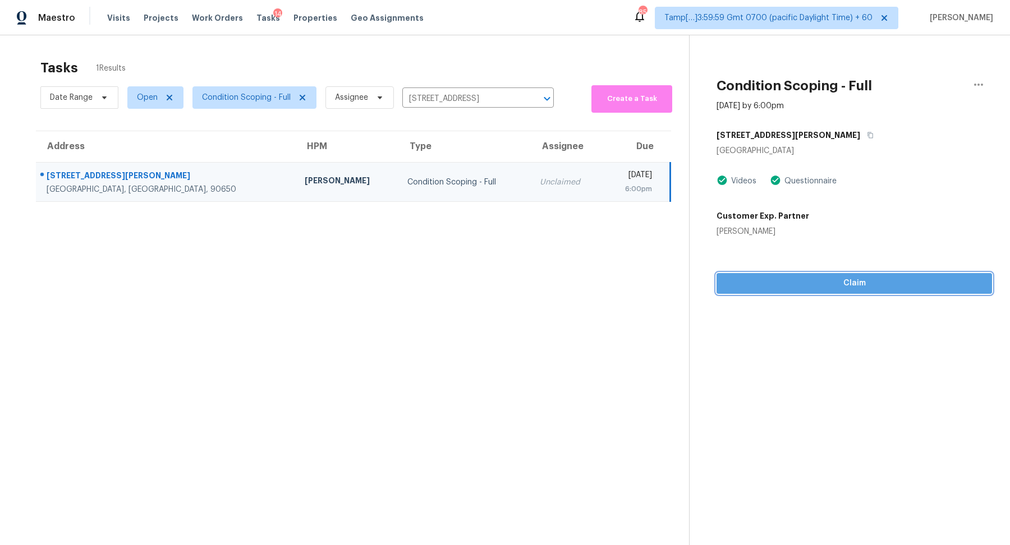
click at [908, 293] on button "Claim" at bounding box center [855, 283] width 276 height 21
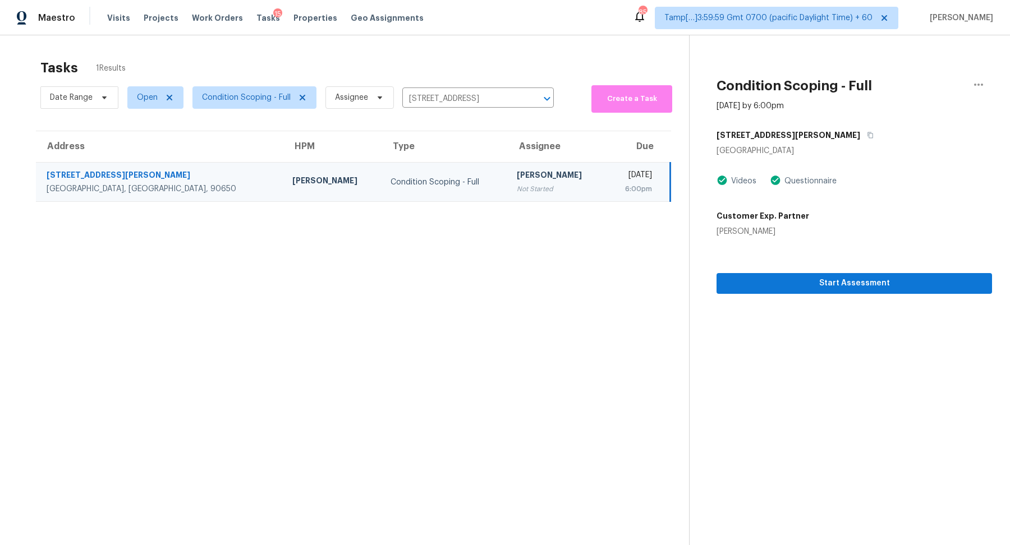
click at [498, 88] on div "Date Range Open Condition Scoping - Full Assignee 13205 Ben Nevis Ave, Norwalk,…" at bounding box center [296, 97] width 513 height 30
click at [498, 97] on input "13205 Ben Nevis Ave, Norwalk, CA 90650" at bounding box center [462, 98] width 120 height 17
paste input "6637 Foxtail Ct Sacramento, CA, 95842"
type input "6637 Foxtail Ct Sacramento, CA, 95842"
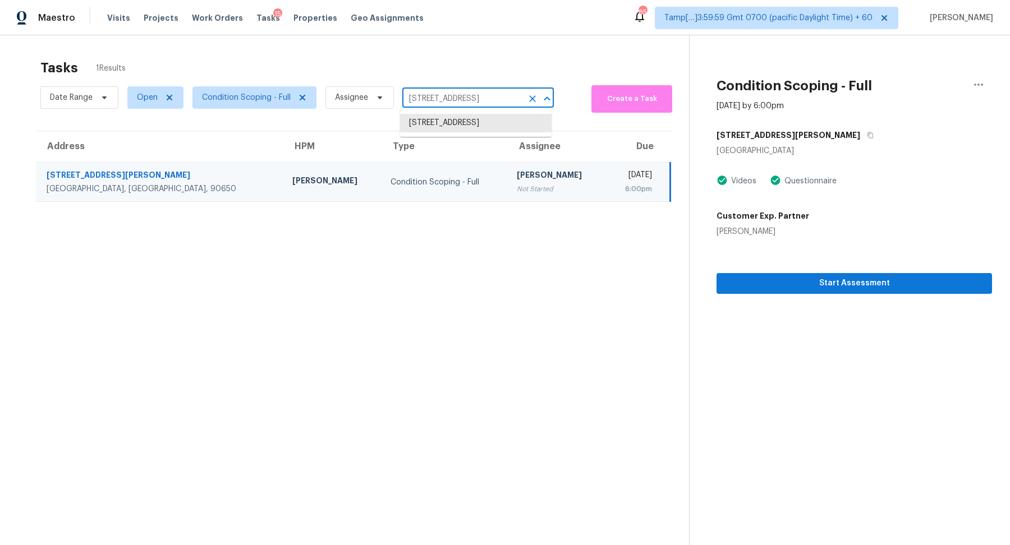
scroll to position [0, 31]
click at [461, 118] on li "6637 Foxtail Ct, Sacramento, CA 95842" at bounding box center [476, 123] width 152 height 19
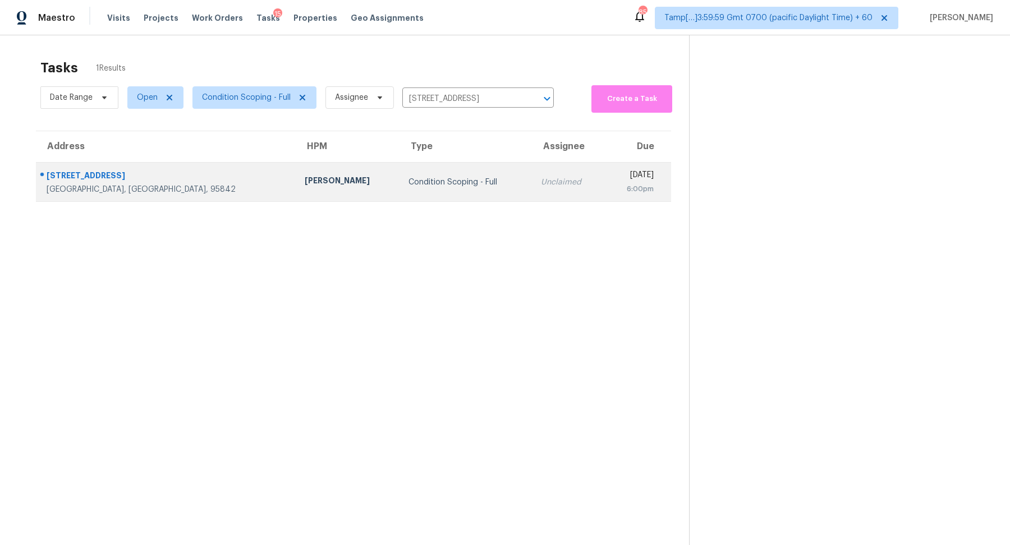
click at [614, 178] on div "Mon, Aug 18th 2025" at bounding box center [634, 176] width 40 height 14
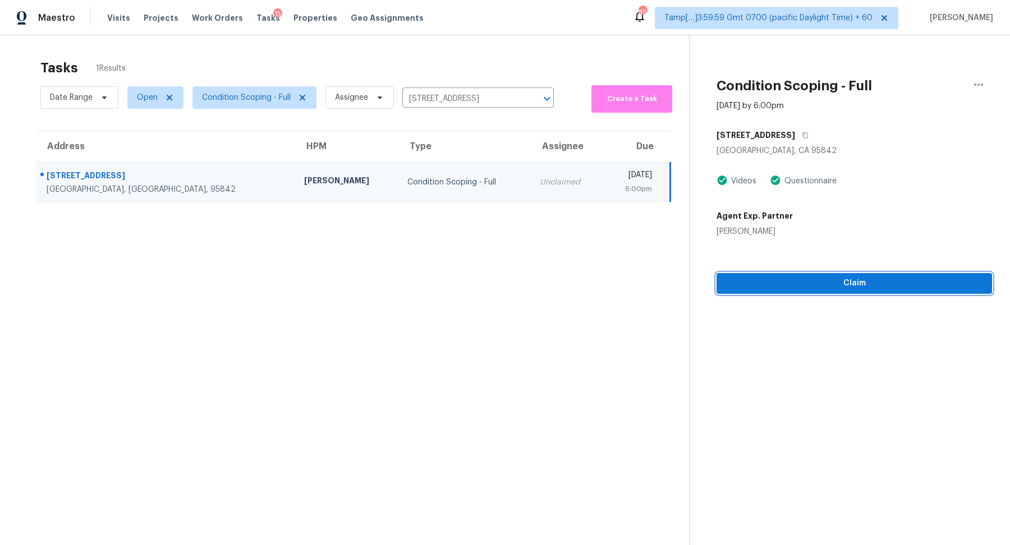
click at [792, 286] on span "Claim" at bounding box center [855, 284] width 258 height 14
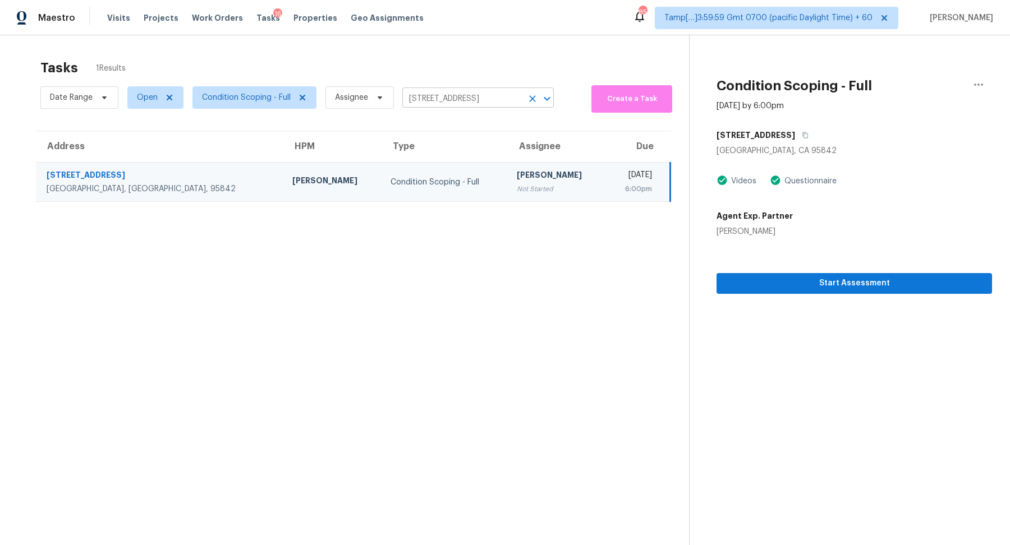
click at [414, 104] on input "6637 Foxtail Ct, Sacramento, CA 95842" at bounding box center [462, 98] width 120 height 17
paste input "18160 W Devonshire Ave Goodyear, AZ, 85395"
type input "18160 W Devonshire Ave Goodyear, AZ, 85395"
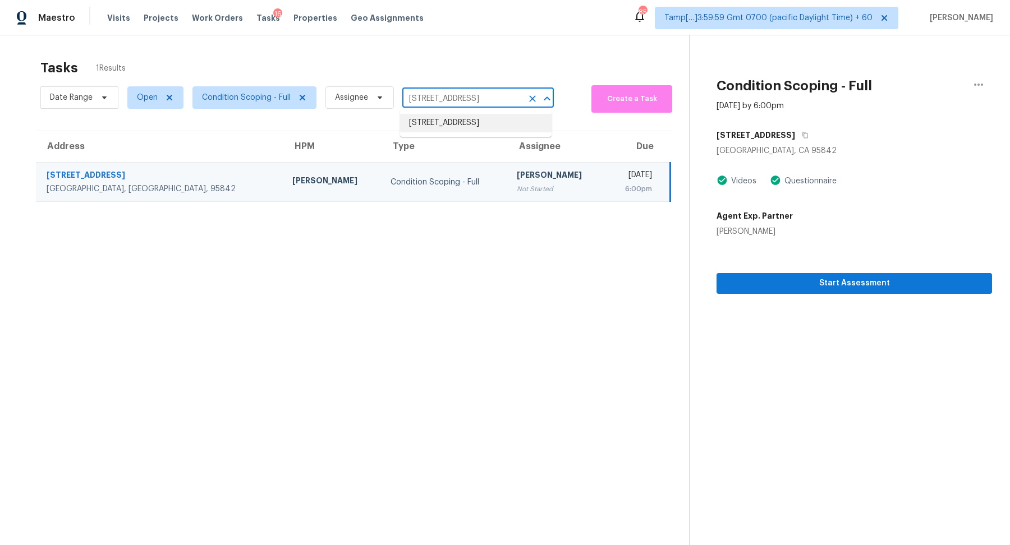
click at [416, 125] on li "18160 W Devonshire Ave, Goodyear, AZ 85395" at bounding box center [476, 123] width 152 height 19
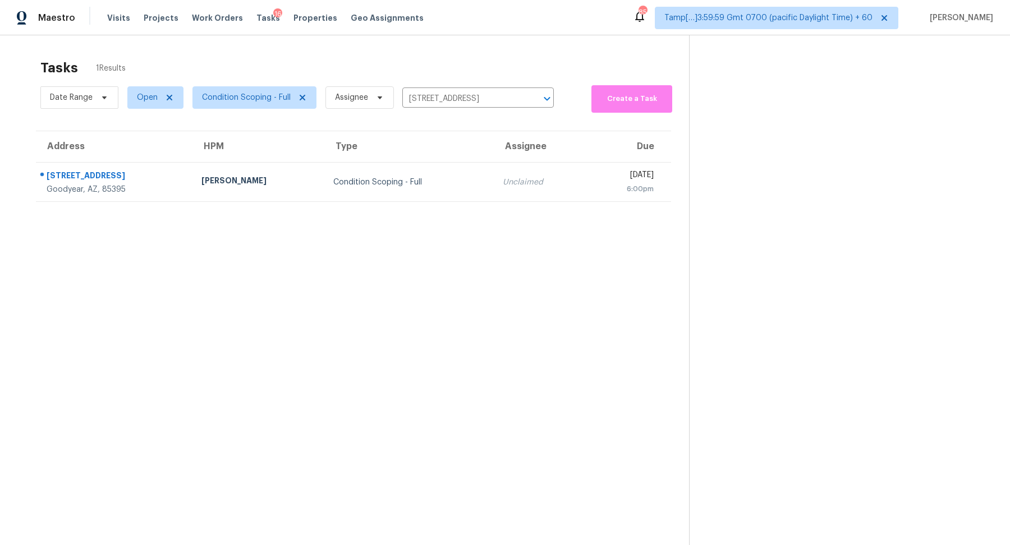
click at [382, 177] on div "Condition Scoping - Full" at bounding box center [409, 182] width 152 height 11
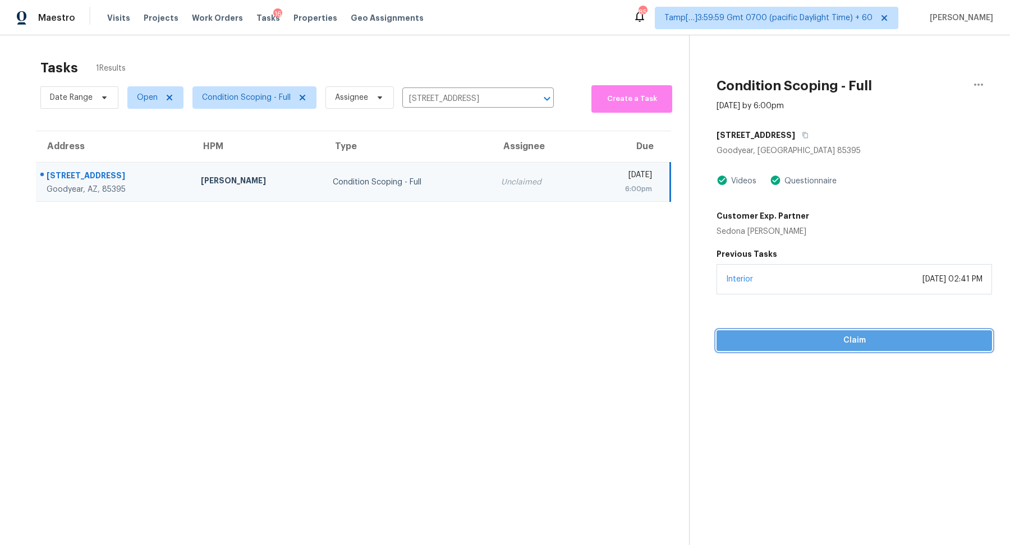
click at [871, 334] on span "Claim" at bounding box center [855, 341] width 258 height 14
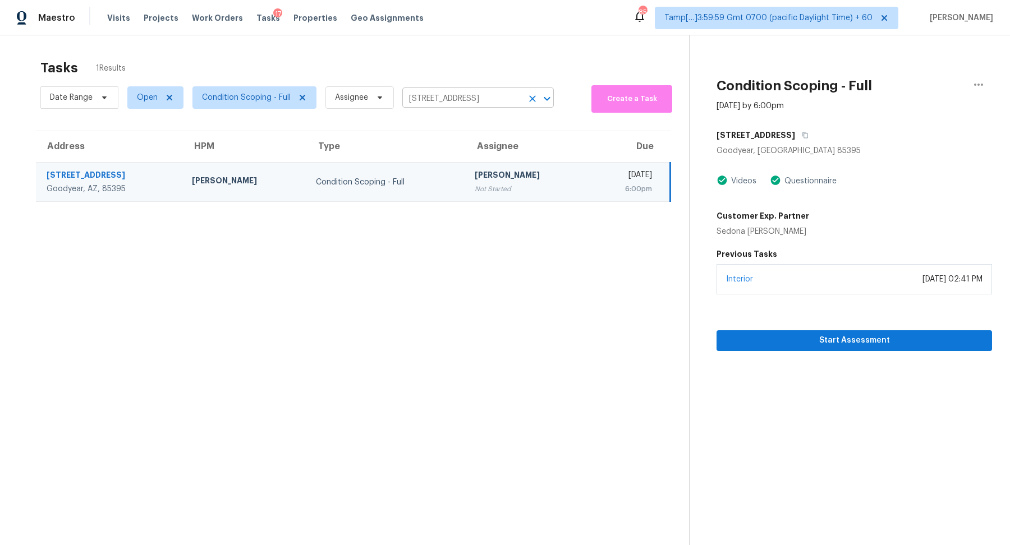
click at [471, 107] on input "18160 W Devonshire Ave, Goodyear, AZ 85395" at bounding box center [462, 98] width 120 height 17
paste input "045 Pebble Creek Trl Suwanee, GA, 30024"
type input "1045 Pebble Creek Trl Suwanee, GA, 30024"
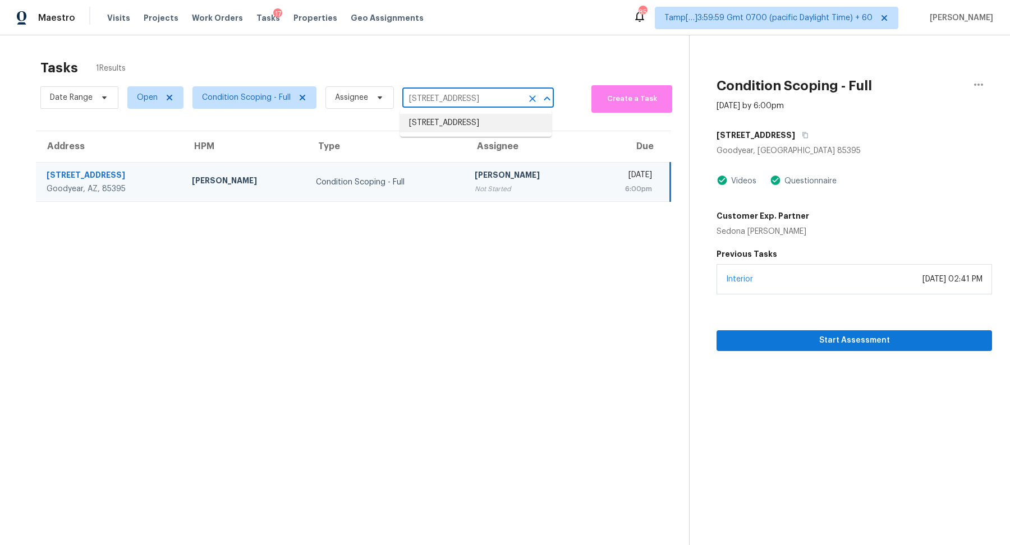
click at [470, 132] on li "1045 Pebble Creek Trl, Suwanee, GA 30024" at bounding box center [476, 123] width 152 height 19
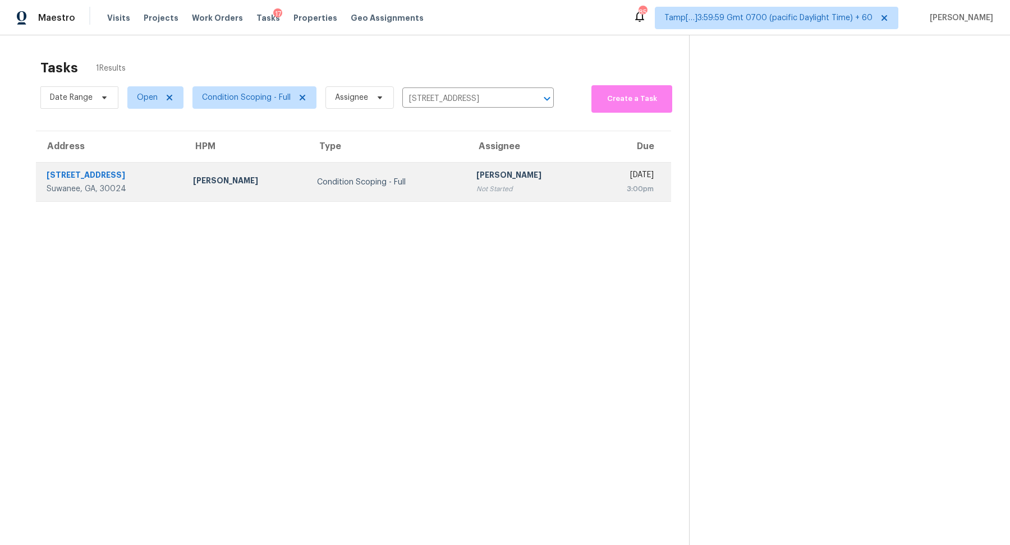
click at [419, 166] on td "Condition Scoping - Full" at bounding box center [387, 182] width 159 height 39
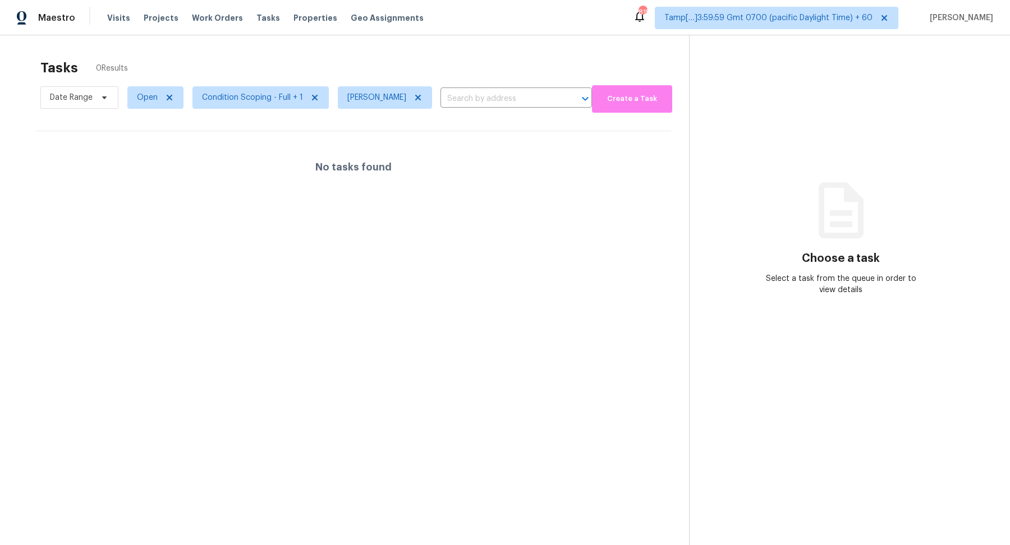
click at [145, 109] on span "Open" at bounding box center [150, 97] width 65 height 29
click at [145, 105] on span "Open" at bounding box center [155, 97] width 56 height 22
click at [153, 161] on label "Blocked" at bounding box center [156, 160] width 44 height 11
click at [141, 161] on input "Blocked" at bounding box center [137, 158] width 7 height 7
checkbox input "true"
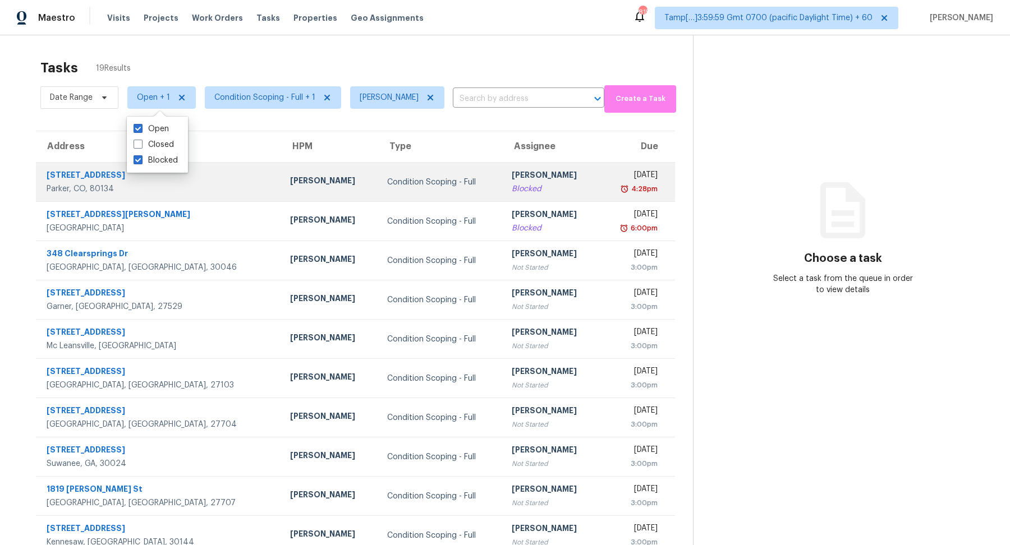
click at [403, 177] on div "Condition Scoping - Full" at bounding box center [440, 182] width 107 height 11
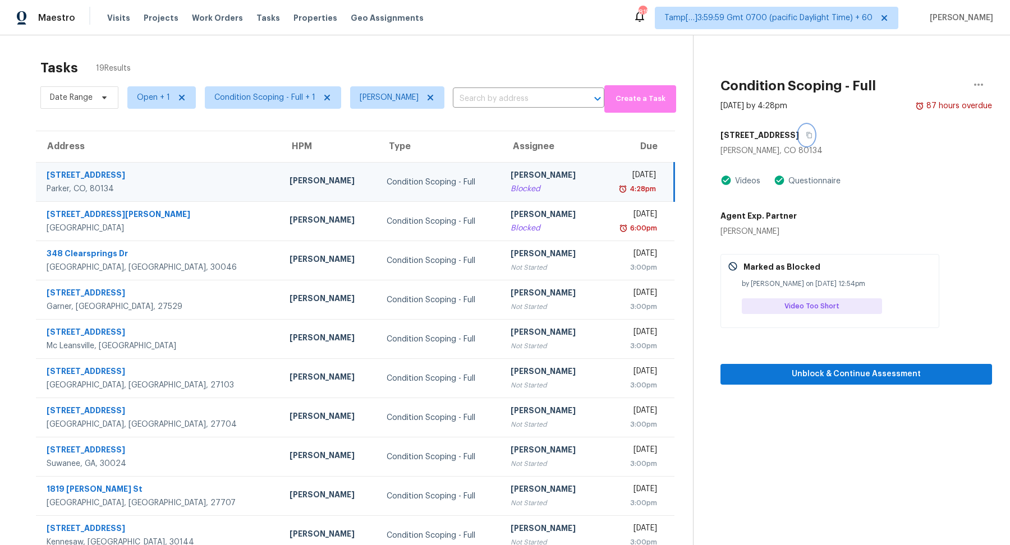
click at [810, 133] on icon "button" at bounding box center [809, 135] width 6 height 6
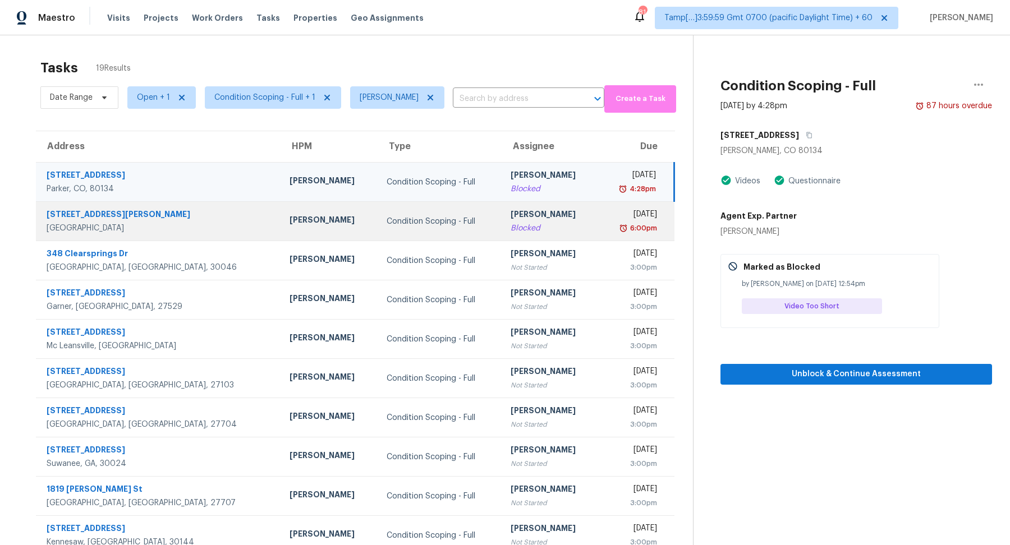
click at [378, 209] on td "Condition Scoping - Full" at bounding box center [440, 221] width 125 height 39
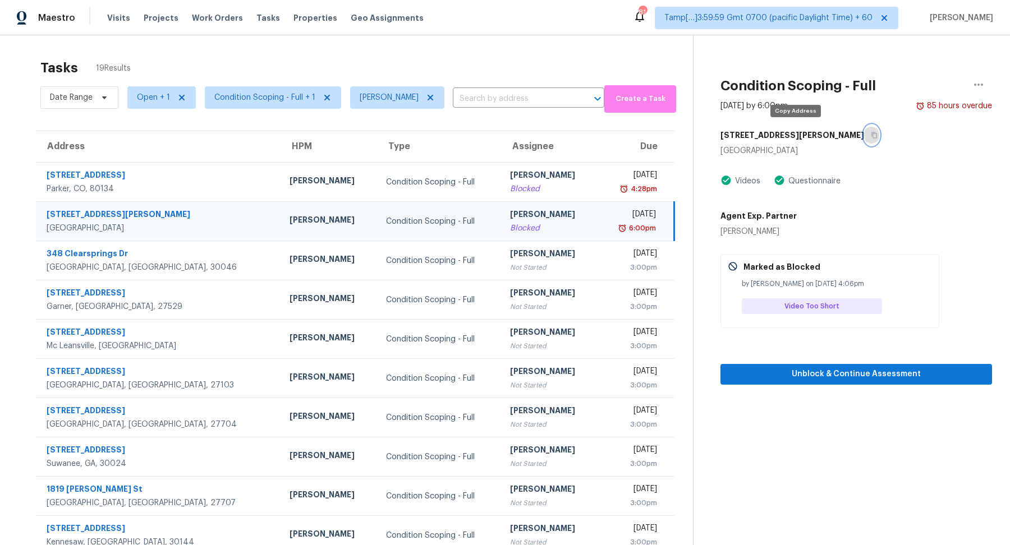
click at [864, 136] on button "button" at bounding box center [871, 135] width 15 height 20
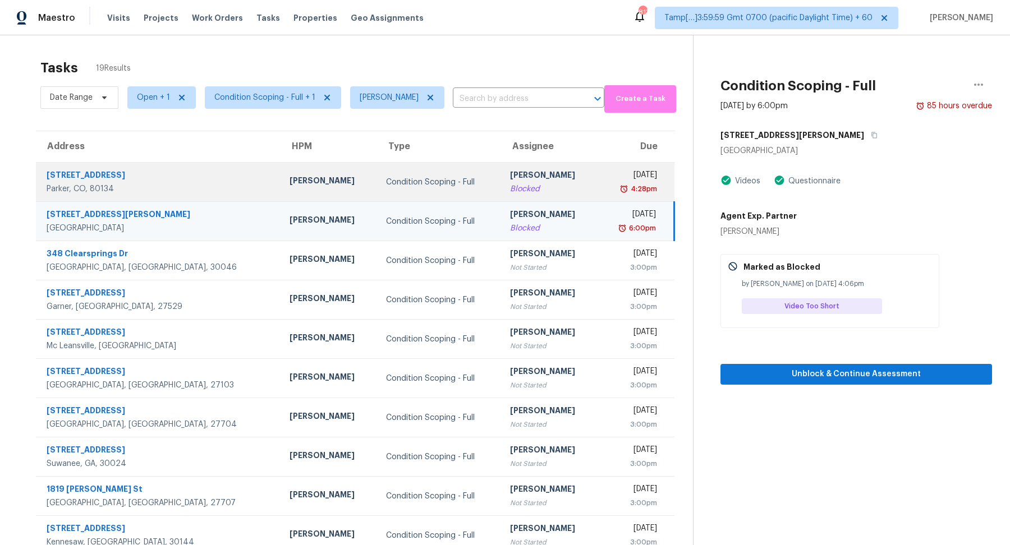
click at [377, 180] on td "Condition Scoping - Full" at bounding box center [439, 182] width 124 height 39
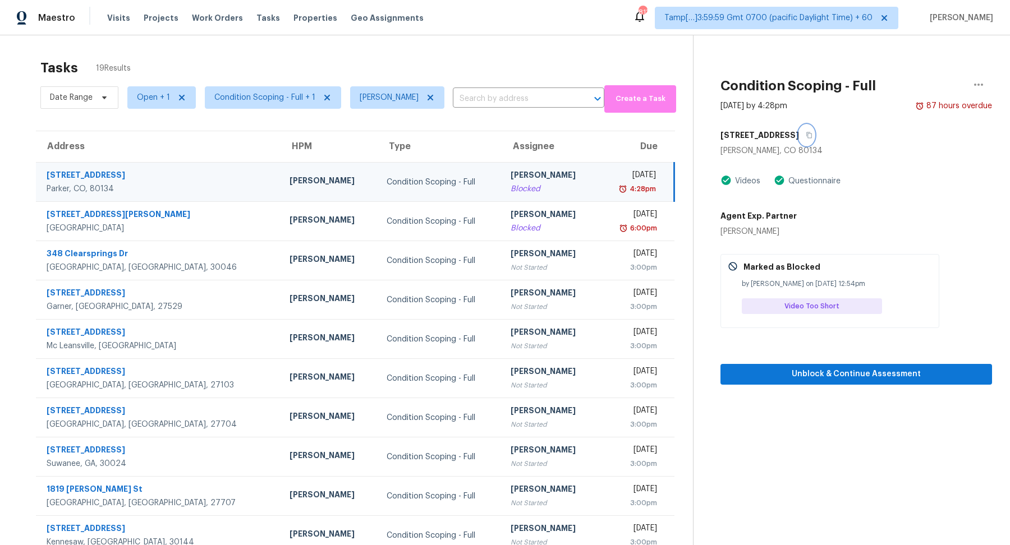
click at [810, 134] on icon "button" at bounding box center [809, 135] width 7 height 7
click at [240, 99] on span "Condition Scoping - Full + 1" at bounding box center [264, 97] width 101 height 11
click at [140, 101] on span "Open + 1" at bounding box center [153, 97] width 33 height 11
click at [152, 129] on label "Blocked" at bounding box center [156, 128] width 44 height 11
click at [141, 129] on input "Blocked" at bounding box center [137, 126] width 7 height 7
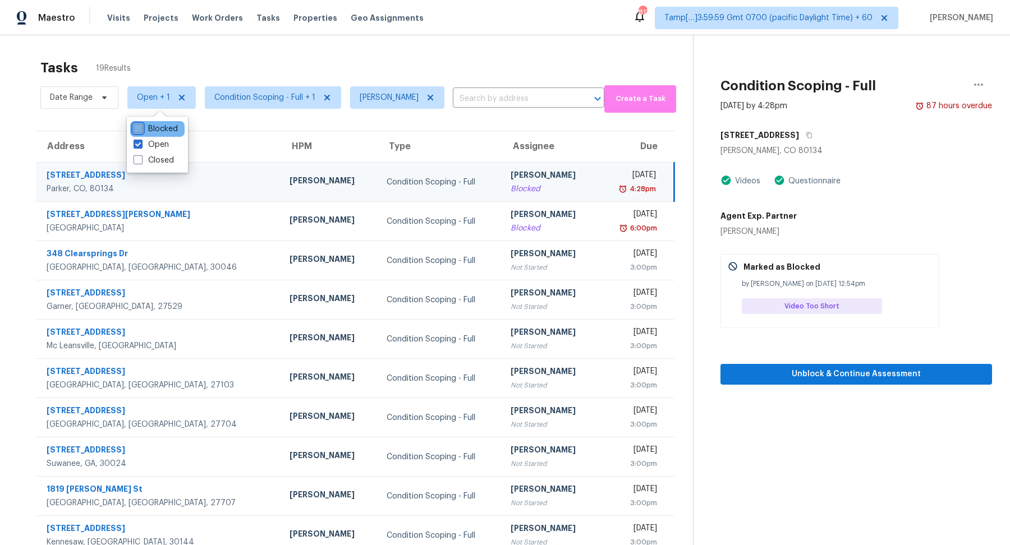
checkbox input "false"
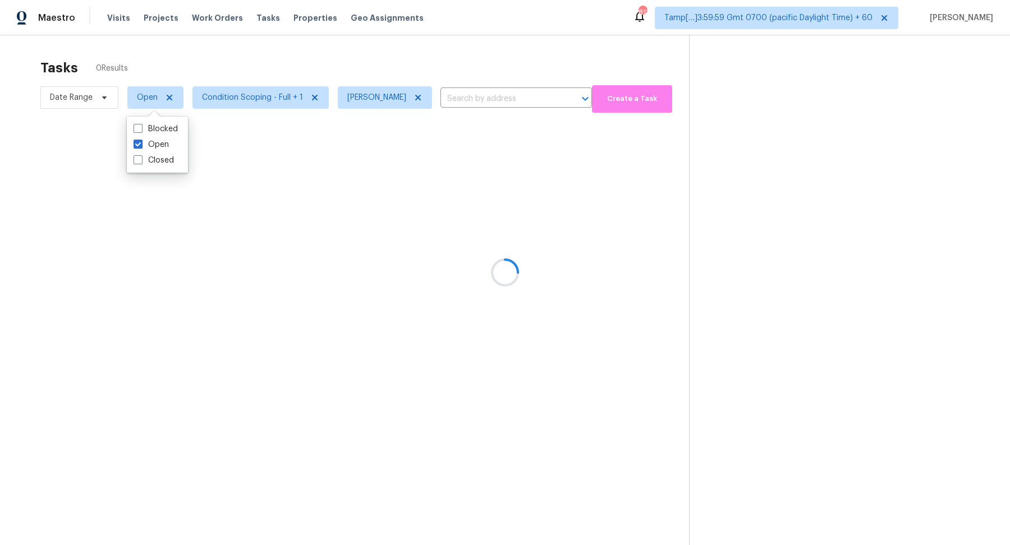
click at [357, 53] on div at bounding box center [505, 272] width 1010 height 545
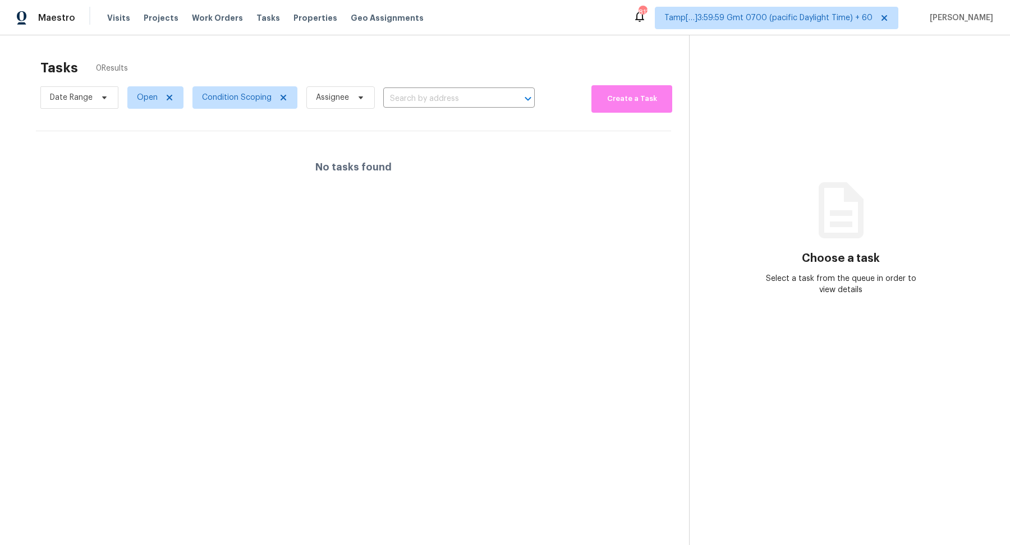
click at [232, 112] on section "Tasks 0 Results Date Range Open Condition Scoping Assignee ​ Create a Task No t…" at bounding box center [353, 316] width 671 height 527
click at [233, 107] on span "Condition Scoping" at bounding box center [244, 97] width 105 height 22
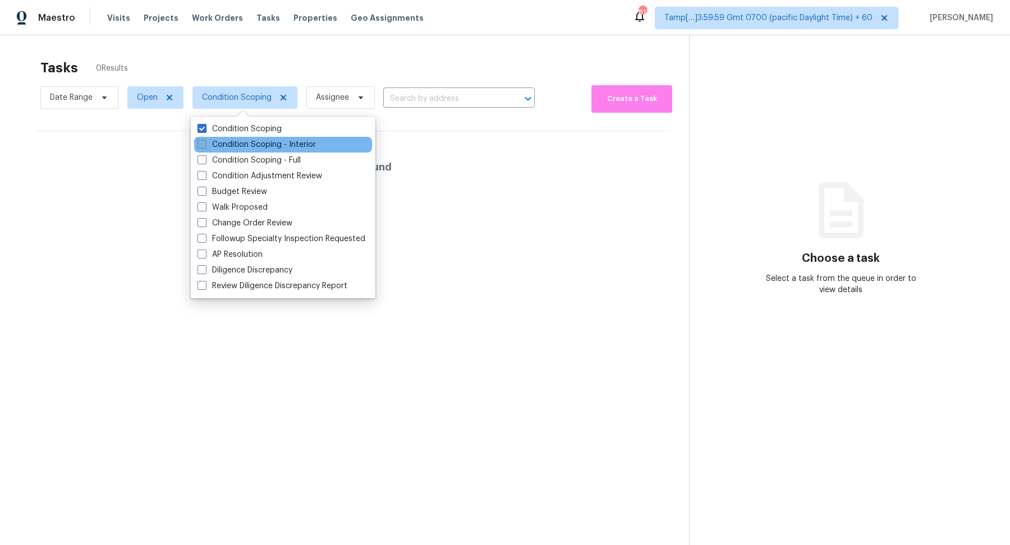
click at [233, 141] on label "Condition Scoping - Interior" at bounding box center [257, 144] width 118 height 11
click at [205, 141] on input "Condition Scoping - Interior" at bounding box center [201, 142] width 7 height 7
checkbox input "true"
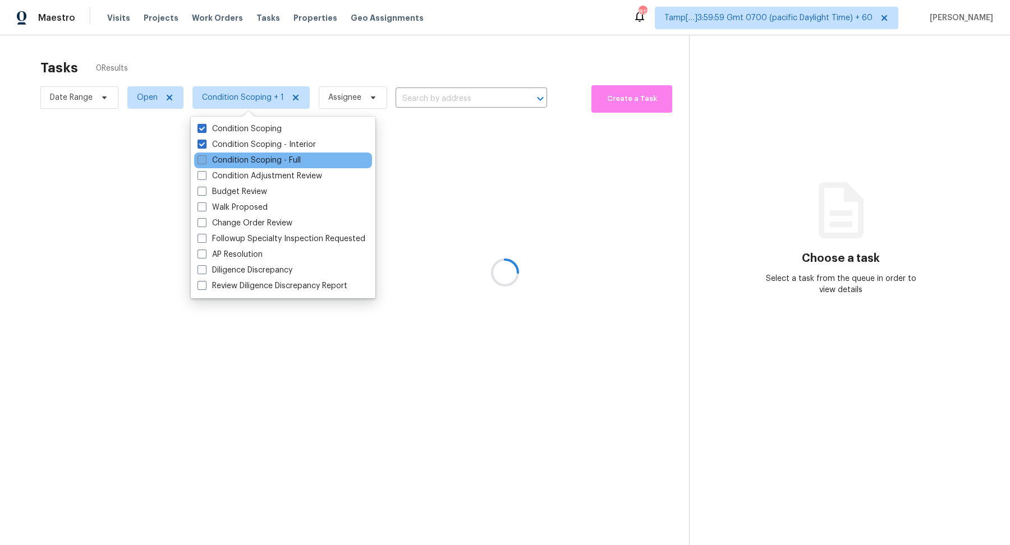
click at [236, 162] on label "Condition Scoping - Full" at bounding box center [249, 160] width 103 height 11
click at [205, 162] on input "Condition Scoping - Full" at bounding box center [201, 158] width 7 height 7
checkbox input "true"
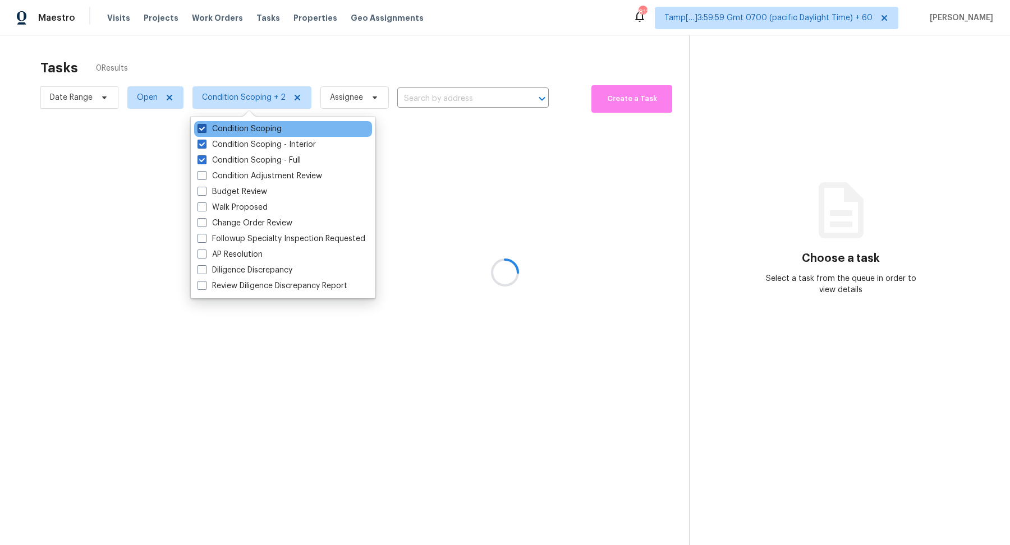
click at [253, 132] on label "Condition Scoping" at bounding box center [240, 128] width 84 height 11
click at [205, 131] on input "Condition Scoping" at bounding box center [201, 126] width 7 height 7
checkbox input "false"
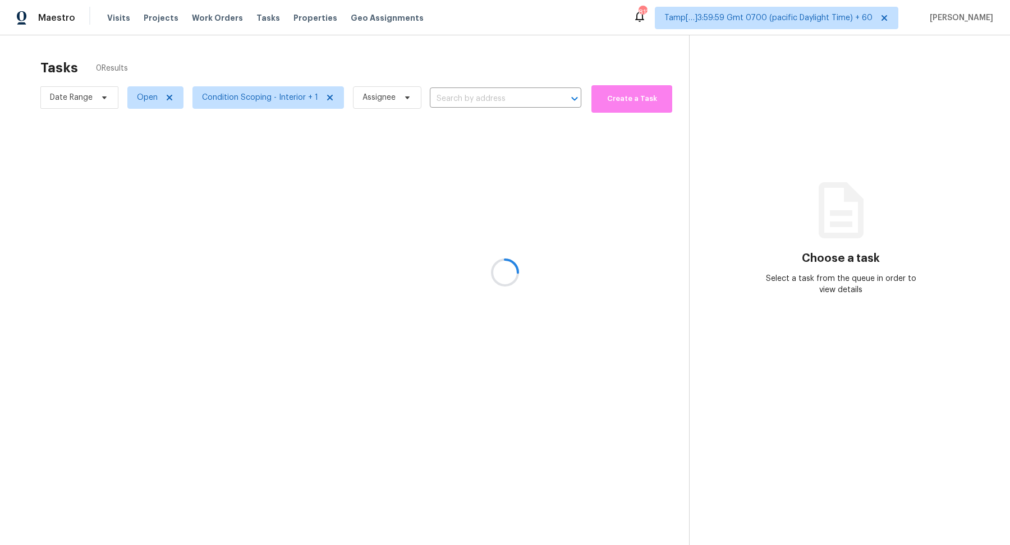
click at [449, 40] on div at bounding box center [505, 272] width 1010 height 545
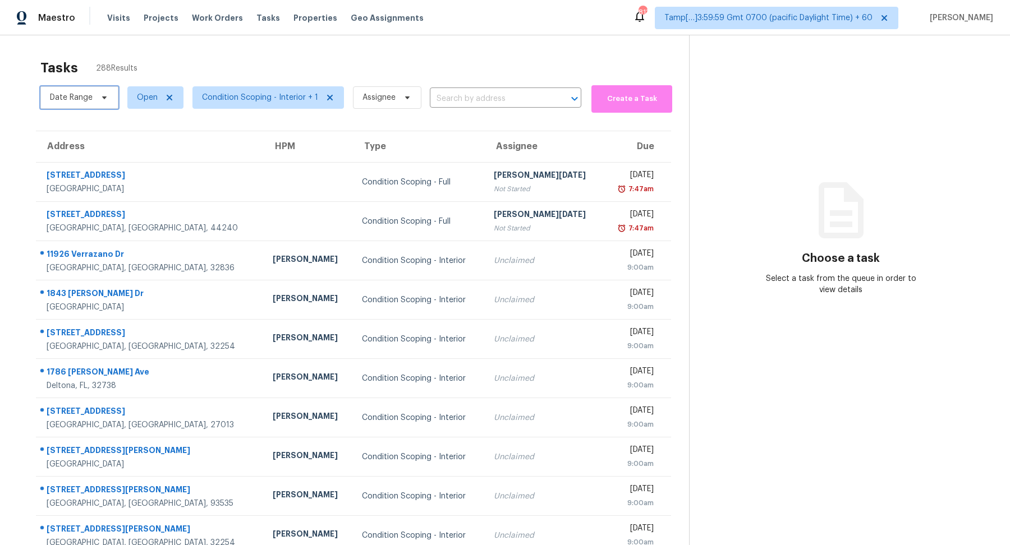
click at [88, 104] on span "Date Range" at bounding box center [79, 97] width 78 height 22
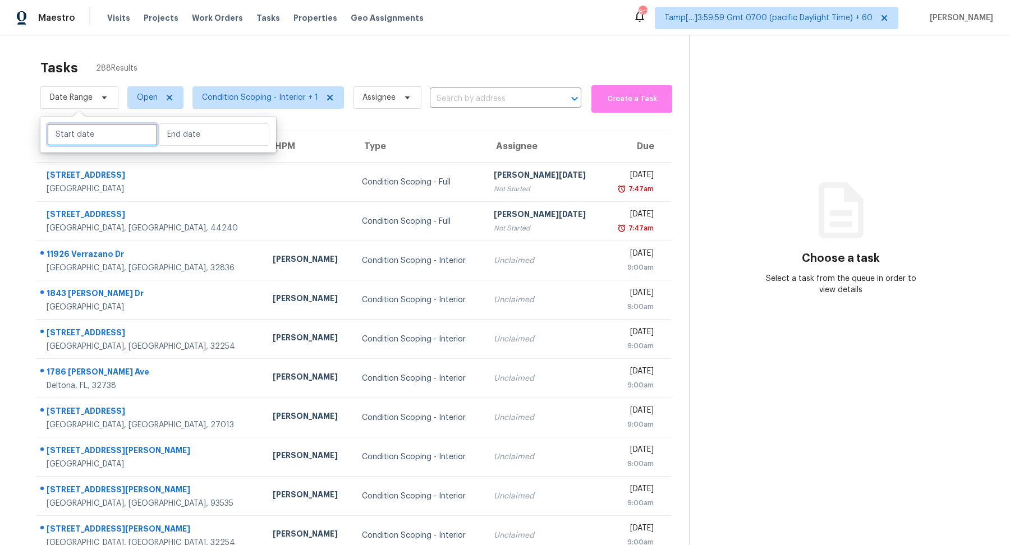
click at [90, 139] on input "text" at bounding box center [102, 134] width 111 height 22
select select "7"
select select "2025"
select select "8"
select select "2025"
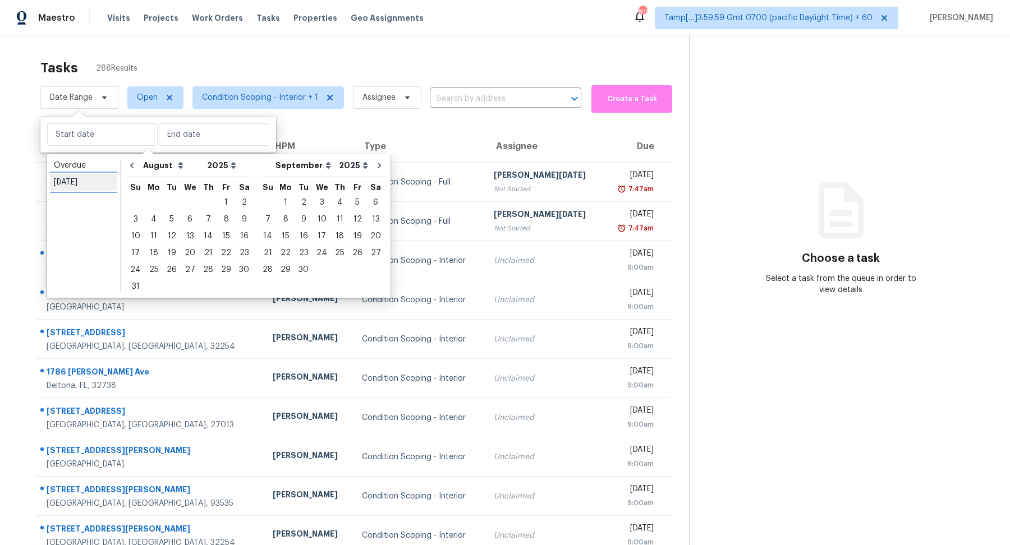
click at [91, 178] on div "Today" at bounding box center [83, 182] width 59 height 11
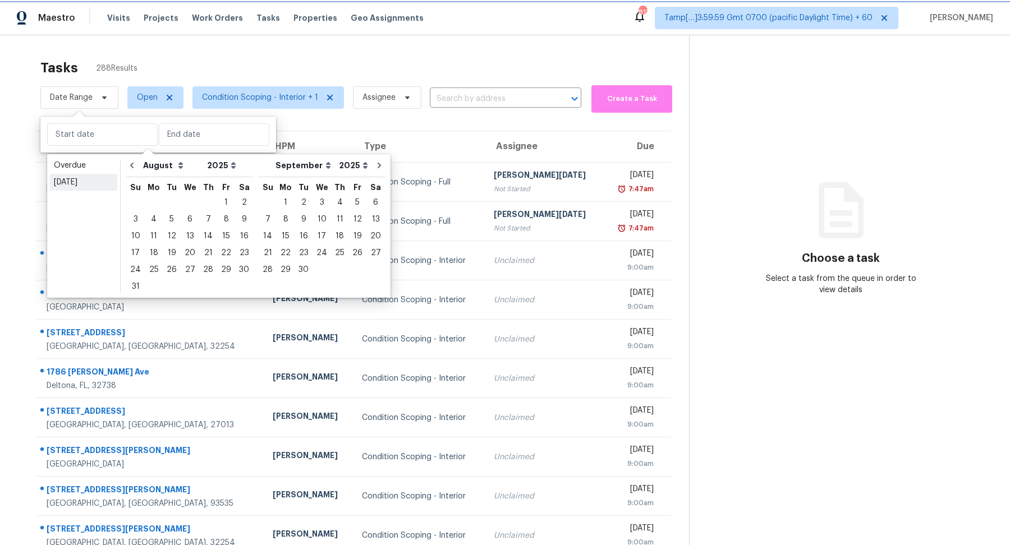
type input "Mon, Aug 18"
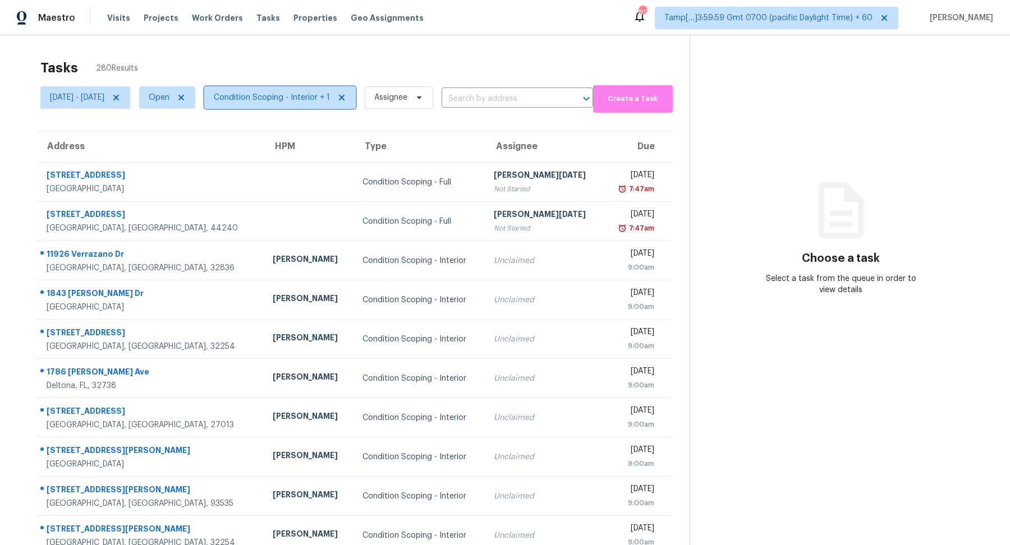
click at [329, 104] on span "Condition Scoping - Interior + 1" at bounding box center [280, 97] width 152 height 22
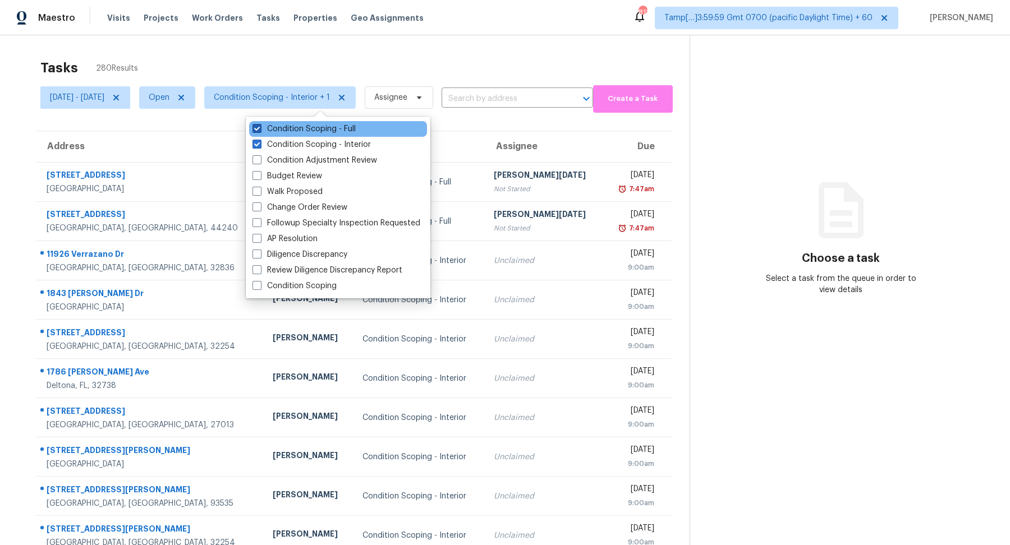
click at [336, 132] on label "Condition Scoping - Full" at bounding box center [304, 128] width 103 height 11
click at [260, 131] on input "Condition Scoping - Full" at bounding box center [256, 126] width 7 height 7
checkbox input "false"
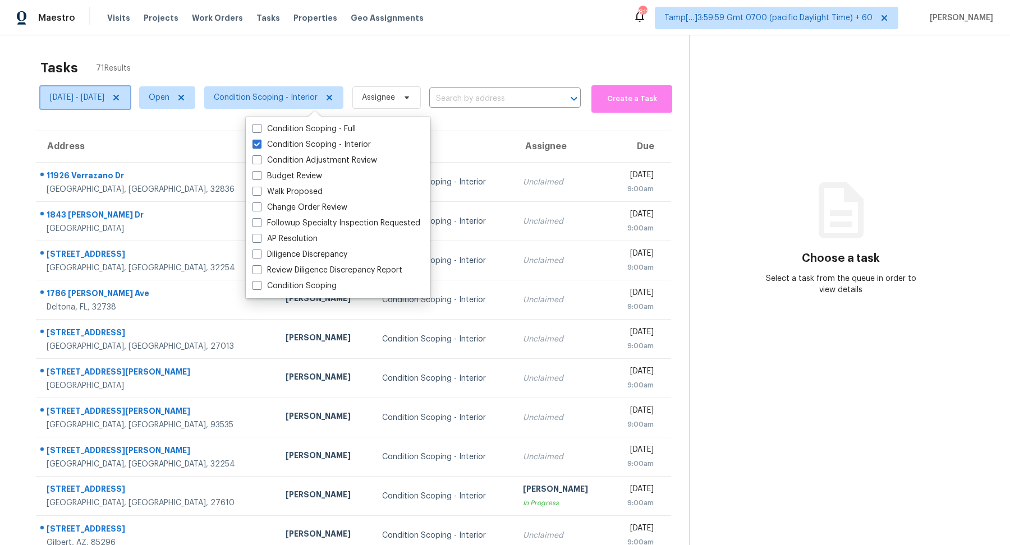
click at [121, 97] on icon at bounding box center [116, 97] width 9 height 9
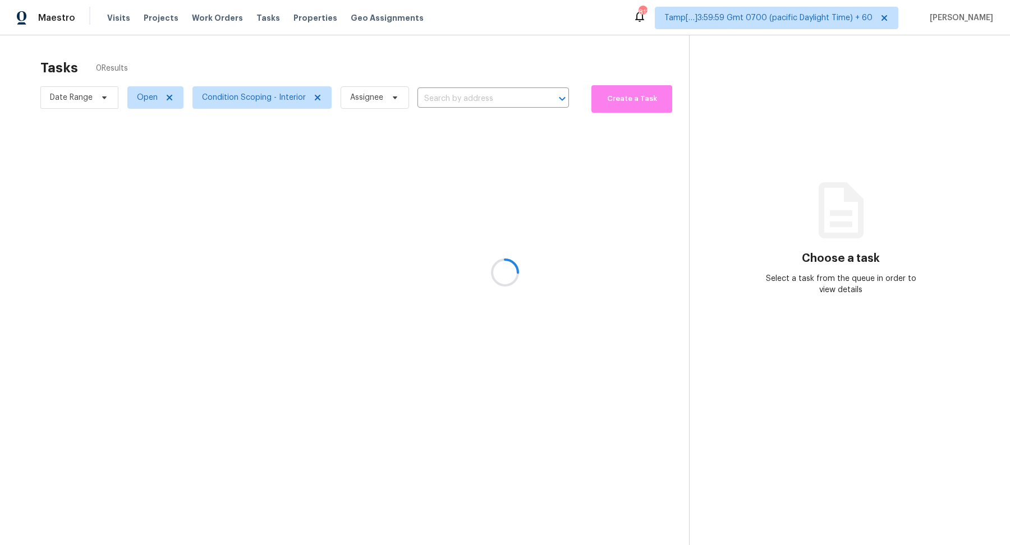
click at [152, 104] on div at bounding box center [505, 272] width 1010 height 545
click at [280, 89] on div at bounding box center [505, 272] width 1010 height 545
click at [265, 99] on div at bounding box center [505, 272] width 1010 height 545
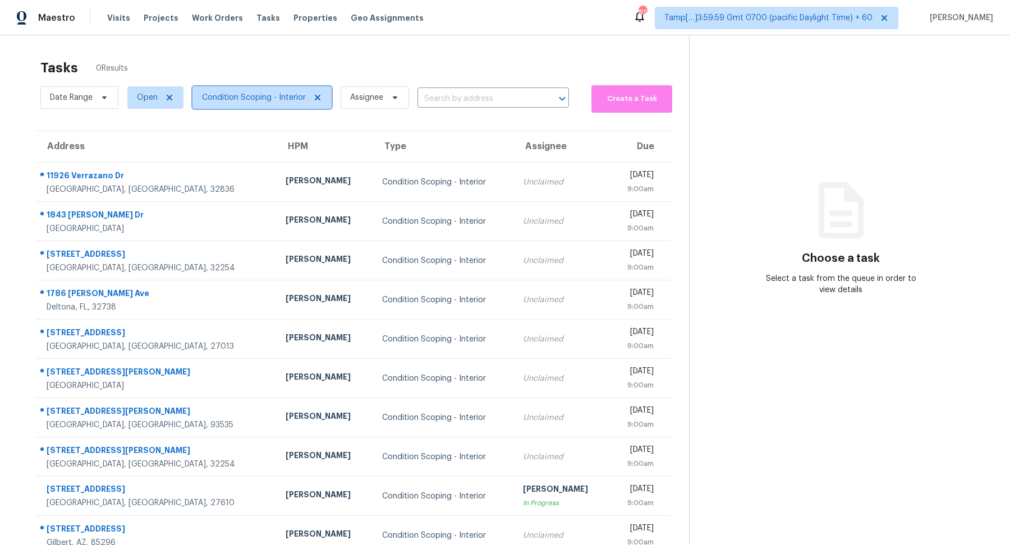
click at [265, 99] on span "Condition Scoping - Interior" at bounding box center [254, 97] width 104 height 11
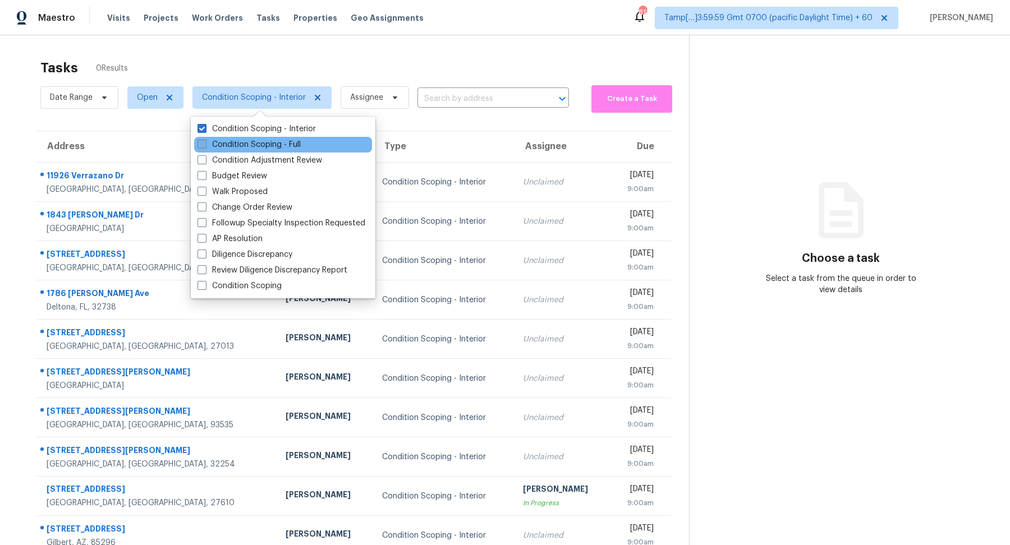
click at [269, 149] on label "Condition Scoping - Full" at bounding box center [249, 144] width 103 height 11
click at [205, 146] on input "Condition Scoping - Full" at bounding box center [201, 142] width 7 height 7
checkbox input "true"
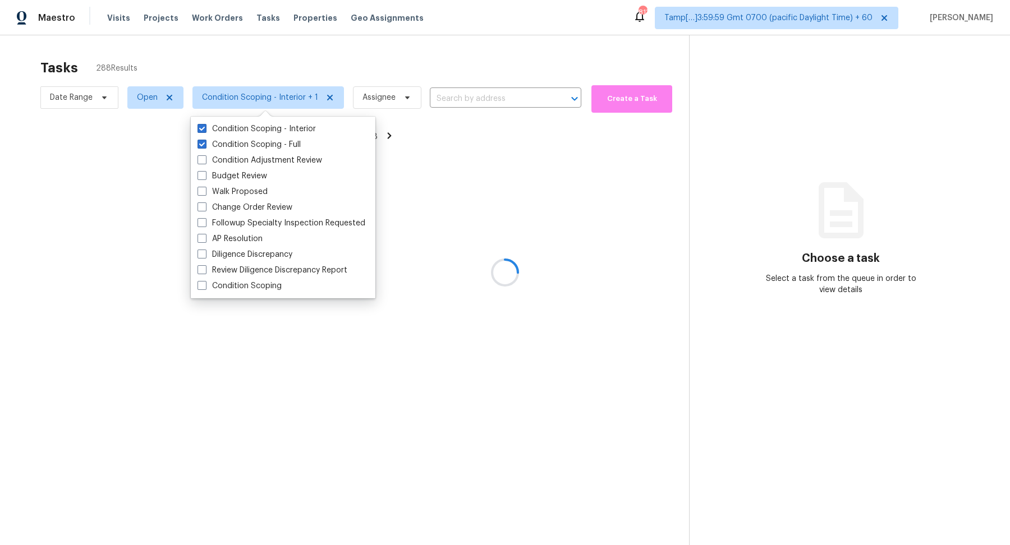
click at [134, 93] on div at bounding box center [505, 272] width 1010 height 545
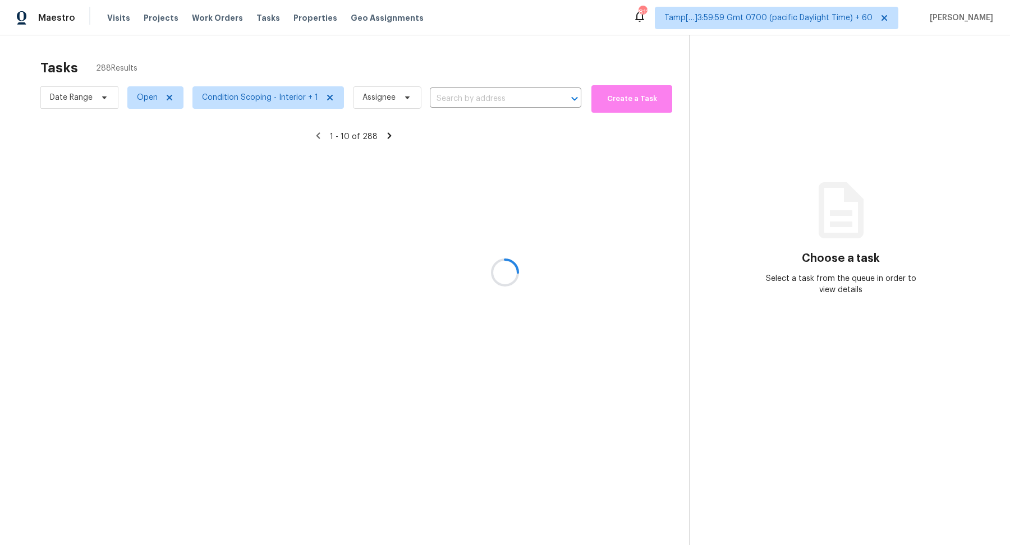
click at [141, 105] on div at bounding box center [505, 272] width 1010 height 545
click at [143, 100] on div at bounding box center [505, 272] width 1010 height 545
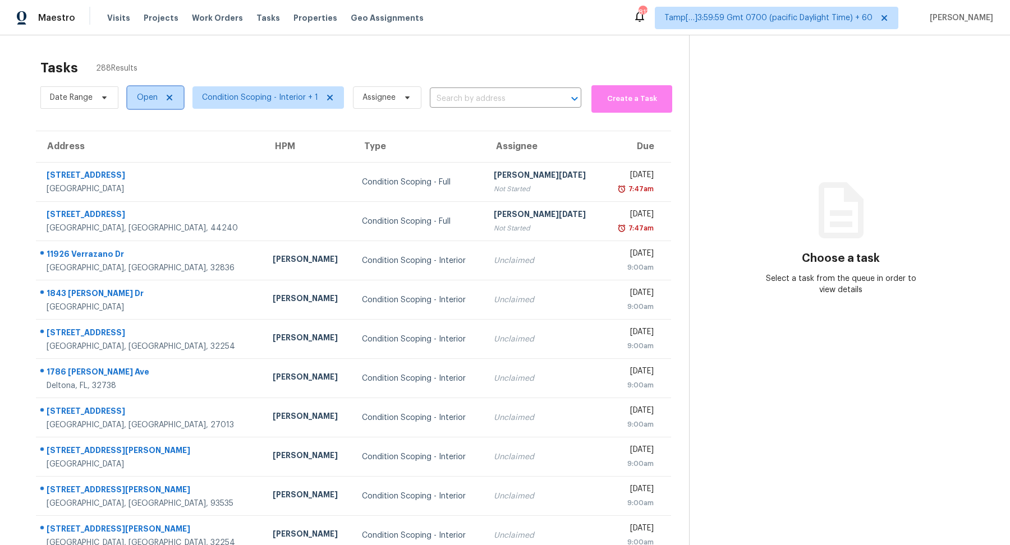
click at [143, 100] on span "Open" at bounding box center [147, 97] width 21 height 11
click at [148, 162] on label "Blocked" at bounding box center [156, 160] width 44 height 11
click at [141, 162] on input "Blocked" at bounding box center [137, 158] width 7 height 7
checkbox input "true"
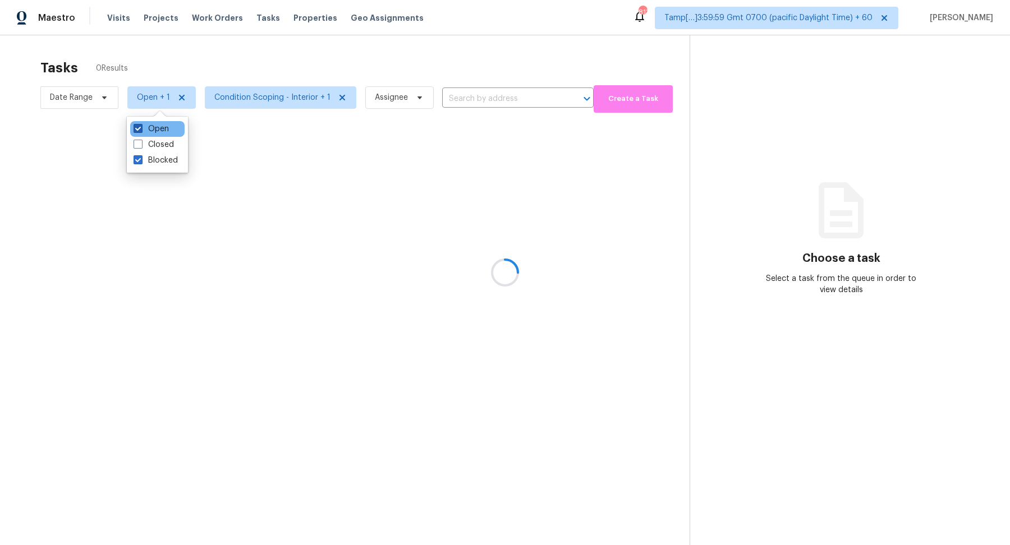
click at [152, 126] on label "Open" at bounding box center [151, 128] width 35 height 11
click at [141, 126] on input "Open" at bounding box center [137, 126] width 7 height 7
checkbox input "false"
click at [258, 59] on div at bounding box center [505, 272] width 1010 height 545
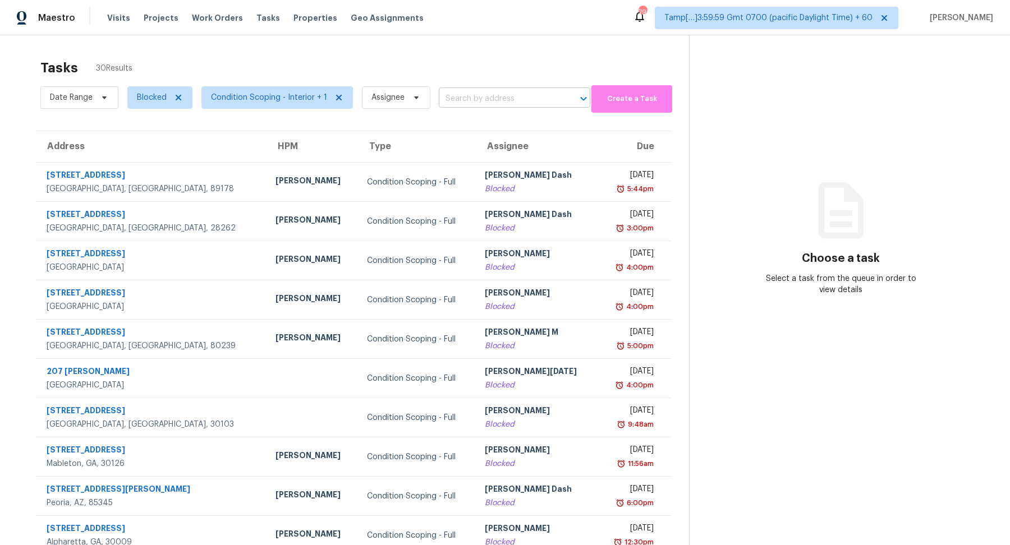
click at [487, 99] on input "text" at bounding box center [499, 98] width 120 height 17
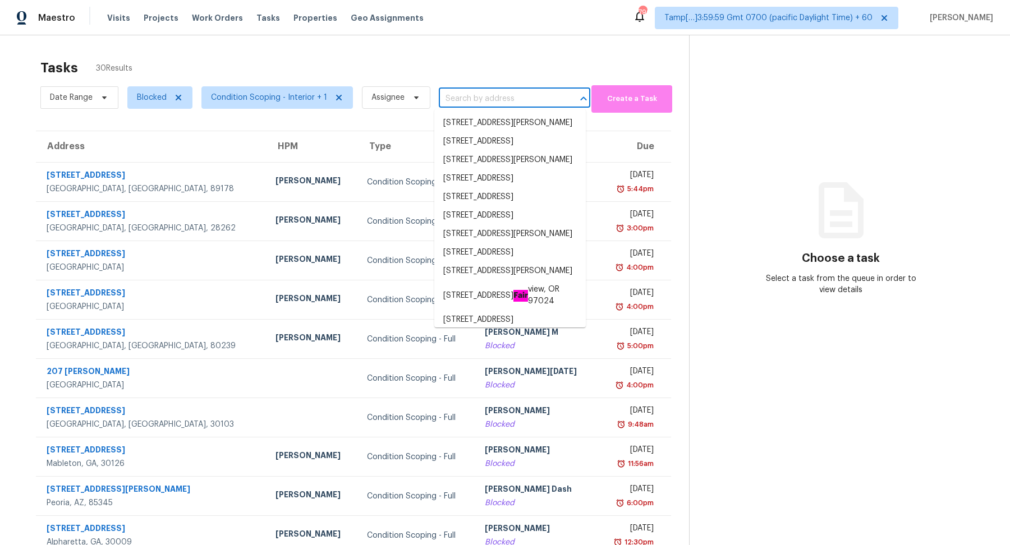
paste input "3960 Lullwater Main NW, Kennesaw, GA 30144"
type input "3960 Lullwater Main NW, Kennesaw, GA 30144"
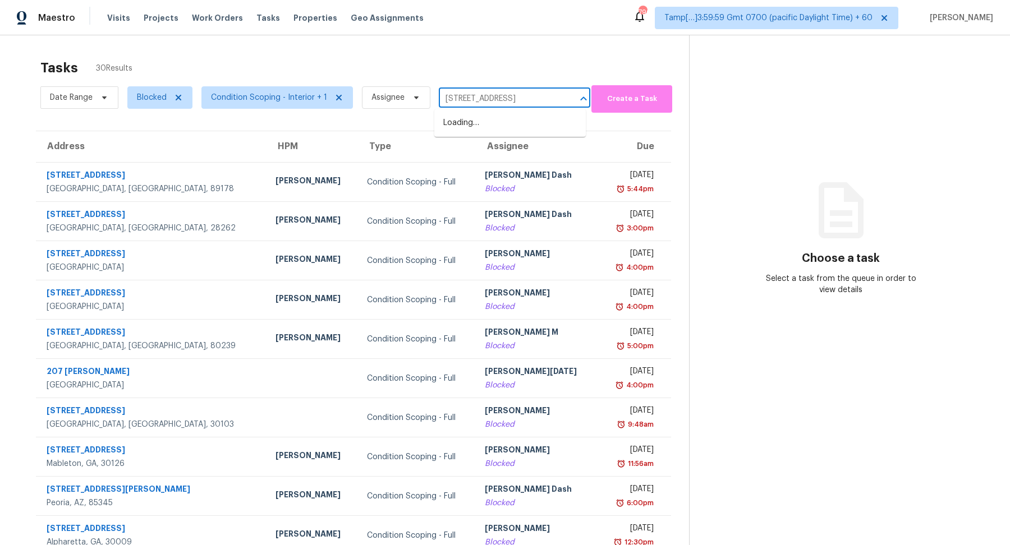
scroll to position [0, 57]
click at [479, 132] on li "3960 Lullwater Main NW, Kennesaw, GA 30144" at bounding box center [510, 123] width 152 height 19
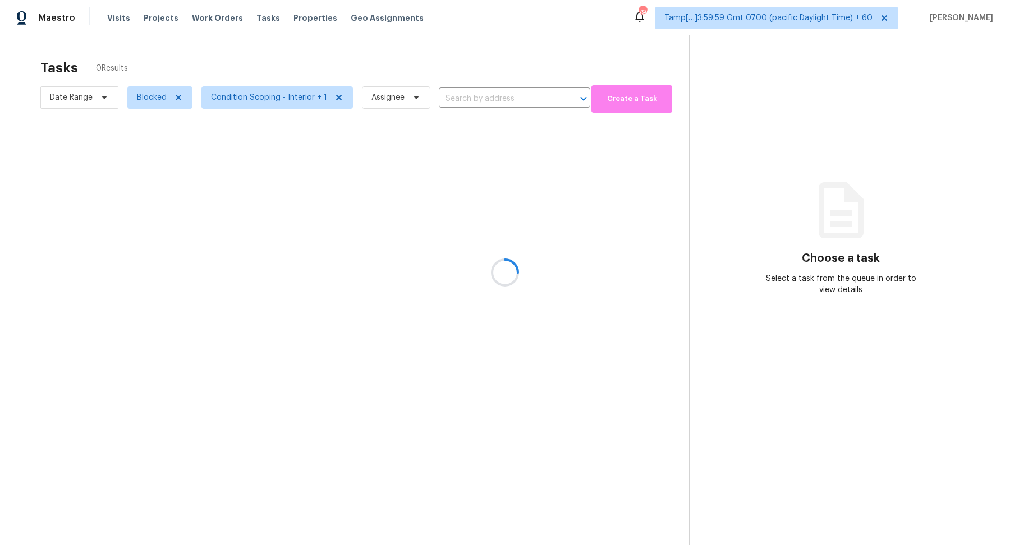
type input "3960 Lullwater Main NW, Kennesaw, GA 30144"
click at [157, 102] on span "Blocked" at bounding box center [152, 97] width 30 height 11
click at [160, 147] on label "Closed" at bounding box center [154, 144] width 40 height 11
click at [141, 146] on input "Closed" at bounding box center [137, 142] width 7 height 7
checkbox input "true"
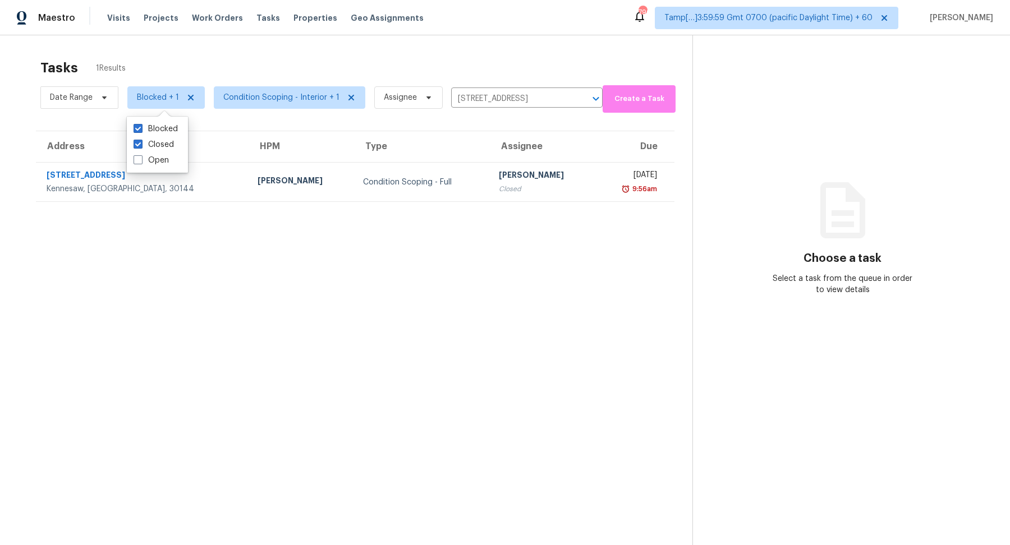
click at [499, 186] on div "Closed" at bounding box center [543, 188] width 88 height 11
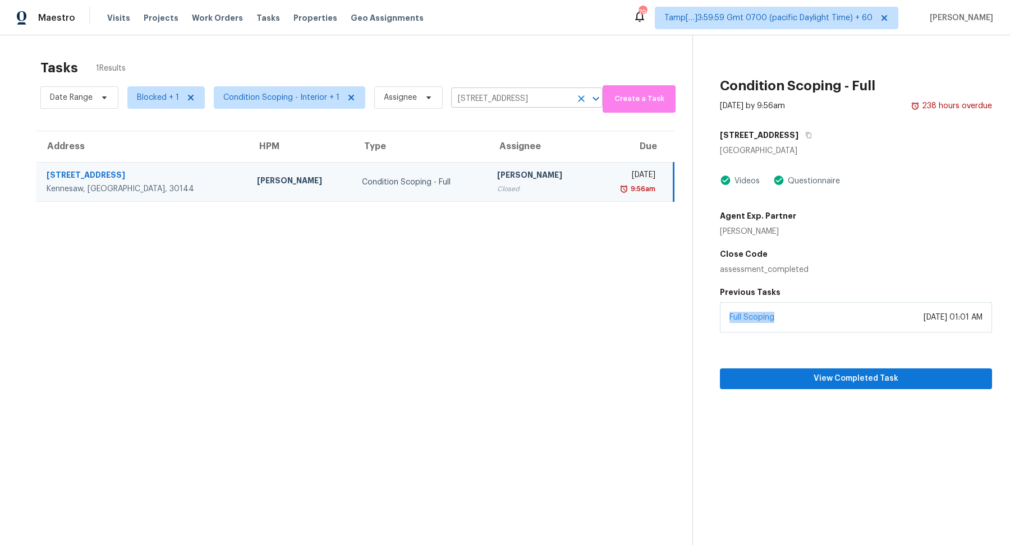
click at [497, 97] on input "3960 Lullwater Main NW, Kennesaw, GA 30144" at bounding box center [511, 98] width 120 height 17
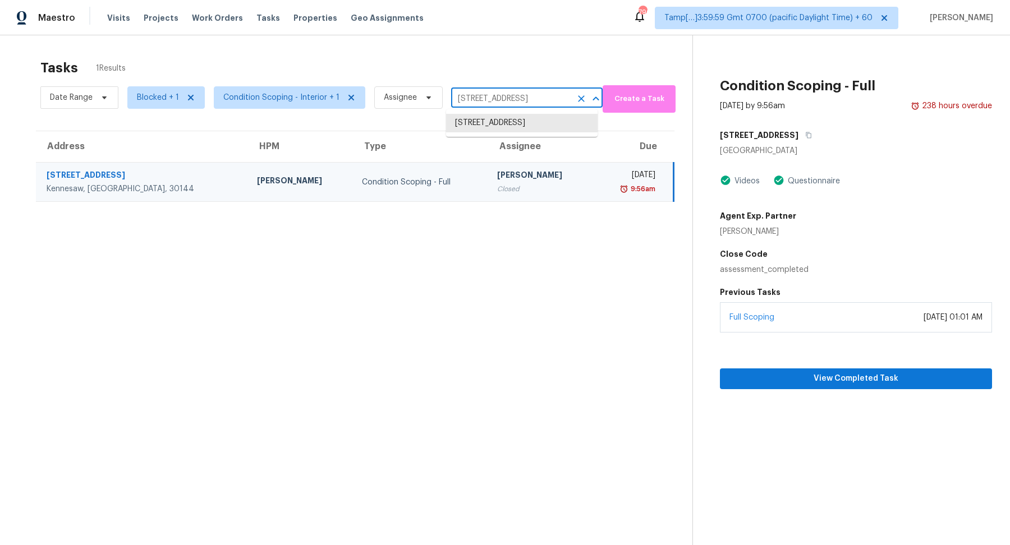
click at [576, 97] on icon "Clear" at bounding box center [581, 98] width 11 height 11
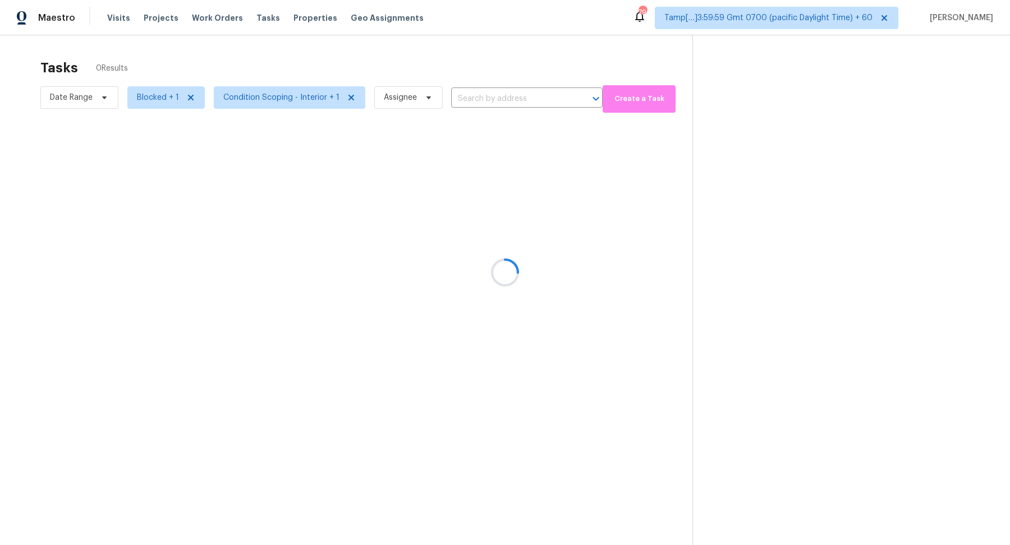
click at [159, 95] on div at bounding box center [505, 272] width 1010 height 545
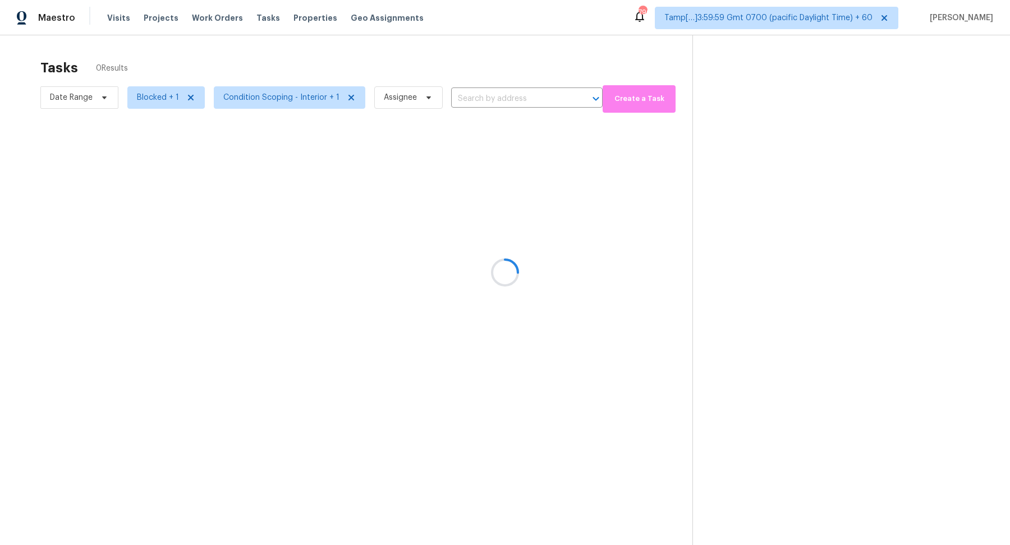
click at [159, 95] on div at bounding box center [505, 272] width 1010 height 545
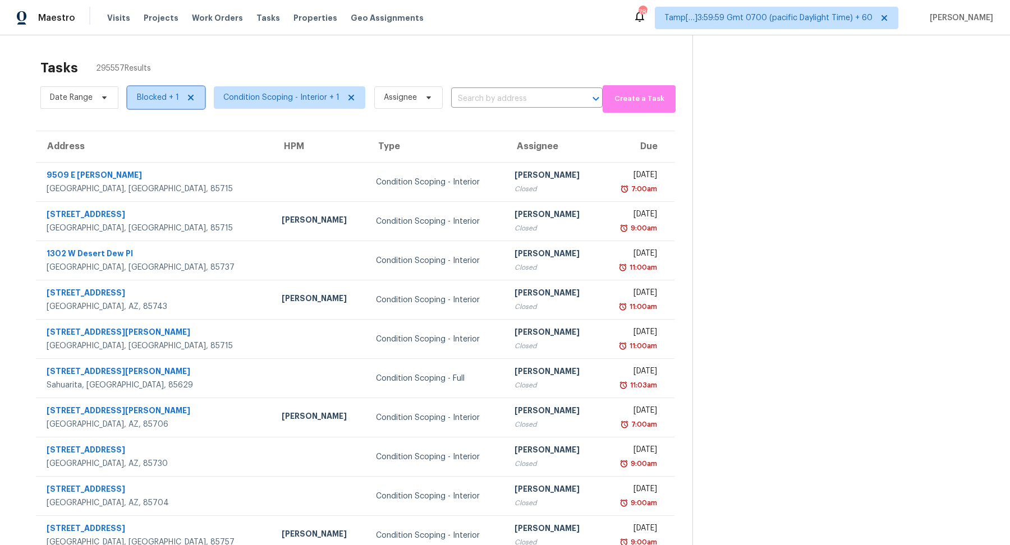
click at [158, 102] on span "Blocked + 1" at bounding box center [158, 97] width 42 height 11
click at [164, 155] on label "Open" at bounding box center [151, 160] width 35 height 11
click at [141, 155] on input "Open" at bounding box center [137, 158] width 7 height 7
checkbox input "true"
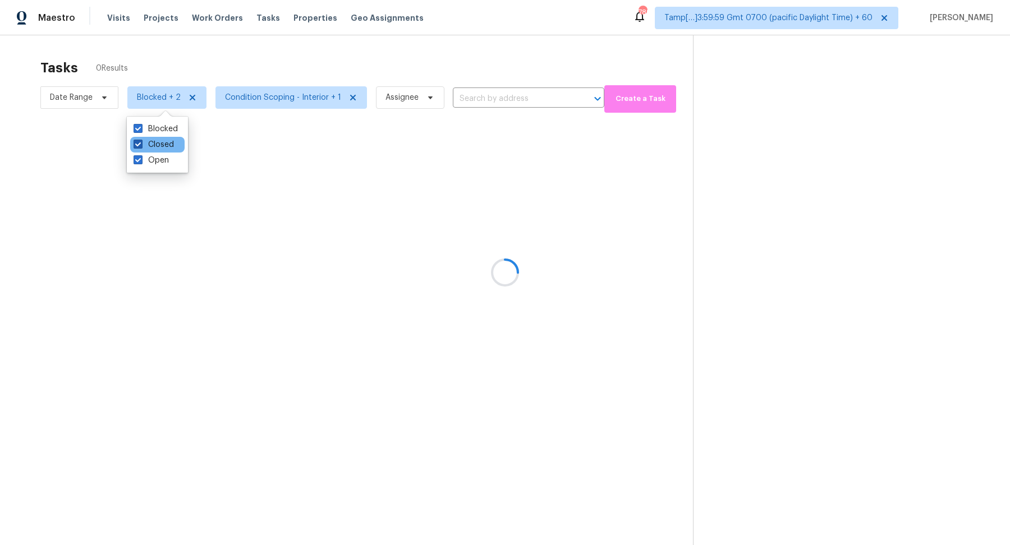
click at [168, 147] on label "Closed" at bounding box center [154, 144] width 40 height 11
click at [141, 146] on input "Closed" at bounding box center [137, 142] width 7 height 7
checkbox input "false"
click at [169, 131] on label "Blocked" at bounding box center [156, 128] width 44 height 11
click at [141, 131] on input "Blocked" at bounding box center [137, 126] width 7 height 7
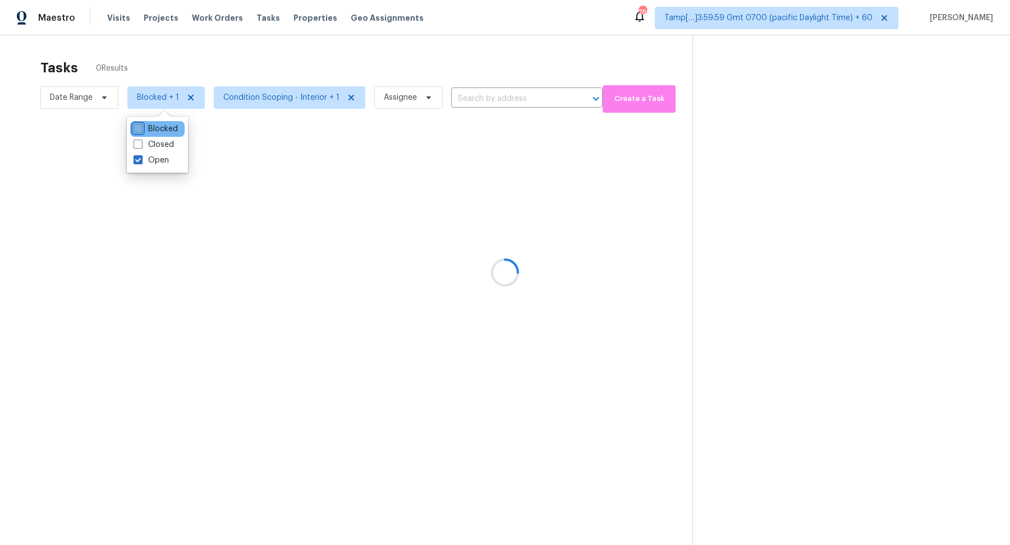
checkbox input "false"
click at [290, 76] on div at bounding box center [505, 272] width 1010 height 545
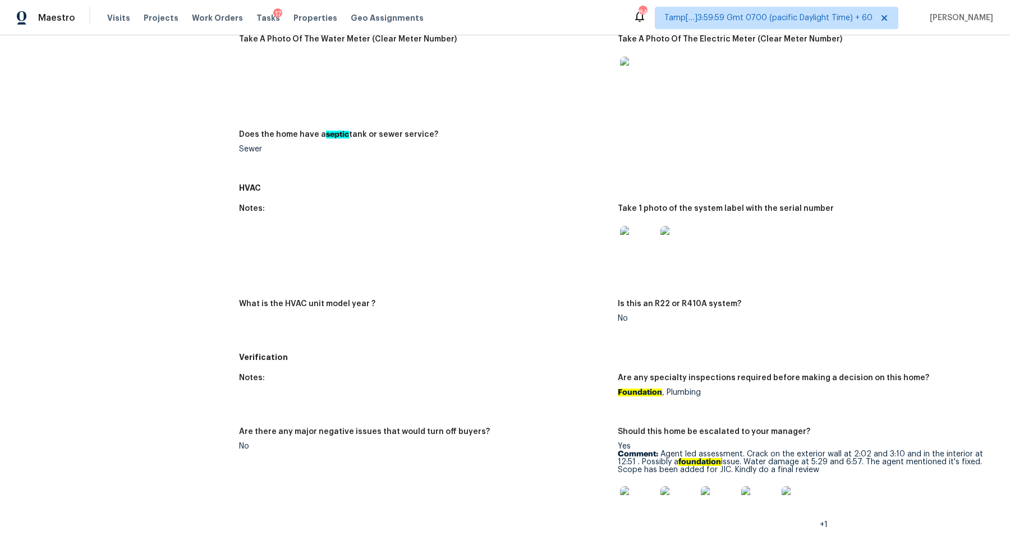
scroll to position [600, 0]
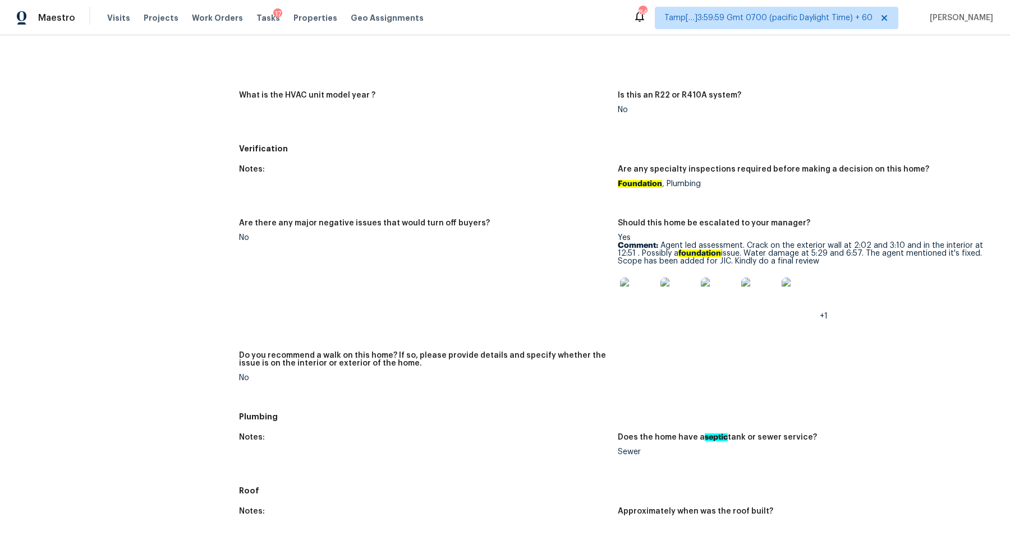
click at [673, 296] on img at bounding box center [678, 296] width 36 height 36
click at [645, 299] on img at bounding box center [638, 296] width 36 height 36
click at [637, 302] on img at bounding box center [638, 296] width 36 height 36
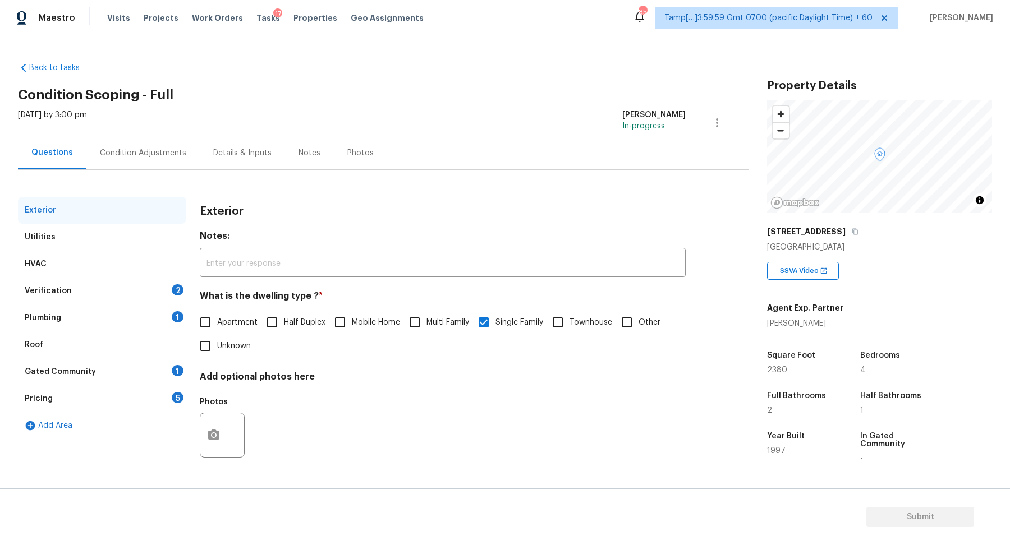
click at [143, 279] on div "Verification 2" at bounding box center [102, 291] width 168 height 27
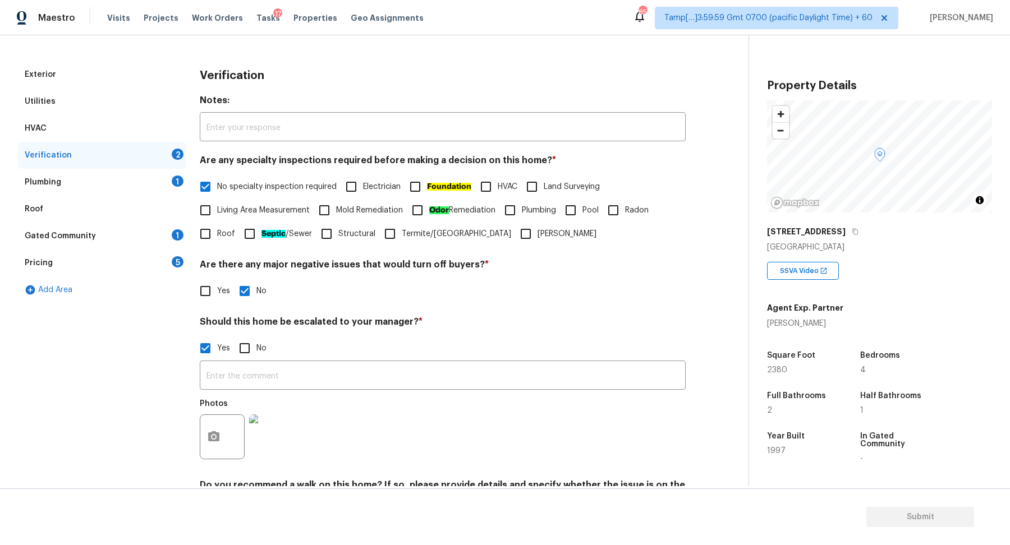
scroll to position [200, 0]
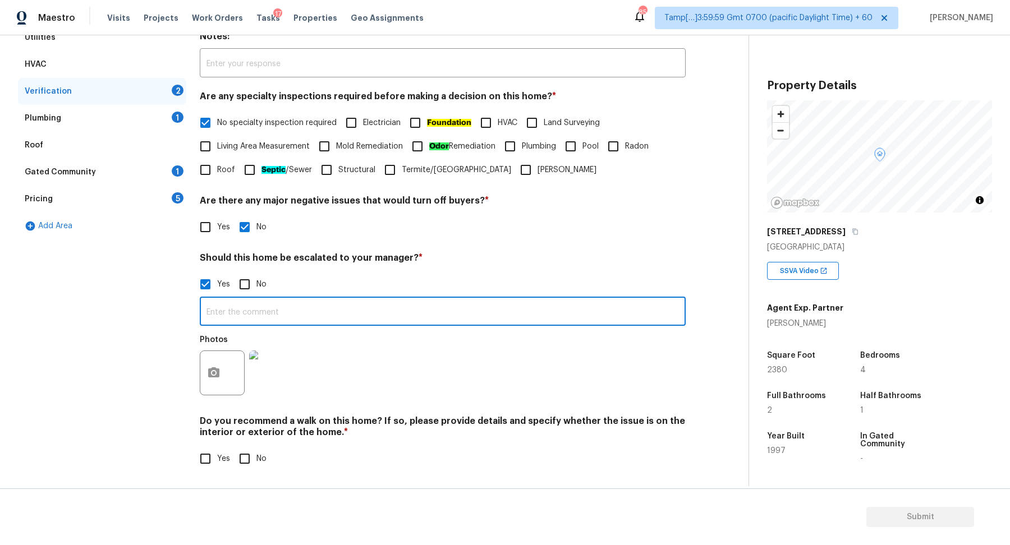
click at [353, 311] on input "text" at bounding box center [443, 313] width 486 height 26
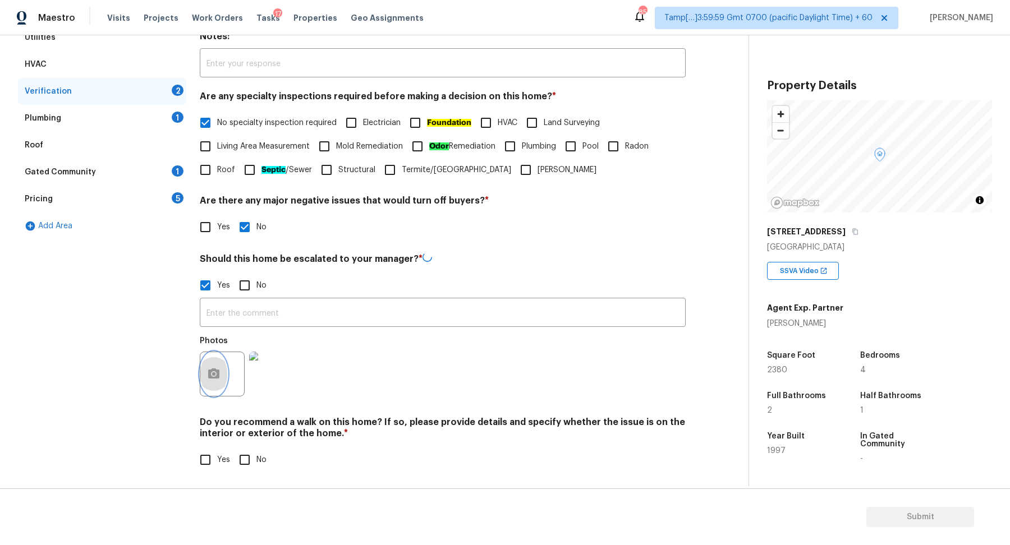
click at [217, 370] on icon "button" at bounding box center [213, 374] width 11 height 10
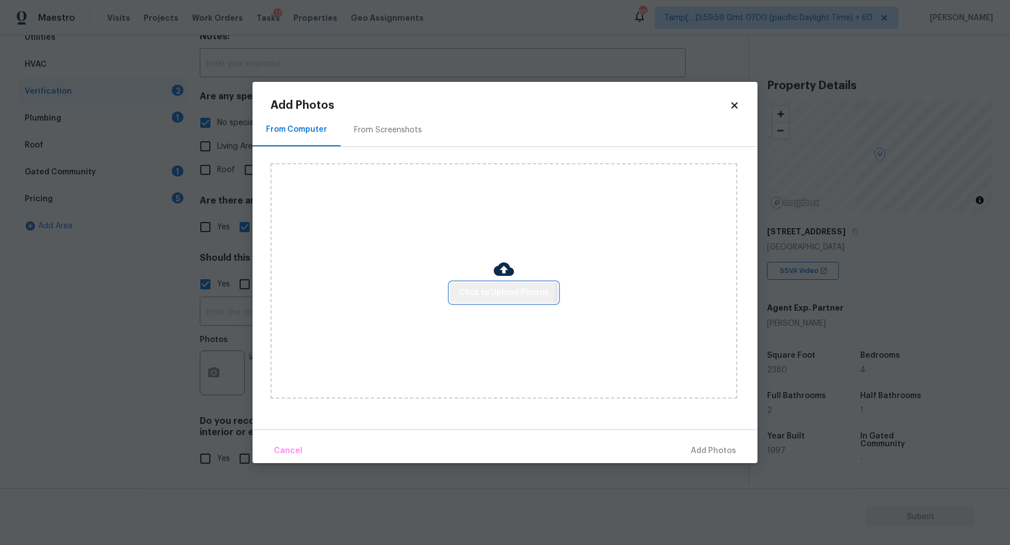
click at [492, 289] on span "Click to Upload Photos" at bounding box center [504, 293] width 90 height 14
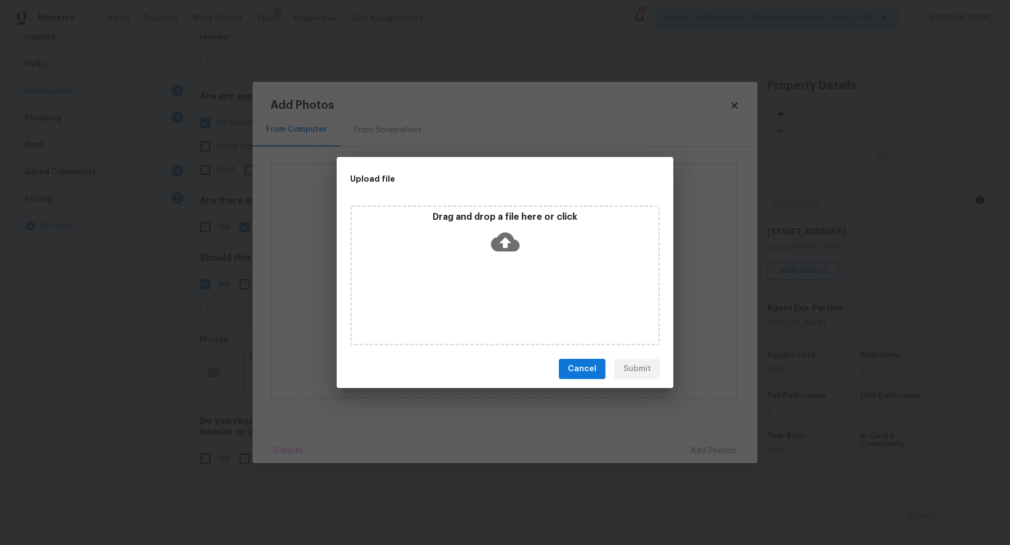
click at [515, 254] on icon at bounding box center [505, 242] width 29 height 29
